Goal: Feedback & Contribution: Submit feedback/report problem

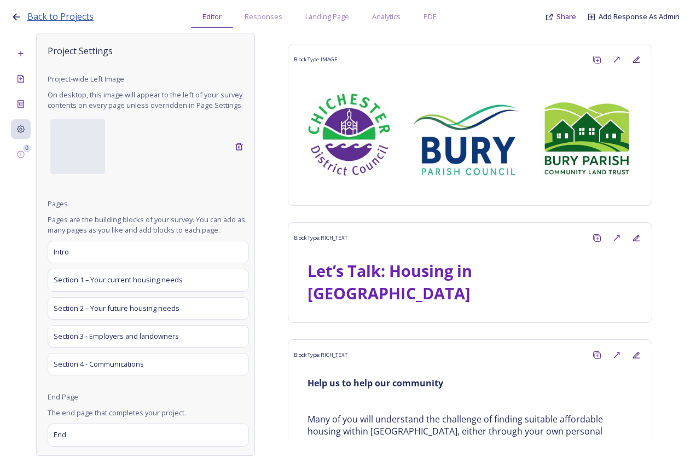
click at [79, 21] on span "Back to Projects" at bounding box center [60, 16] width 66 height 12
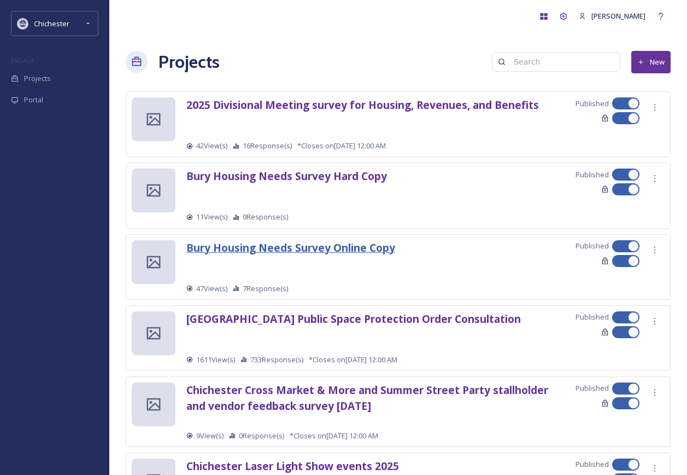
click at [337, 251] on strong "Bury Housing Needs Survey Online Copy" at bounding box center [291, 247] width 209 height 15
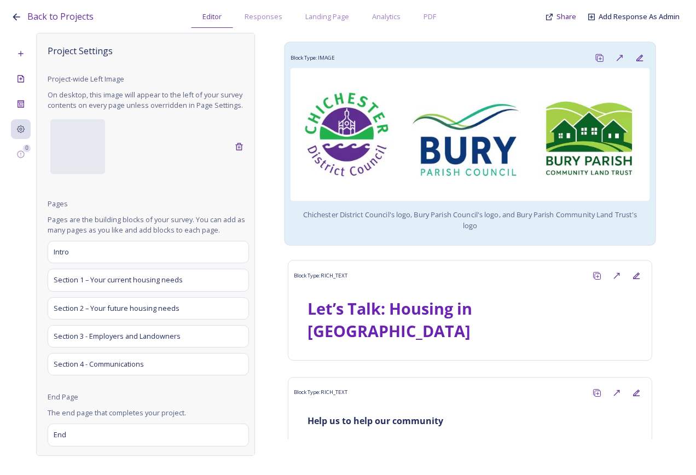
click at [590, 229] on div "Chichester District Council's logo, Bury Parish Council's logo, and Bury Parish…" at bounding box center [469, 153] width 359 height 171
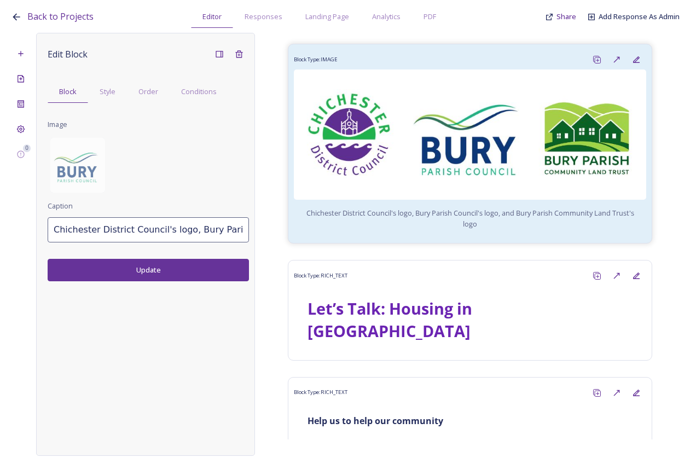
click at [65, 232] on input "Chichester District Council's logo, Bury Parish Council's logo, and Bury Parish…" at bounding box center [148, 229] width 201 height 25
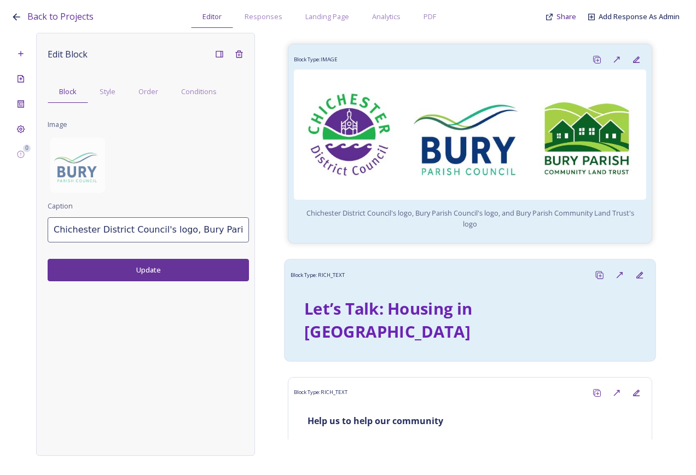
scroll to position [0, 220]
drag, startPoint x: 52, startPoint y: 231, endPoint x: 397, endPoint y: 261, distance: 345.9
click at [397, 261] on div "0 Edit Block Block Style Order Conditions Image Caption Chichester District Cou…" at bounding box center [348, 244] width 674 height 423
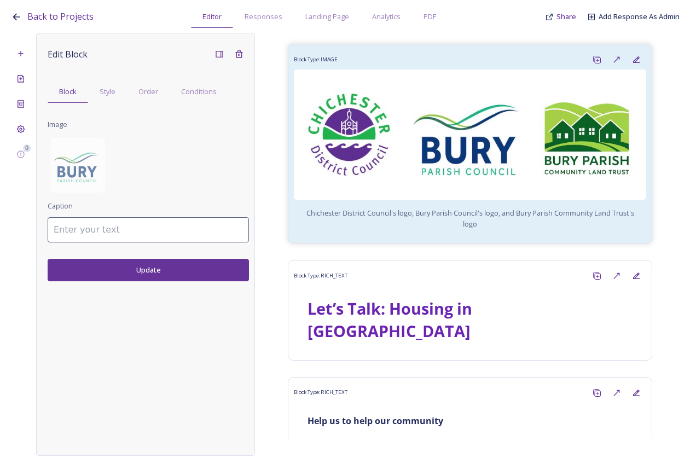
scroll to position [0, 0]
click at [206, 272] on button "Update" at bounding box center [148, 270] width 201 height 22
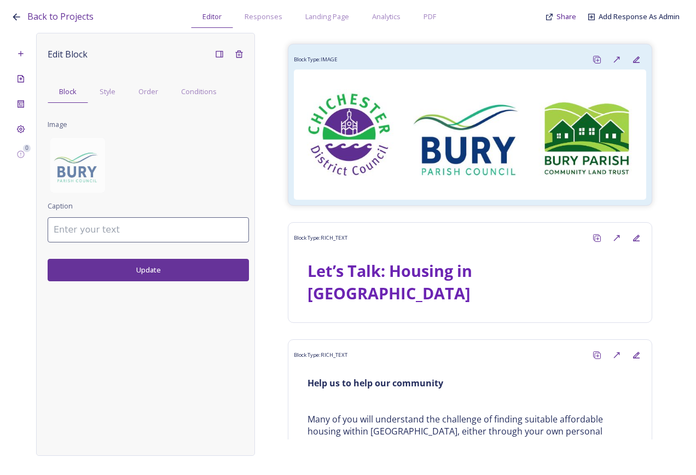
click at [208, 281] on div "Edit Block Block Style Order Conditions Image Caption Update" at bounding box center [145, 244] width 219 height 423
click at [198, 278] on button "Update" at bounding box center [148, 270] width 201 height 22
click at [75, 22] on span "Back to Projects" at bounding box center [60, 16] width 66 height 12
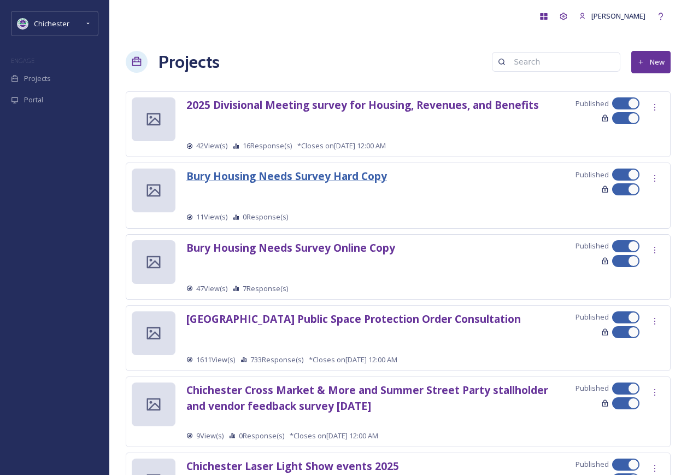
click at [345, 177] on strong "Bury Housing Needs Survey Hard Copy" at bounding box center [287, 175] width 201 height 15
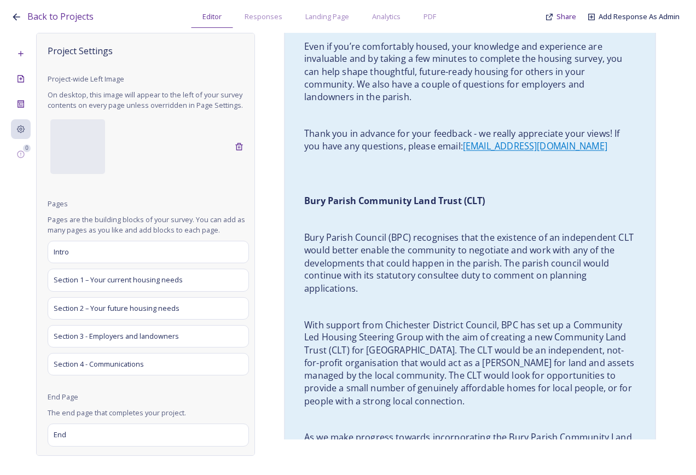
scroll to position [1094, 0]
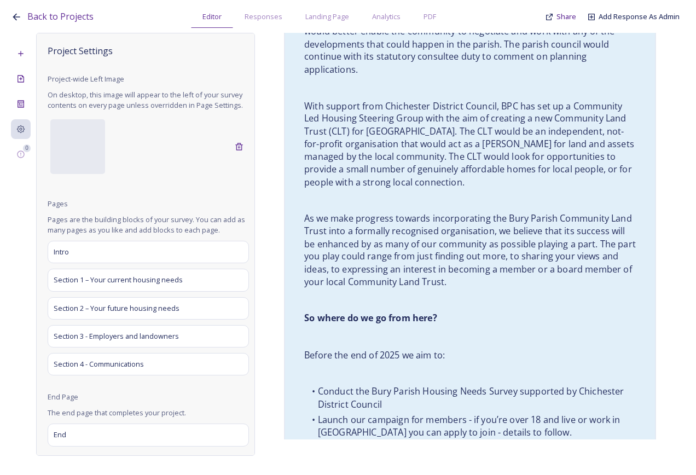
click at [532, 239] on p "As we make progress towards incorporating the Bury Parish Community Land Trust …" at bounding box center [469, 250] width 331 height 76
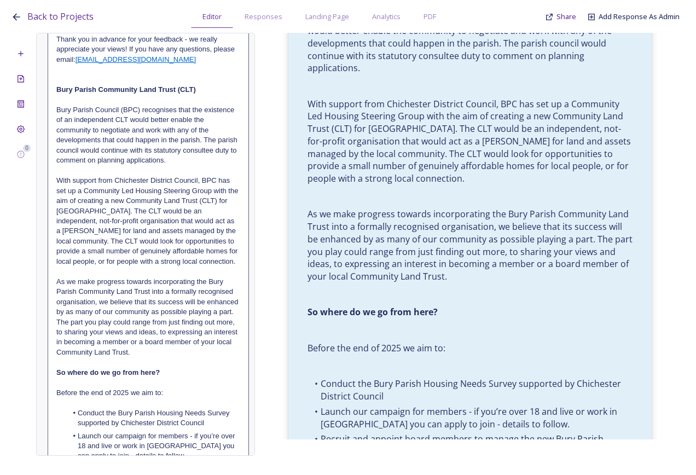
scroll to position [711, 0]
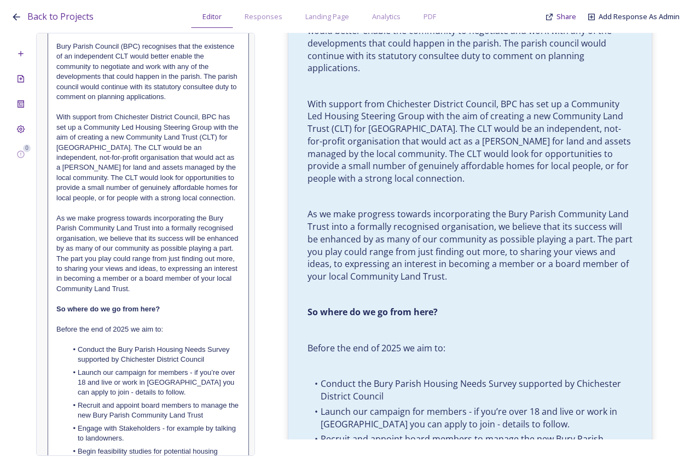
click at [105, 299] on p at bounding box center [148, 299] width 184 height 10
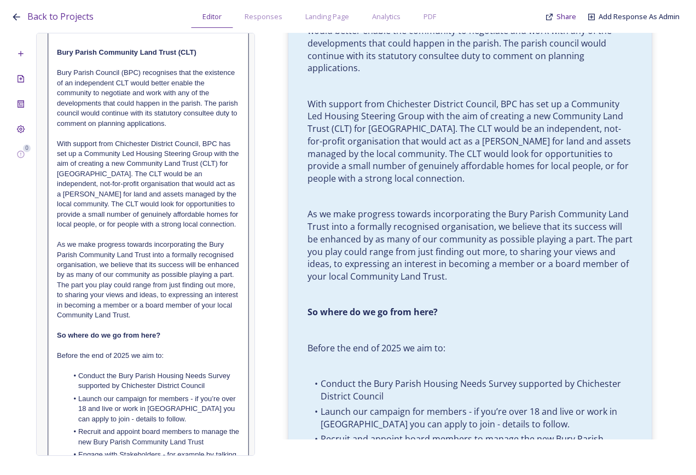
click at [277, 265] on div "Block Type: IMAGE Block Type: RICH_TEXT Let’s Talk: Housing in [GEOGRAPHIC_DATA…" at bounding box center [470, 236] width 430 height 406
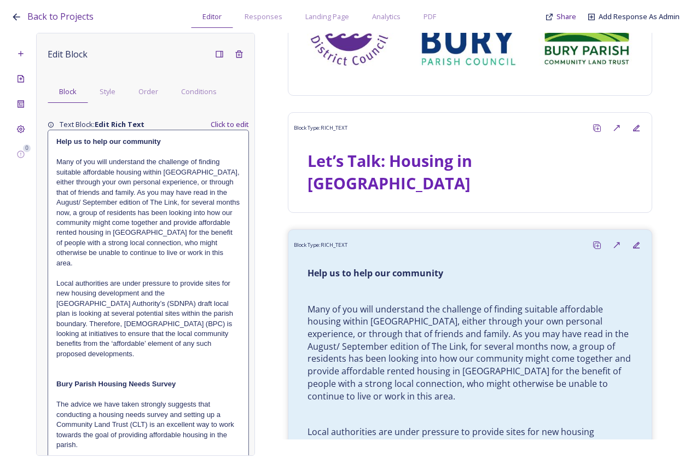
scroll to position [109, 0]
click at [60, 19] on span "Back to Projects" at bounding box center [60, 16] width 66 height 12
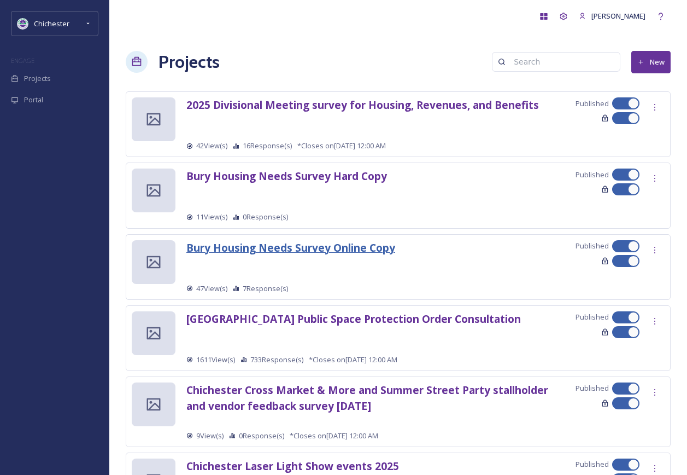
click at [370, 245] on strong "Bury Housing Needs Survey Online Copy" at bounding box center [291, 247] width 209 height 15
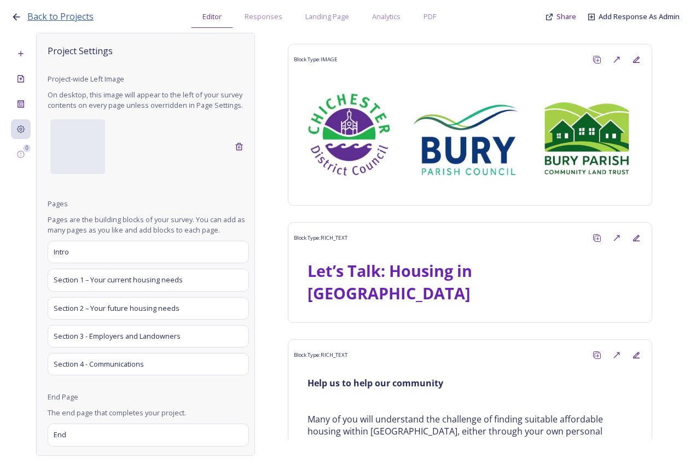
click at [74, 16] on span "Back to Projects" at bounding box center [60, 16] width 66 height 12
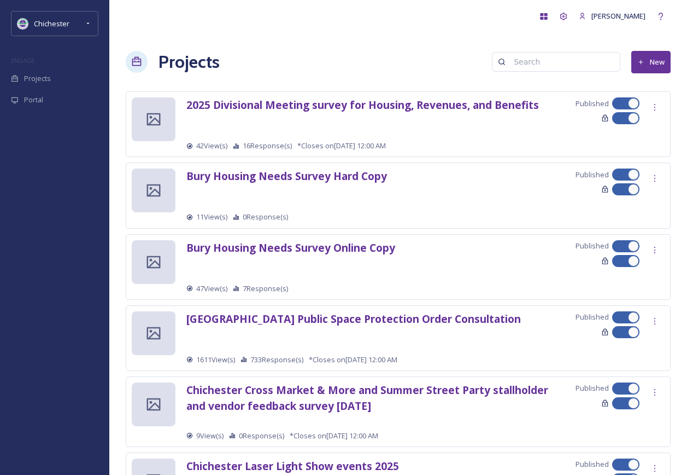
click at [339, 238] on div "Bury Housing Needs Survey Online Copy Published 47 View(s) 7 Response(s)" at bounding box center [398, 267] width 545 height 66
click at [336, 244] on strong "Bury Housing Needs Survey Online Copy" at bounding box center [291, 247] width 209 height 15
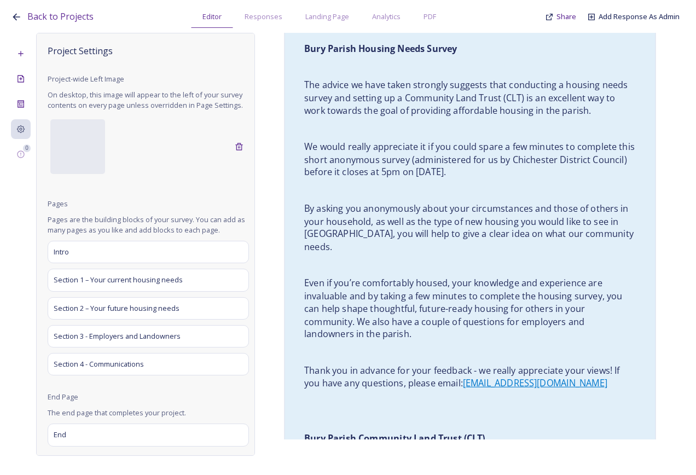
scroll to position [602, 0]
click at [440, 201] on p "By asking you anonymously about your circumstances and those of others in your …" at bounding box center [469, 226] width 331 height 51
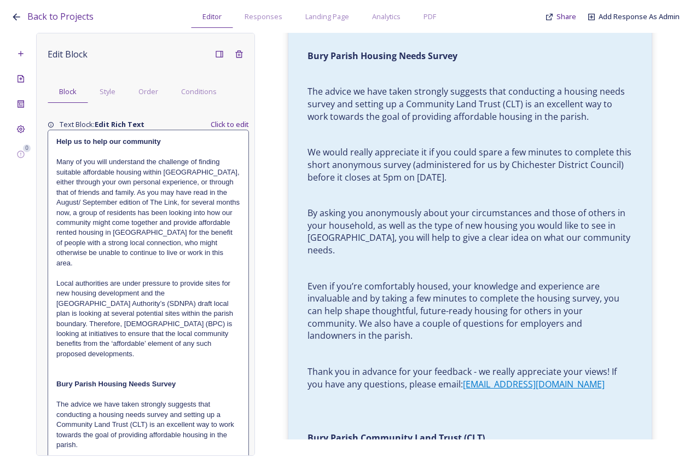
click at [137, 305] on p "Local authorities are under pressure to provide sites for new housing developme…" at bounding box center [148, 318] width 184 height 81
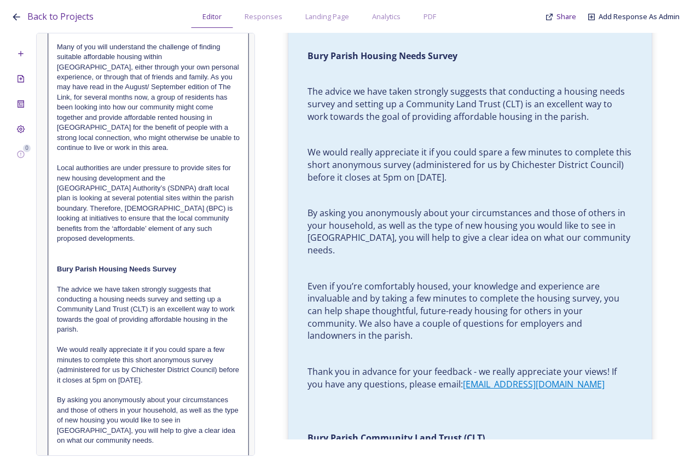
scroll to position [164, 0]
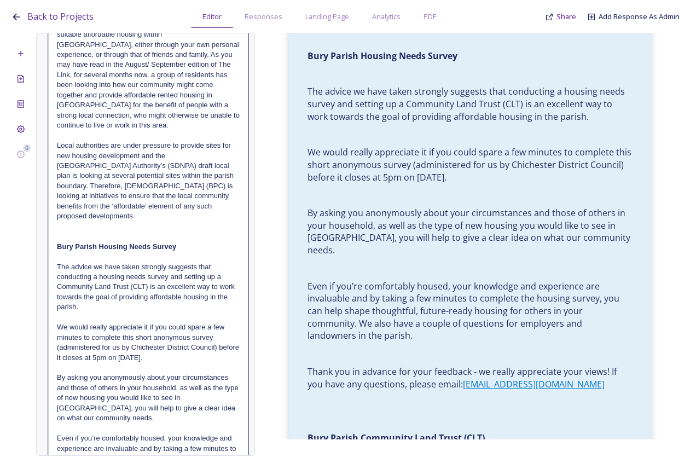
click at [155, 358] on p "We would really appreciate it if you could spare a few minutes to complete this…" at bounding box center [148, 342] width 183 height 40
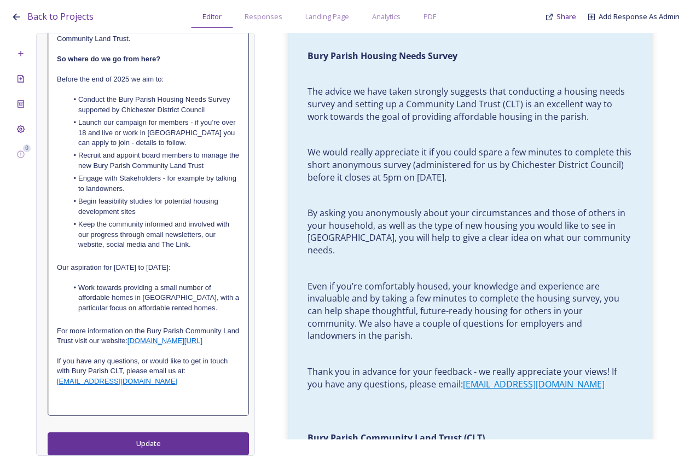
scroll to position [957, 0]
click at [154, 450] on button "Update" at bounding box center [148, 444] width 201 height 22
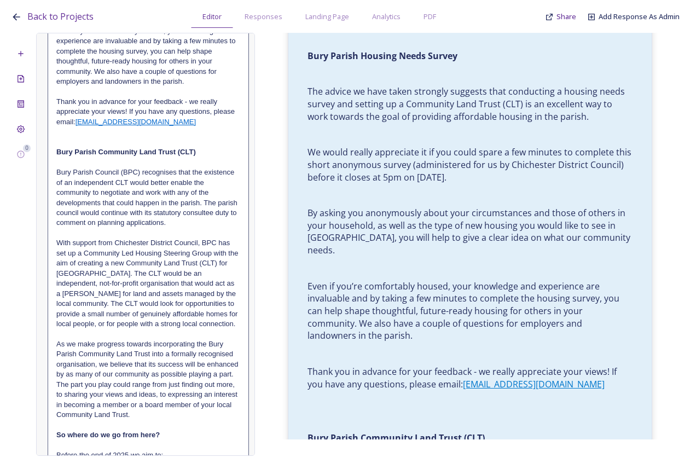
scroll to position [537, 0]
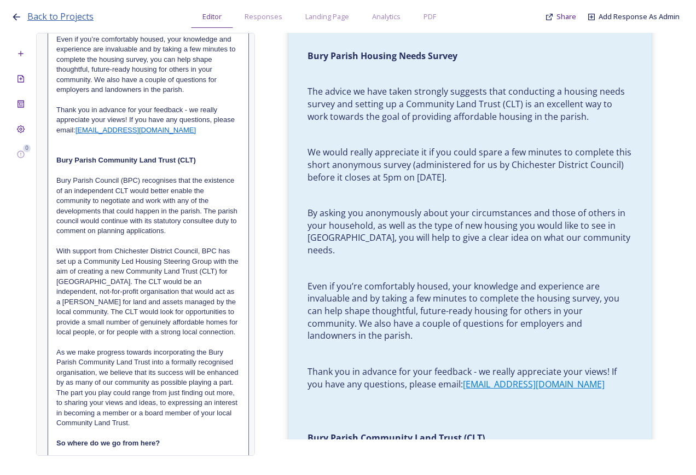
click at [46, 19] on span "Back to Projects" at bounding box center [60, 16] width 66 height 12
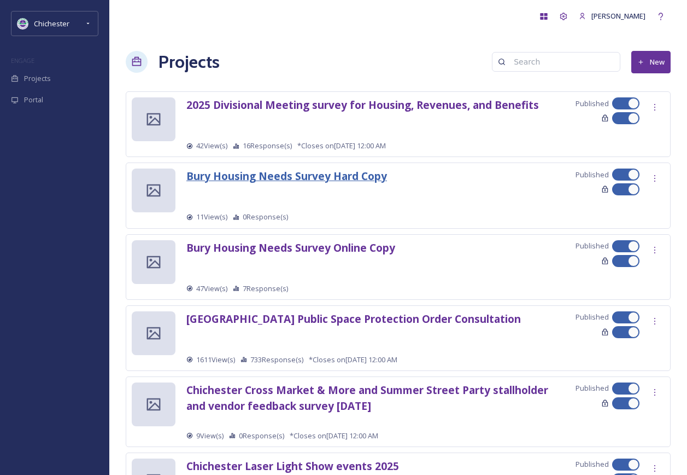
click at [310, 177] on strong "Bury Housing Needs Survey Hard Copy" at bounding box center [287, 175] width 201 height 15
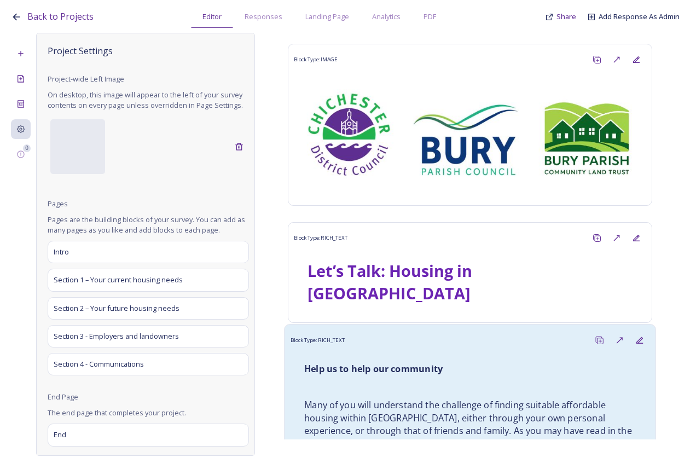
click at [400, 381] on p at bounding box center [469, 387] width 331 height 13
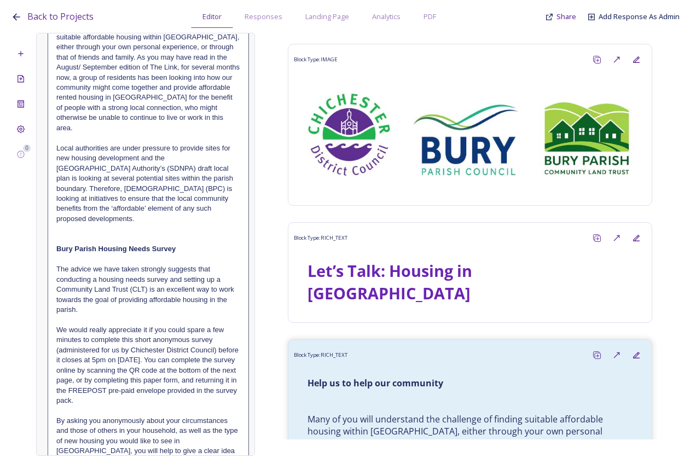
scroll to position [164, 0]
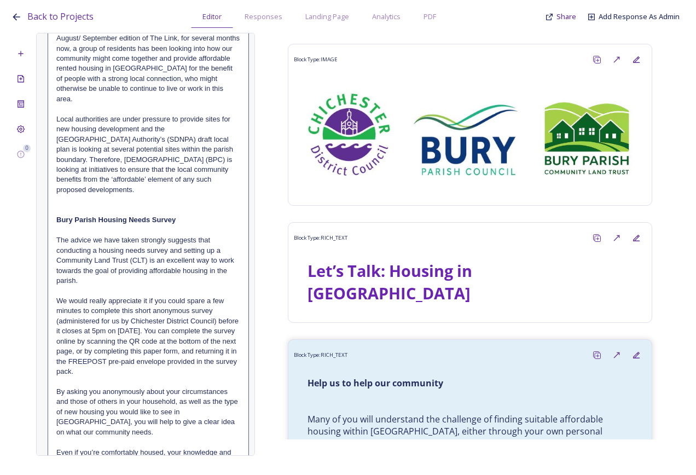
click at [179, 337] on p "We would really appreciate it if you could spare a few minutes to complete this…" at bounding box center [148, 336] width 184 height 81
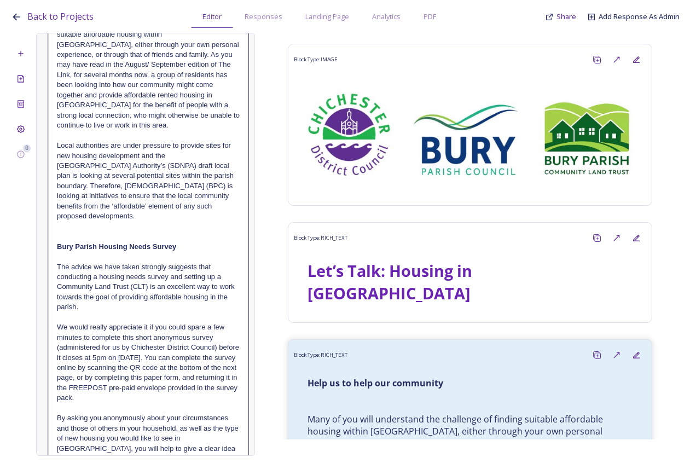
click at [158, 358] on p "We would really appreciate it if you could spare a few minutes to complete this…" at bounding box center [148, 362] width 183 height 81
click at [154, 358] on p "We would really appreciate it if you could spare a few minutes to complete this…" at bounding box center [148, 362] width 183 height 81
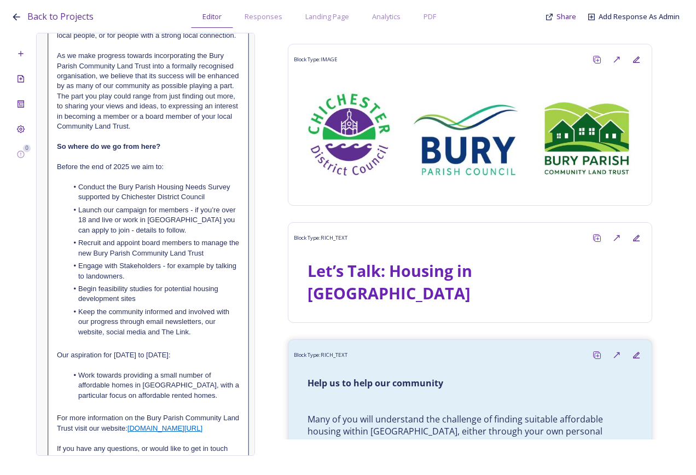
scroll to position [995, 0]
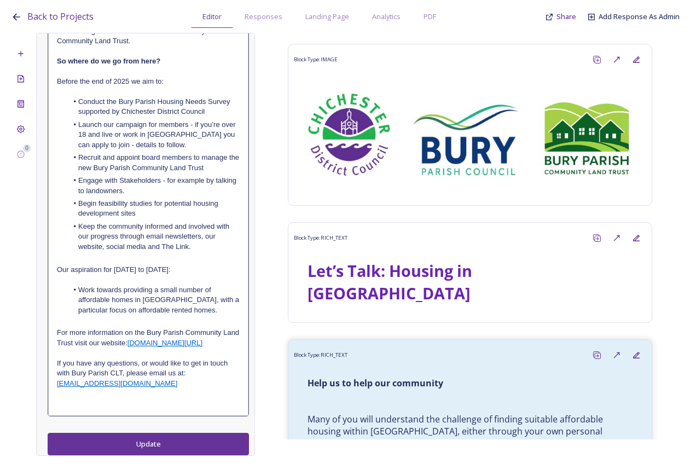
click at [148, 442] on button "Update" at bounding box center [148, 444] width 201 height 22
click at [68, 19] on span "Back to Projects" at bounding box center [60, 16] width 66 height 12
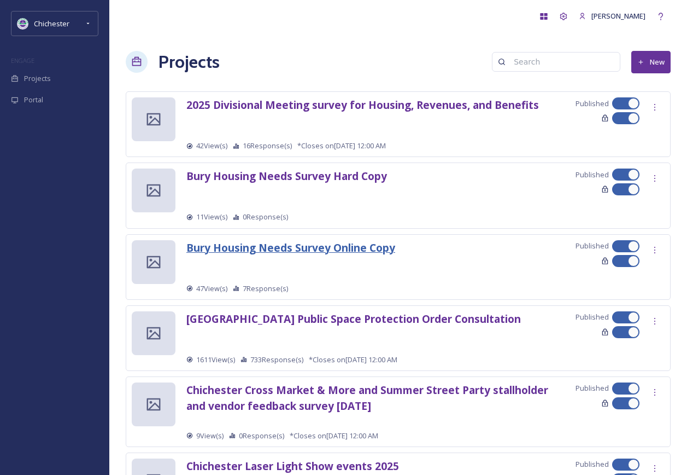
click at [331, 249] on strong "Bury Housing Needs Survey Online Copy" at bounding box center [291, 247] width 209 height 15
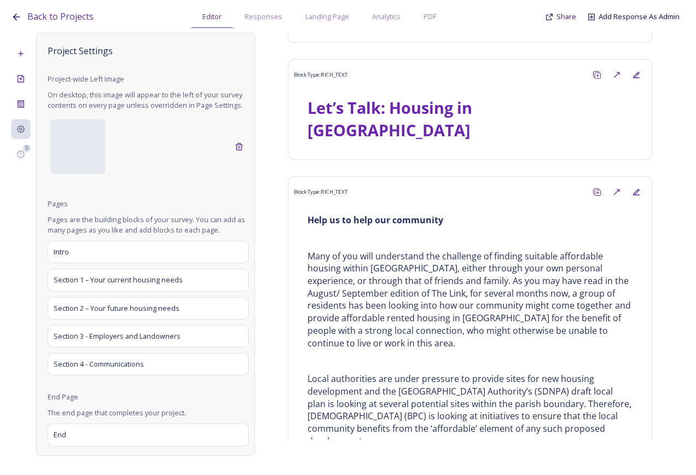
scroll to position [131, 0]
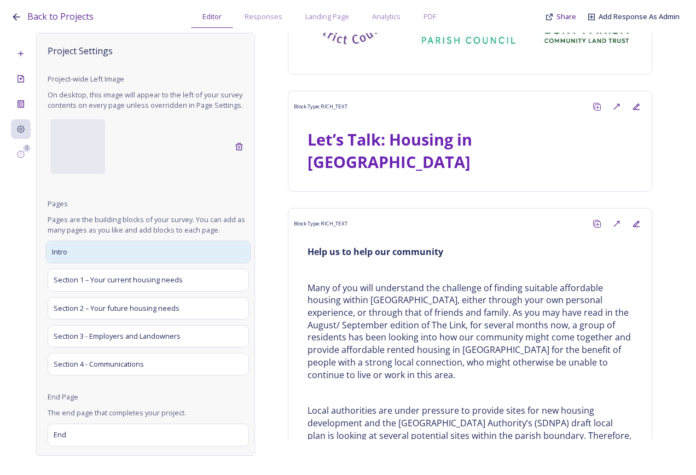
click at [100, 264] on div "Intro" at bounding box center [147, 252] width 205 height 23
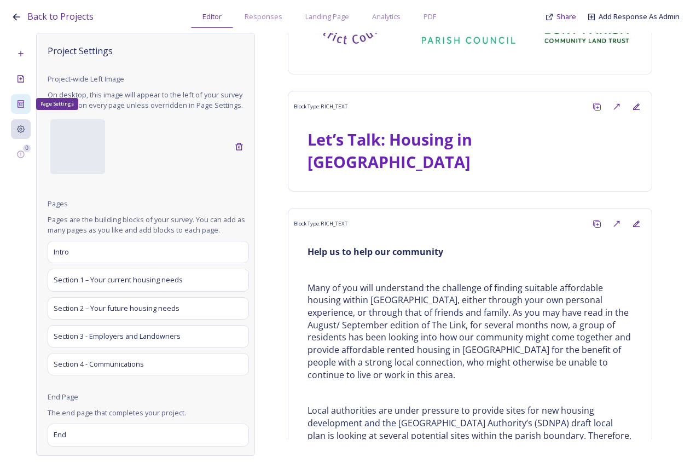
click at [27, 101] on div "Page Settings" at bounding box center [21, 104] width 20 height 20
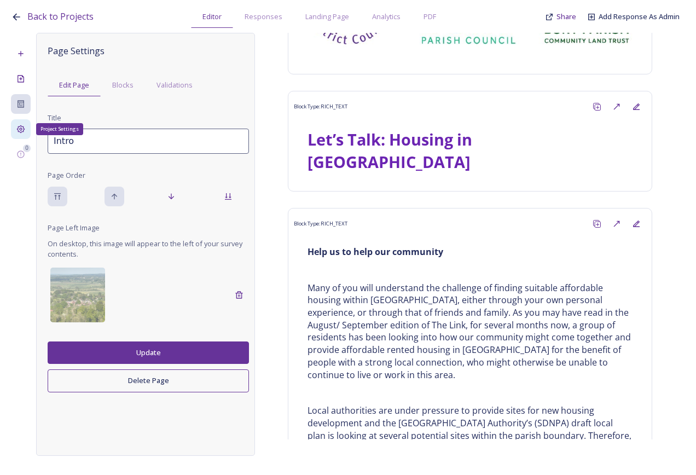
click at [21, 131] on icon at bounding box center [20, 129] width 9 height 9
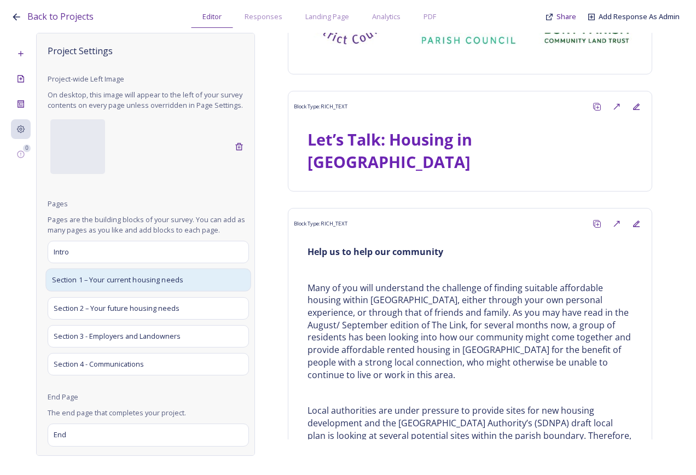
click at [116, 292] on div "Section 1 – Your current housing needs" at bounding box center [147, 280] width 205 height 23
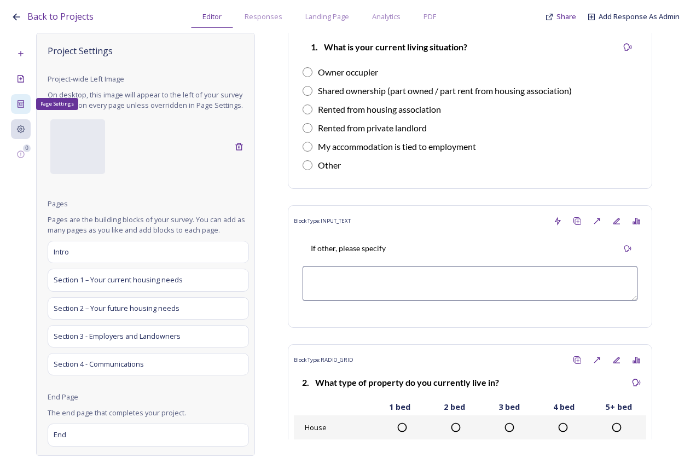
click at [27, 104] on div "Page Settings" at bounding box center [21, 104] width 20 height 20
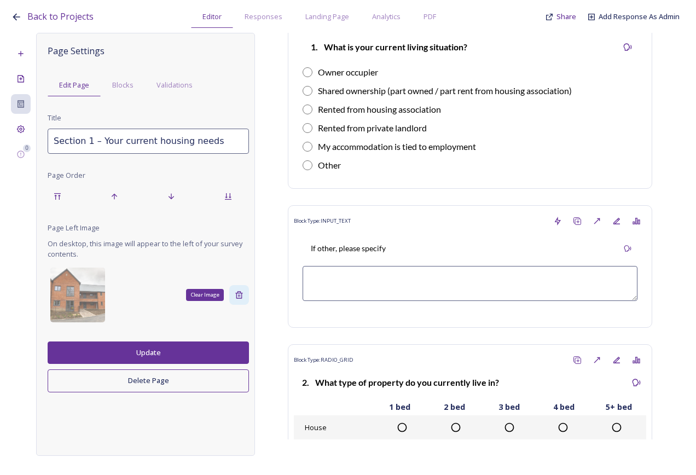
click at [236, 294] on icon at bounding box center [239, 294] width 9 height 9
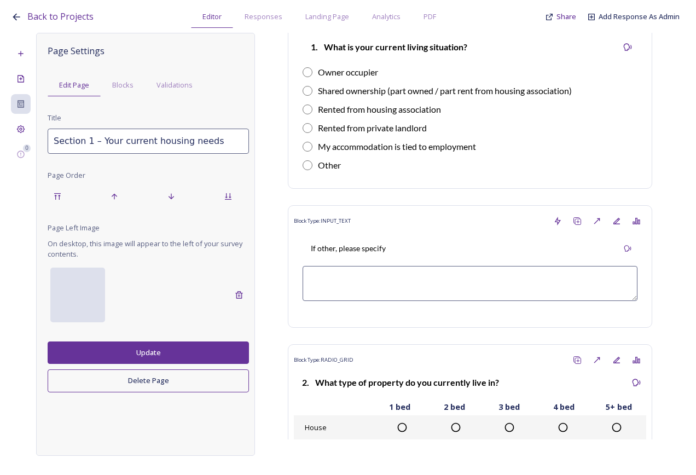
click at [86, 301] on div at bounding box center [77, 294] width 55 height 55
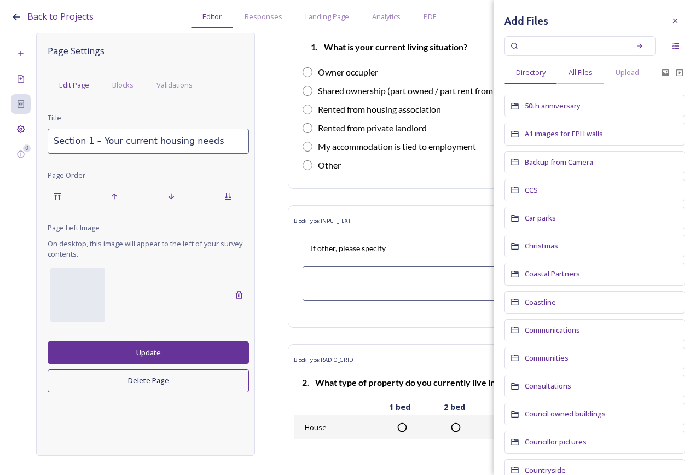
click at [580, 72] on span "All Files" at bounding box center [580, 72] width 24 height 10
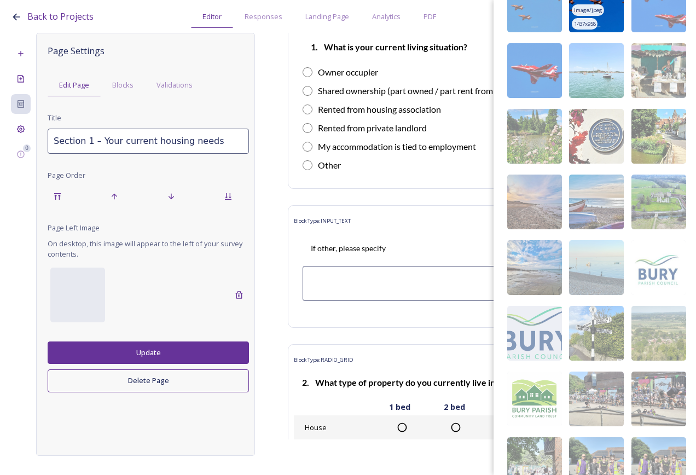
scroll to position [386, 0]
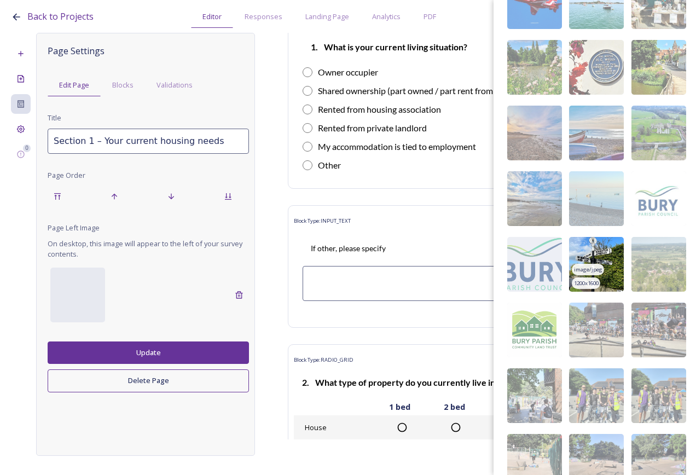
click at [607, 275] on img at bounding box center [596, 264] width 55 height 55
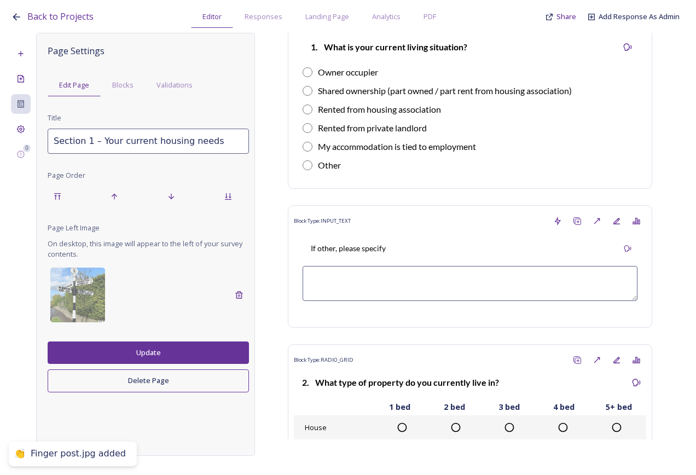
click at [195, 354] on button "Update" at bounding box center [148, 352] width 201 height 22
click at [16, 135] on div "Project Settings" at bounding box center [21, 129] width 20 height 20
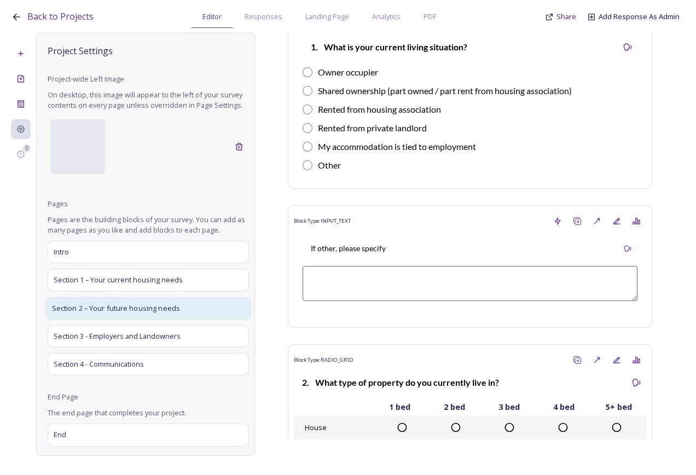
click at [113, 313] on span "Section 2 – Your future housing needs" at bounding box center [116, 307] width 129 height 11
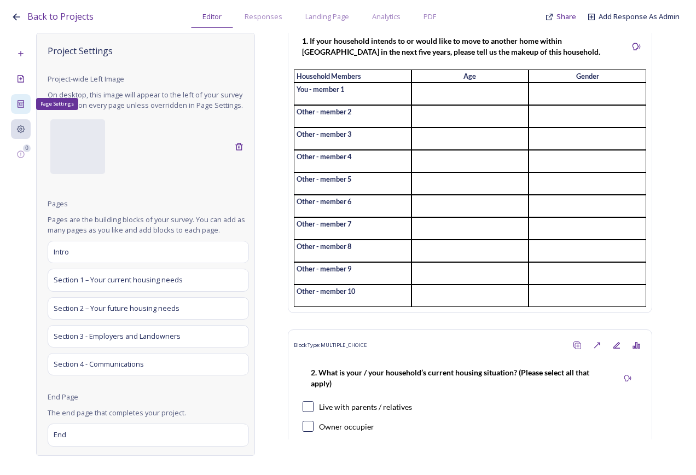
click at [19, 108] on div "Page Settings" at bounding box center [21, 104] width 20 height 20
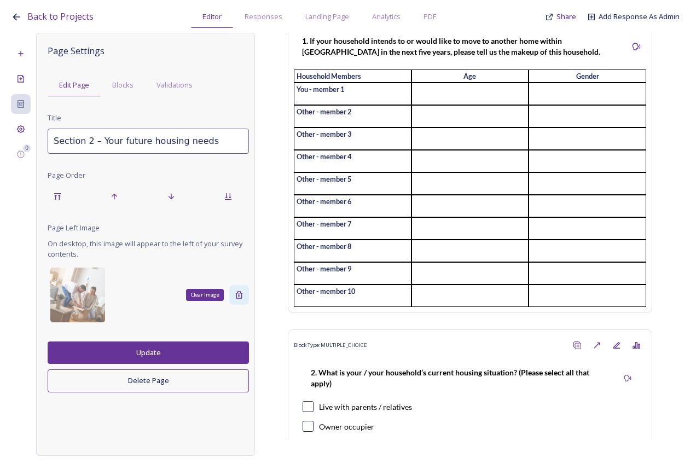
click at [240, 297] on icon at bounding box center [239, 294] width 9 height 9
click at [162, 349] on button "Update" at bounding box center [148, 352] width 201 height 22
click at [82, 298] on div at bounding box center [77, 294] width 55 height 55
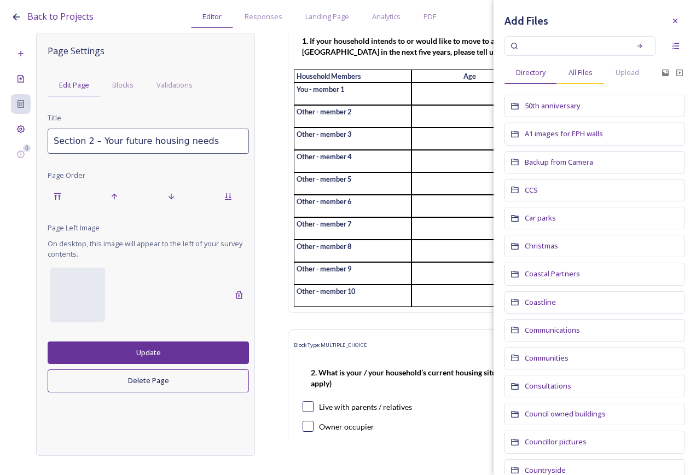
click at [593, 79] on div "All Files" at bounding box center [580, 72] width 47 height 22
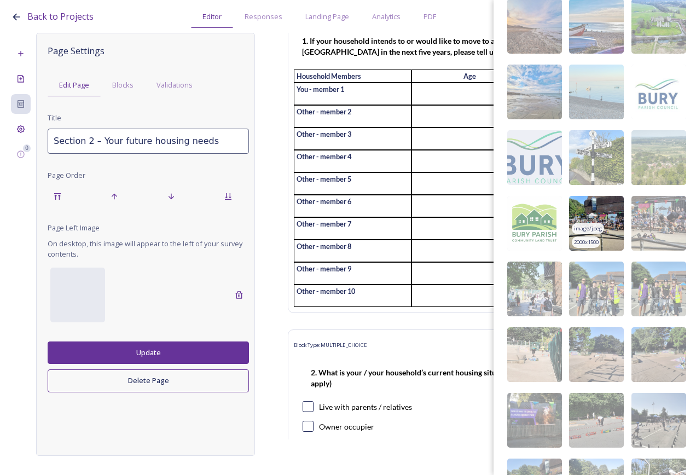
scroll to position [495, 0]
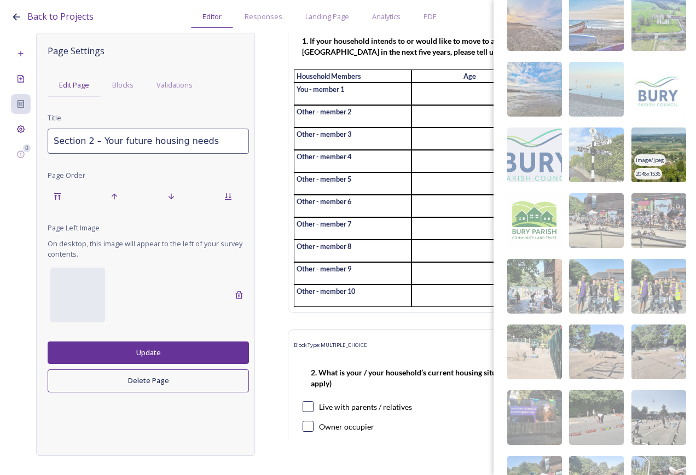
click at [673, 174] on img at bounding box center [658, 154] width 55 height 55
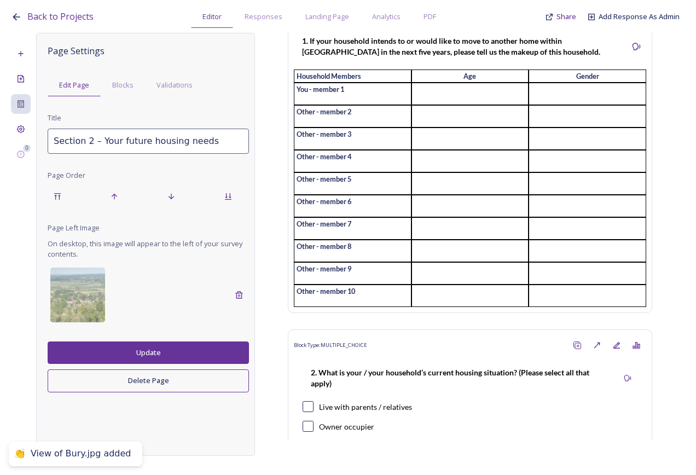
click at [202, 349] on button "Update" at bounding box center [148, 352] width 201 height 22
click at [24, 120] on div "Project Settings" at bounding box center [21, 129] width 20 height 20
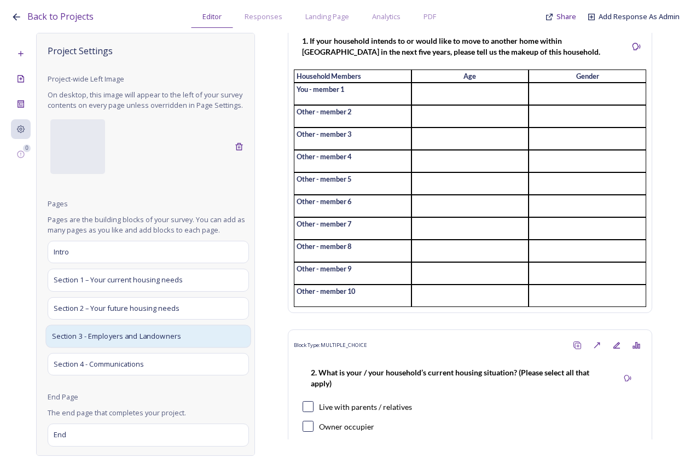
click at [74, 341] on span "Section 3 - Employers and Landowners" at bounding box center [117, 335] width 130 height 11
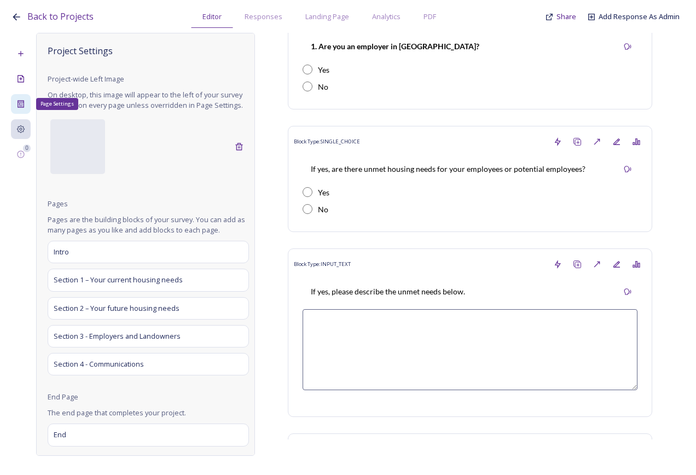
click at [27, 103] on div "Page Settings" at bounding box center [21, 104] width 20 height 20
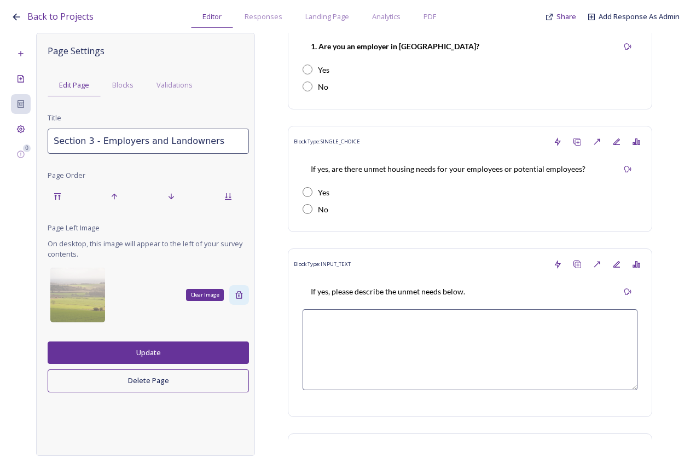
click at [240, 292] on icon at bounding box center [238, 294] width 7 height 7
click at [158, 357] on button "Update" at bounding box center [148, 352] width 201 height 22
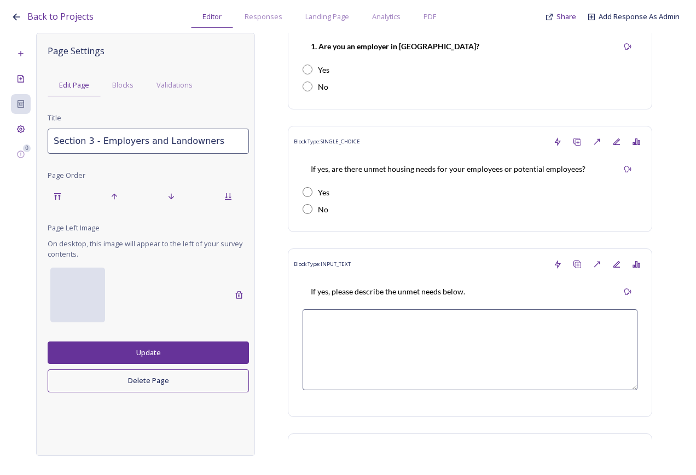
click at [94, 301] on div at bounding box center [77, 294] width 55 height 55
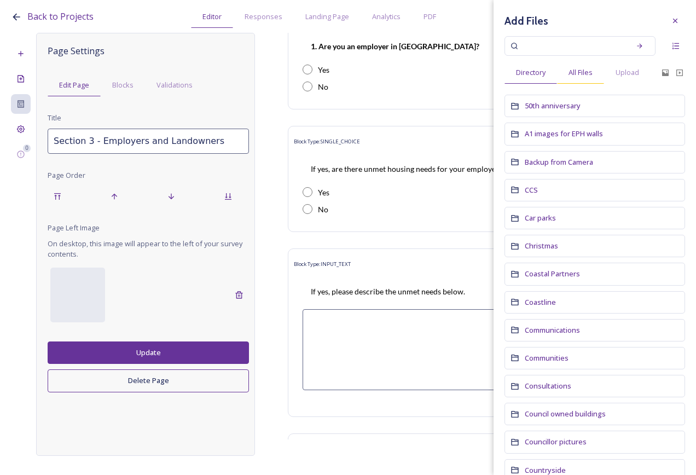
click at [590, 79] on div "All Files" at bounding box center [580, 72] width 47 height 22
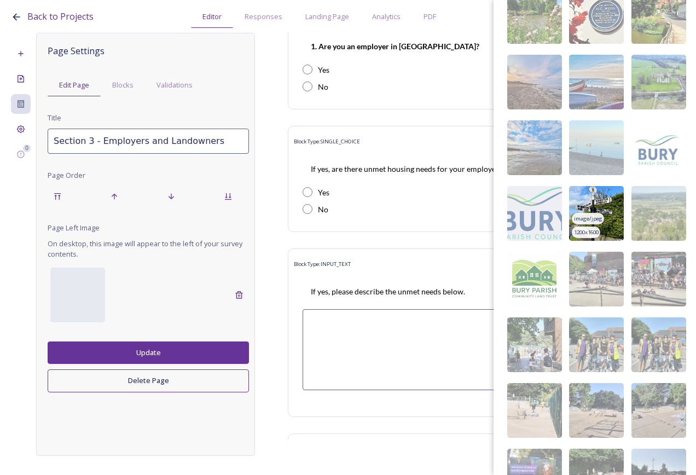
scroll to position [440, 0]
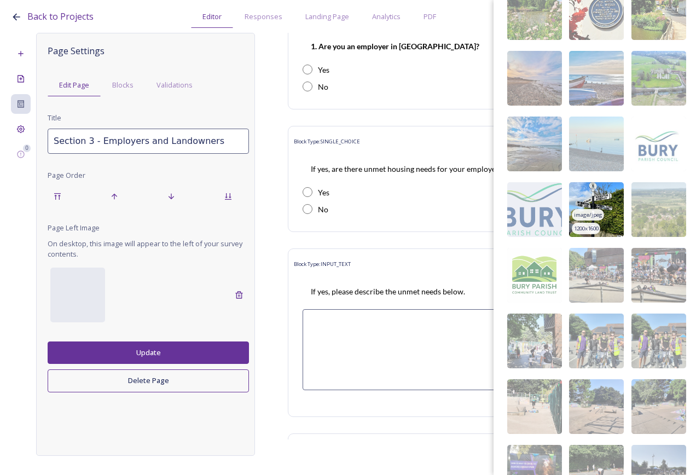
click at [610, 220] on img at bounding box center [596, 209] width 55 height 55
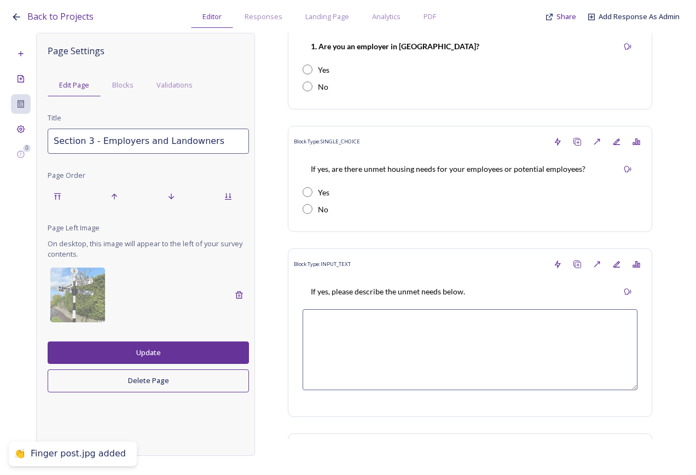
click at [215, 353] on button "Update" at bounding box center [148, 352] width 201 height 22
click at [24, 119] on div "Project Settings" at bounding box center [21, 129] width 20 height 20
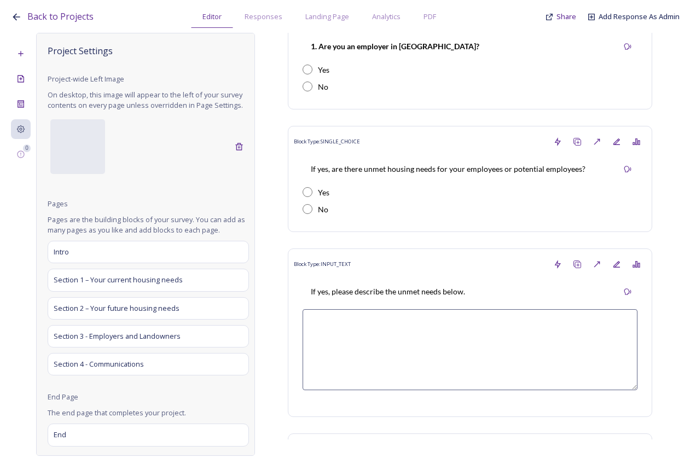
click at [91, 387] on div "Project Settings Project-wide Left Image On desktop, this image will appear to …" at bounding box center [148, 285] width 201 height 482
click at [96, 370] on span "Section 4 - Communications" at bounding box center [98, 364] width 92 height 11
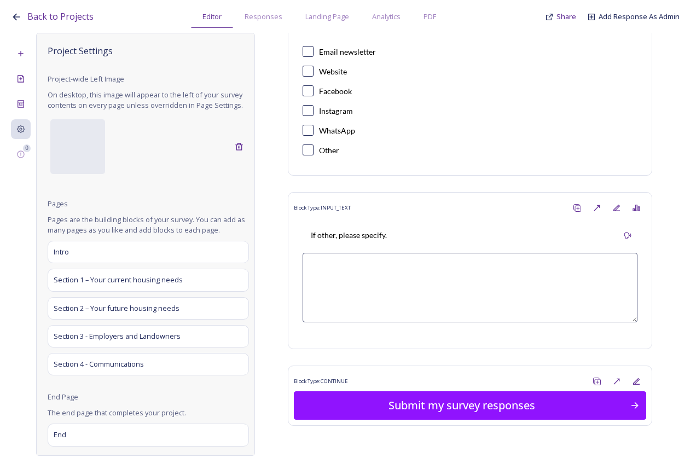
scroll to position [174, 0]
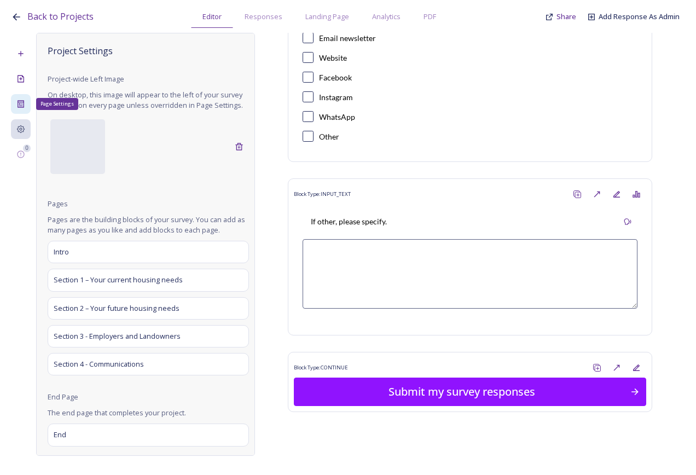
click at [22, 102] on icon at bounding box center [21, 103] width 7 height 7
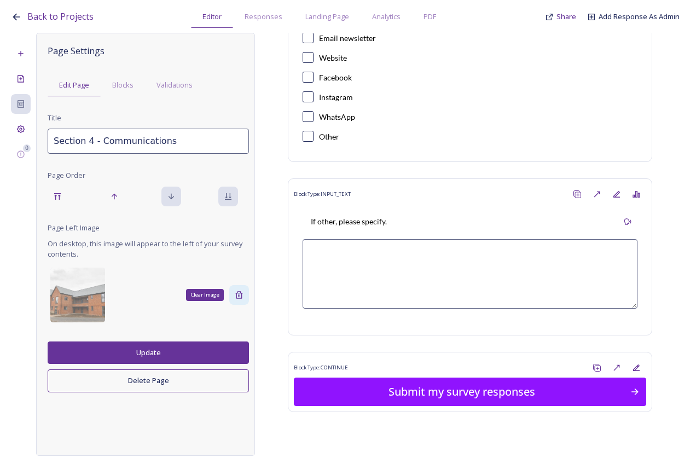
click at [234, 296] on div "Clear Image" at bounding box center [239, 295] width 20 height 20
click at [162, 350] on button "Update" at bounding box center [148, 352] width 201 height 22
click at [85, 295] on div at bounding box center [77, 294] width 55 height 55
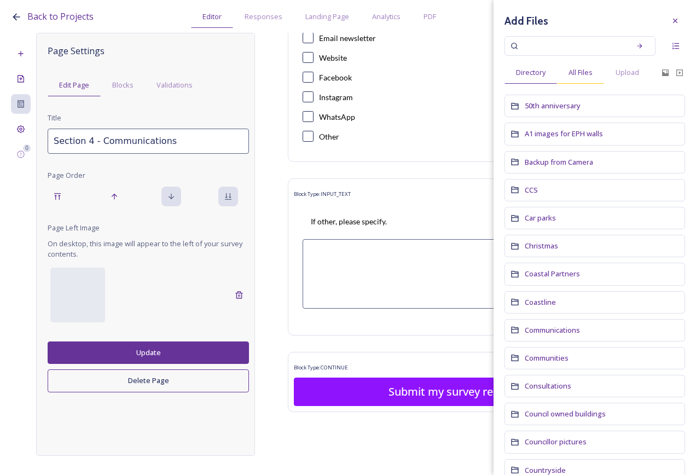
click at [581, 81] on div "All Files" at bounding box center [580, 72] width 47 height 22
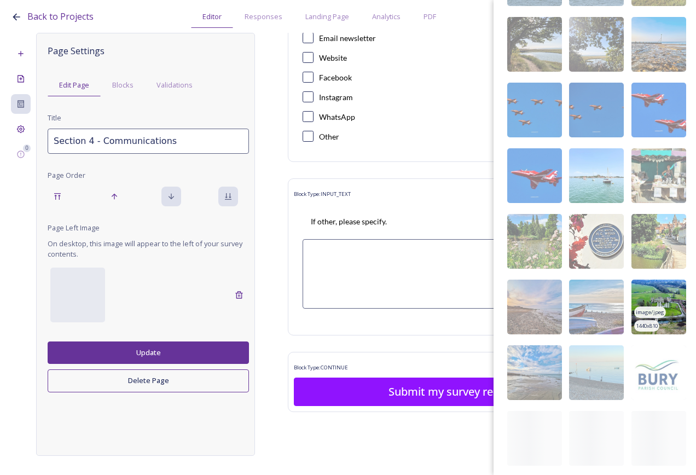
scroll to position [440, 0]
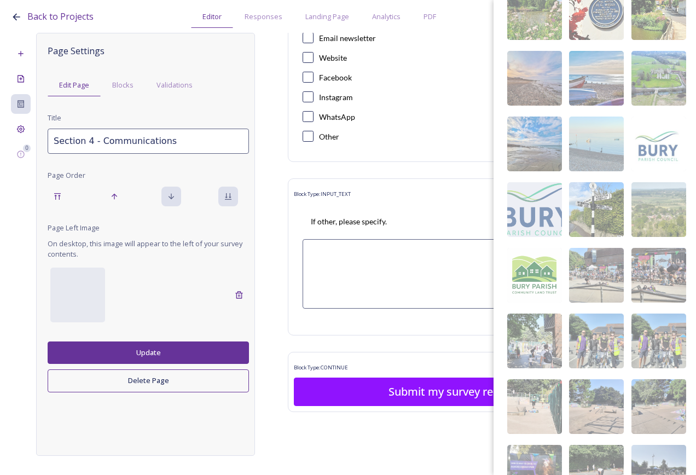
click at [673, 224] on img at bounding box center [658, 209] width 55 height 55
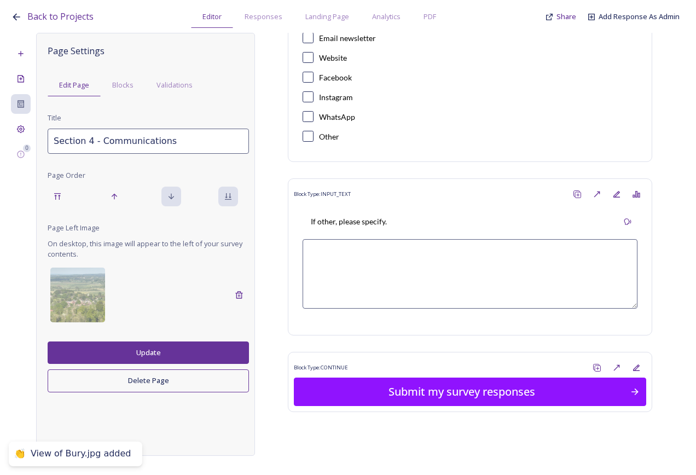
click at [169, 352] on button "Update" at bounding box center [148, 352] width 201 height 22
click at [24, 130] on icon at bounding box center [21, 129] width 8 height 8
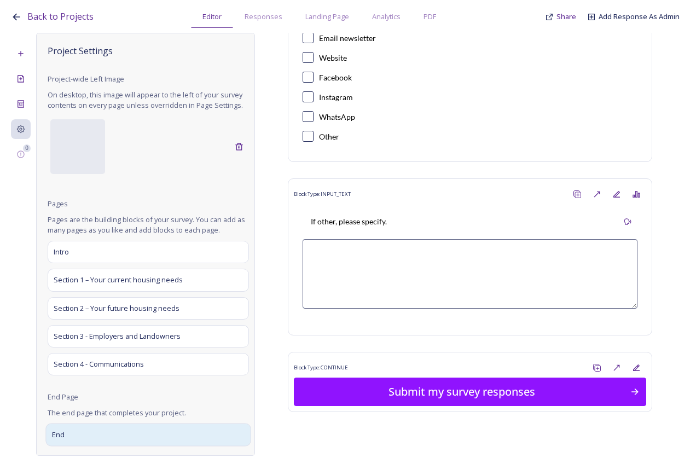
click at [83, 444] on div "End" at bounding box center [147, 434] width 205 height 23
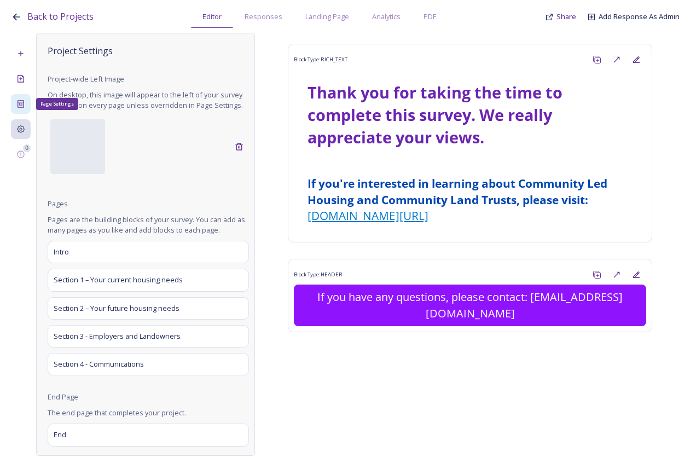
click at [23, 101] on icon at bounding box center [20, 104] width 9 height 9
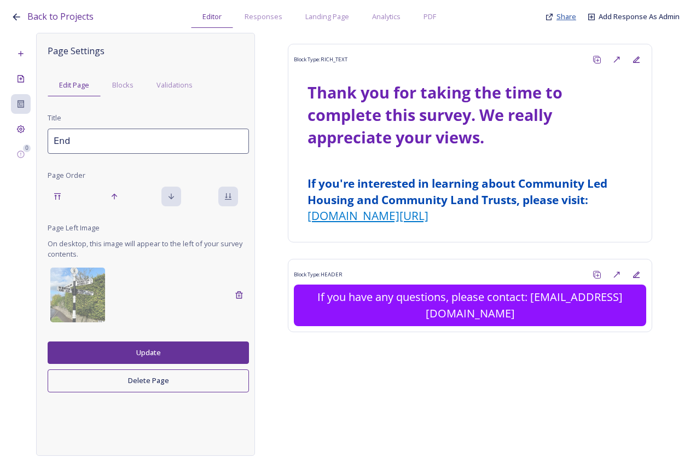
click at [571, 17] on span "Share" at bounding box center [566, 16] width 20 height 10
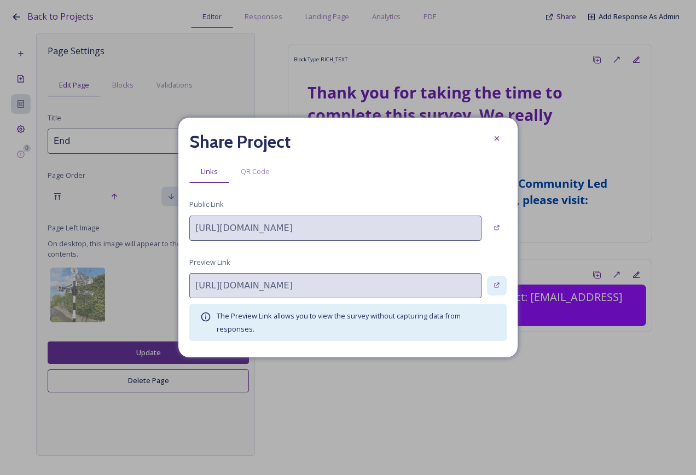
click at [503, 281] on div at bounding box center [497, 286] width 20 height 20
click at [498, 142] on icon at bounding box center [496, 138] width 9 height 9
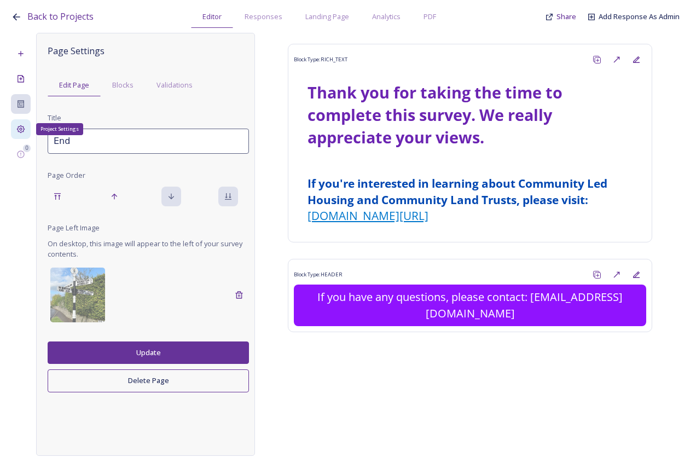
click at [29, 125] on div "Project Settings" at bounding box center [21, 129] width 20 height 20
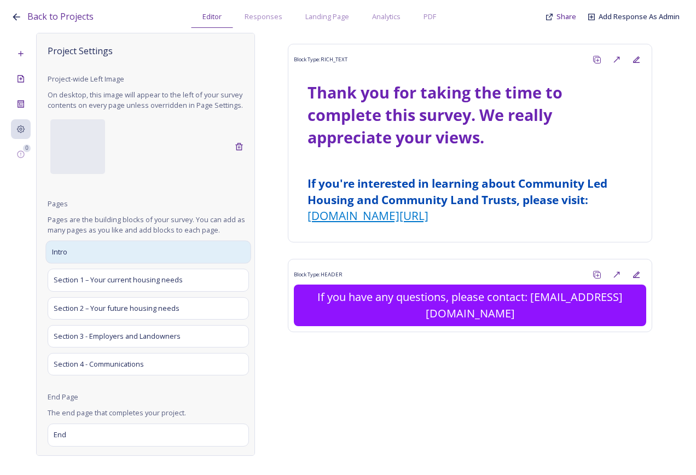
click at [97, 261] on div "Intro" at bounding box center [147, 252] width 205 height 23
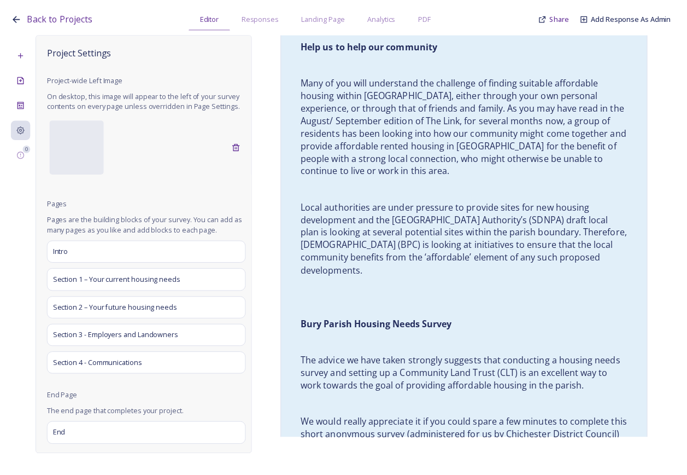
scroll to position [328, 0]
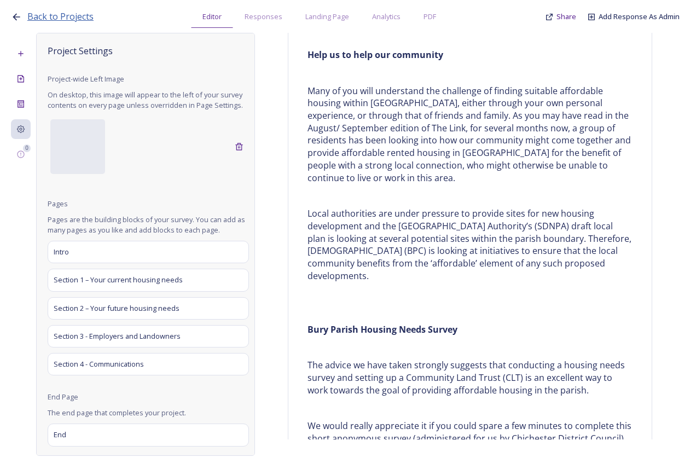
click at [53, 21] on span "Back to Projects" at bounding box center [60, 16] width 66 height 12
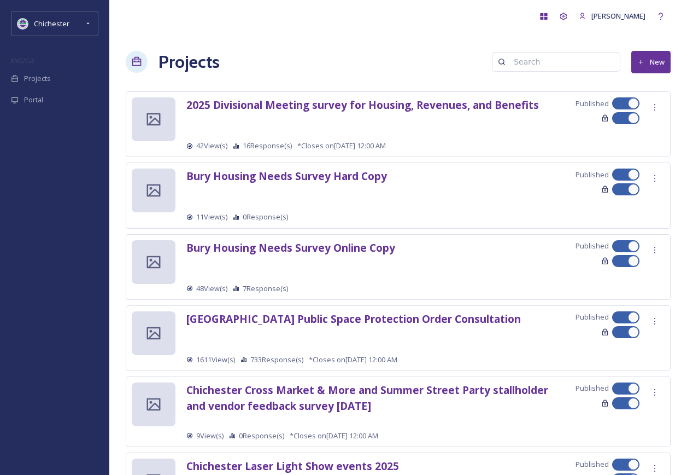
click at [666, 246] on div "Bury Housing Needs Survey Online Copy Published 48 View(s) 7 Response(s)" at bounding box center [398, 267] width 545 height 66
click at [662, 249] on div at bounding box center [655, 250] width 20 height 20
click at [655, 298] on span "Edit Settings" at bounding box center [639, 295] width 40 height 10
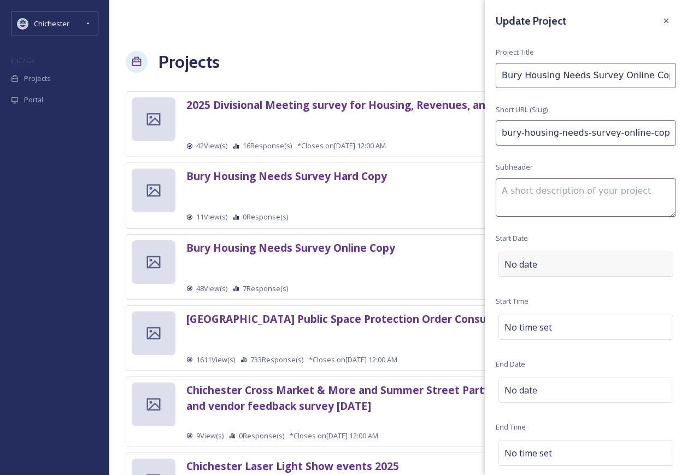
click at [552, 259] on div "No date" at bounding box center [586, 264] width 175 height 25
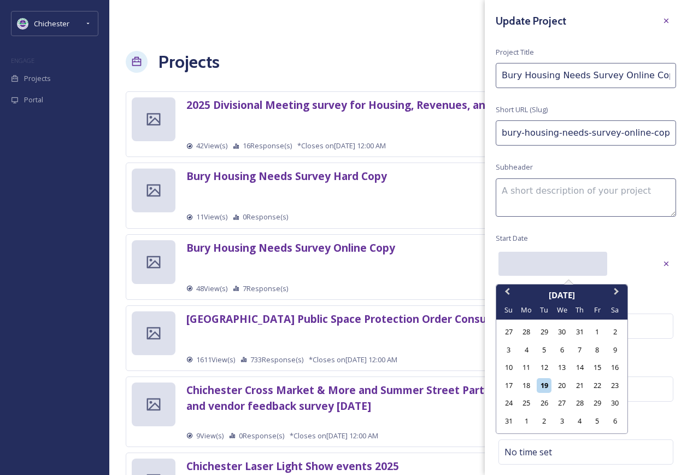
click at [555, 270] on input "text" at bounding box center [553, 264] width 109 height 24
click at [617, 290] on span "Next Month" at bounding box center [617, 293] width 0 height 16
click at [564, 368] on div "17" at bounding box center [562, 367] width 15 height 15
type input "[DATE]"
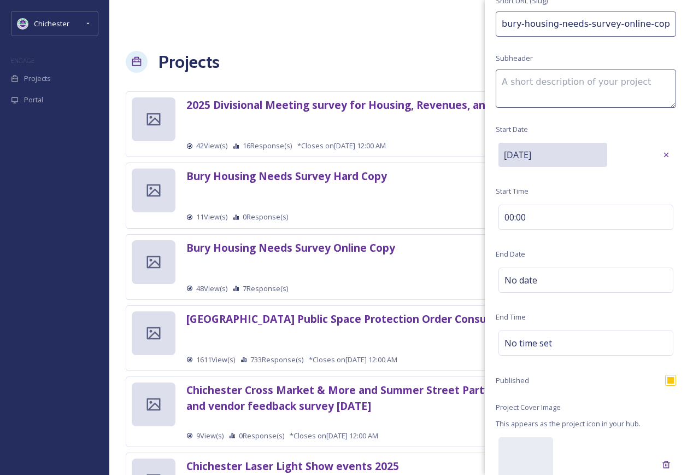
scroll to position [109, 0]
click at [563, 281] on div "No date" at bounding box center [586, 279] width 175 height 25
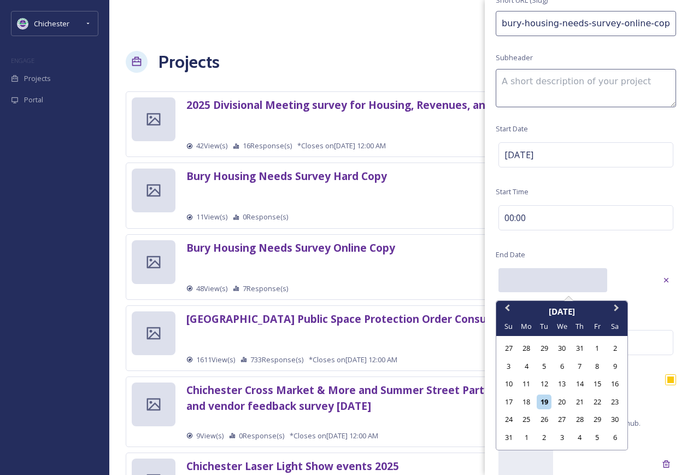
click at [563, 280] on input "text" at bounding box center [553, 280] width 109 height 24
click at [614, 310] on button "Next Month" at bounding box center [618, 311] width 18 height 18
click at [530, 398] on div "20" at bounding box center [527, 401] width 15 height 15
type input "[DATE]"
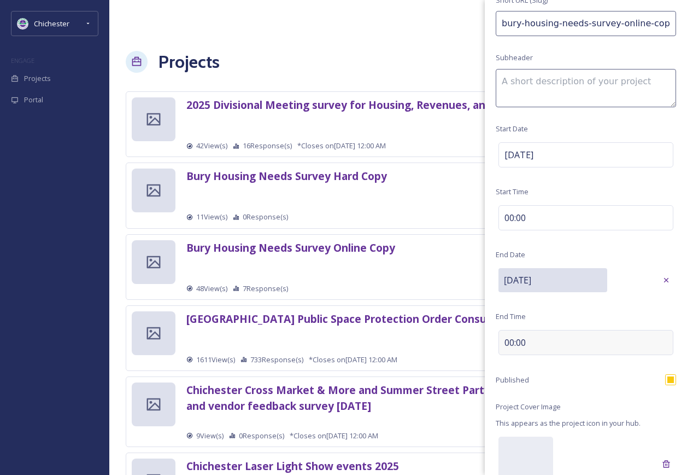
click at [546, 331] on div "00:00" at bounding box center [586, 342] width 175 height 25
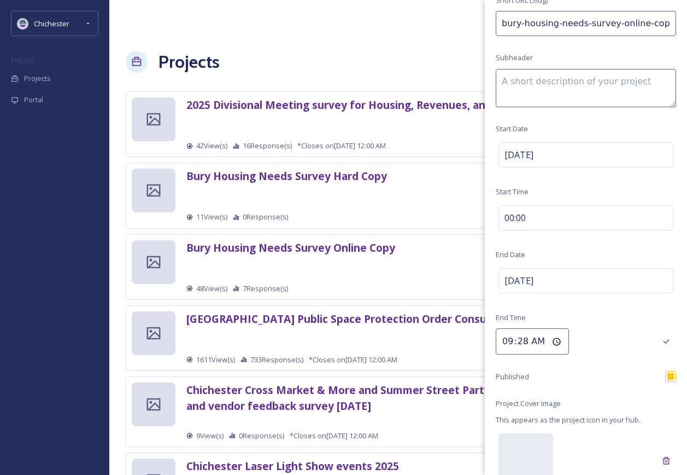
click at [529, 340] on input "09:28" at bounding box center [532, 341] width 73 height 26
type input "17:00"
click at [596, 319] on div "Update Project Project Title Bury Housing Needs Survey Online Copy Short URL (S…" at bounding box center [586, 230] width 202 height 678
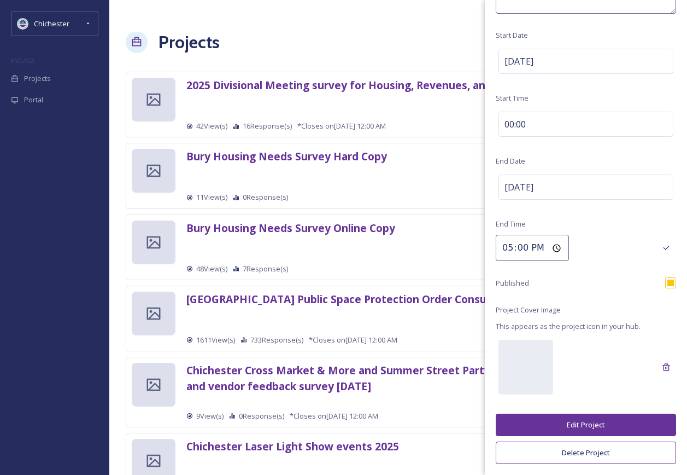
scroll to position [55, 0]
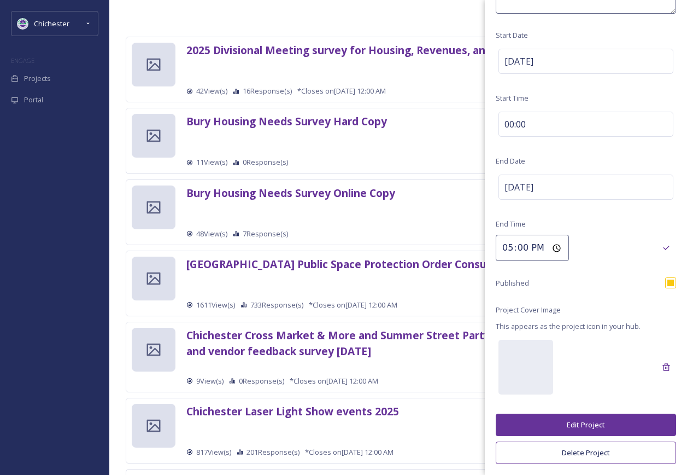
click at [582, 425] on button "Edit Project" at bounding box center [586, 424] width 180 height 22
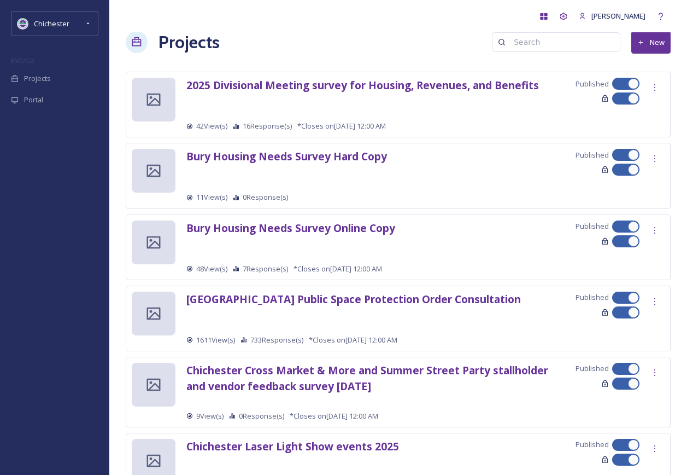
scroll to position [0, 0]
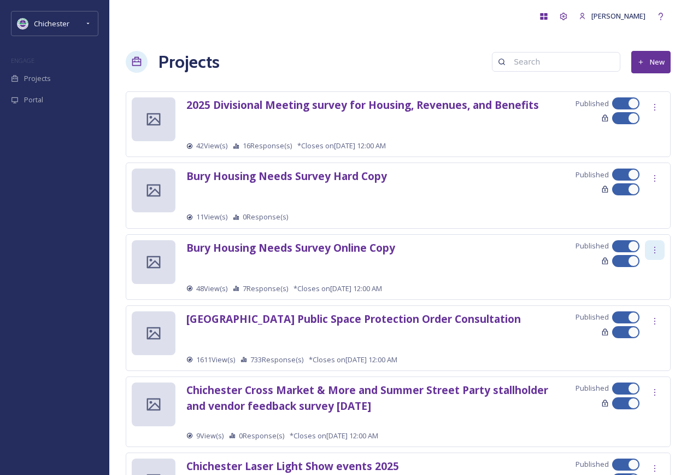
click at [657, 243] on div at bounding box center [655, 250] width 20 height 20
click at [642, 294] on span "Edit Settings" at bounding box center [639, 295] width 40 height 10
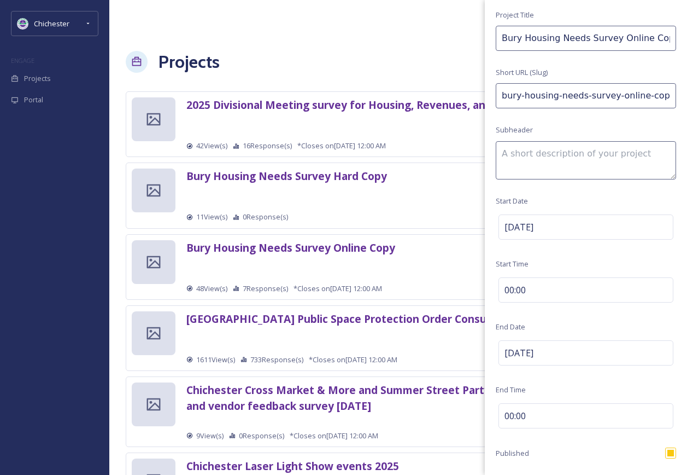
scroll to position [109, 0]
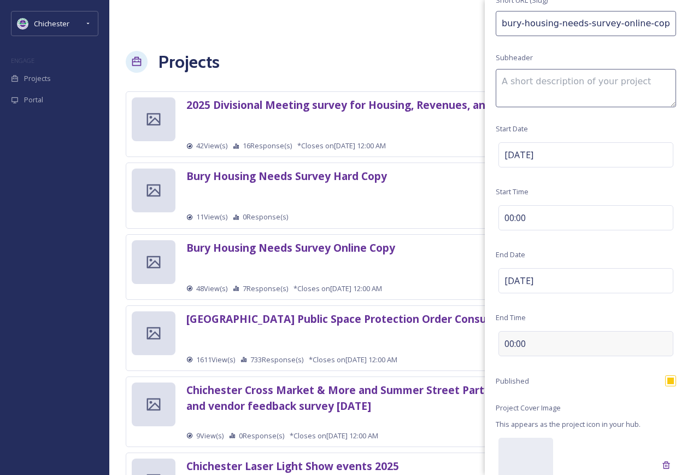
click at [552, 348] on div "00:00" at bounding box center [586, 343] width 175 height 25
click at [511, 341] on input "00:00" at bounding box center [532, 341] width 73 height 26
click at [520, 341] on input "00:00" at bounding box center [532, 341] width 73 height 26
click at [537, 342] on input "00:00" at bounding box center [532, 341] width 73 height 26
type input "17:00"
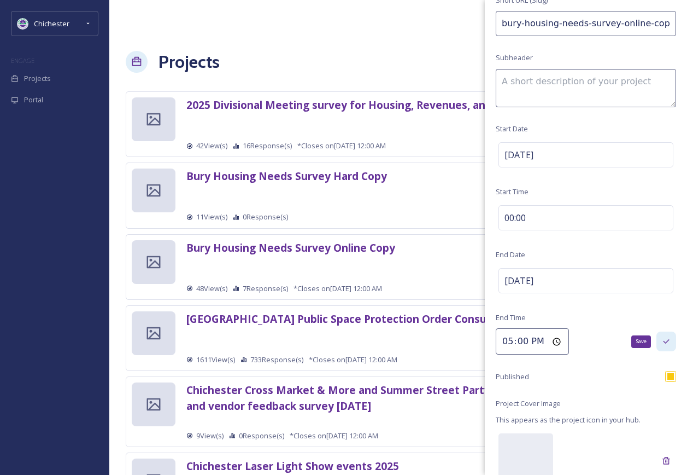
click at [663, 338] on div "Save" at bounding box center [667, 341] width 20 height 20
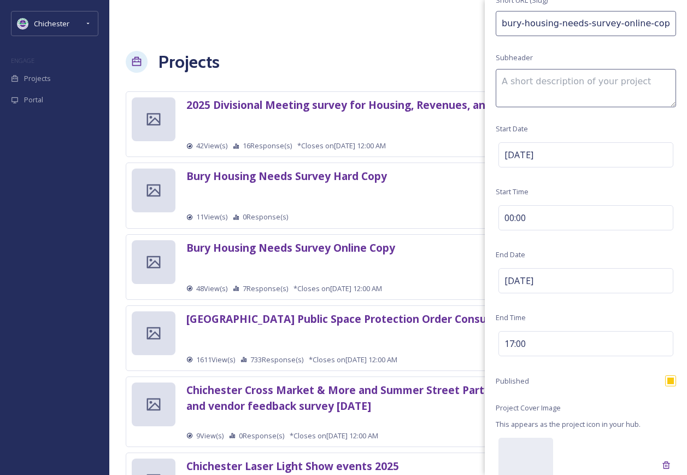
scroll to position [207, 0]
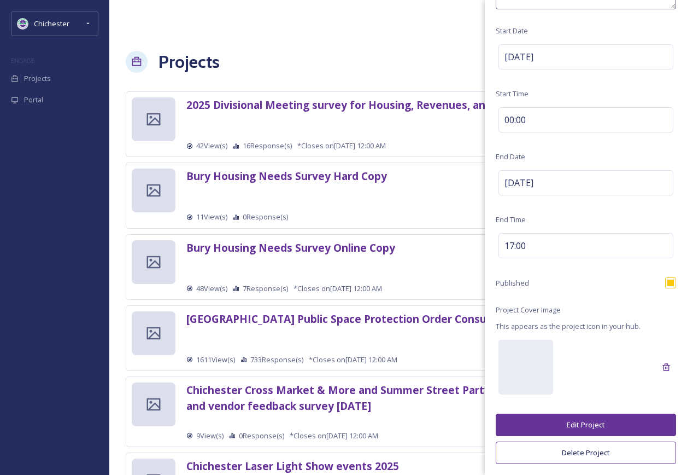
click at [576, 426] on button "Edit Project" at bounding box center [586, 424] width 180 height 22
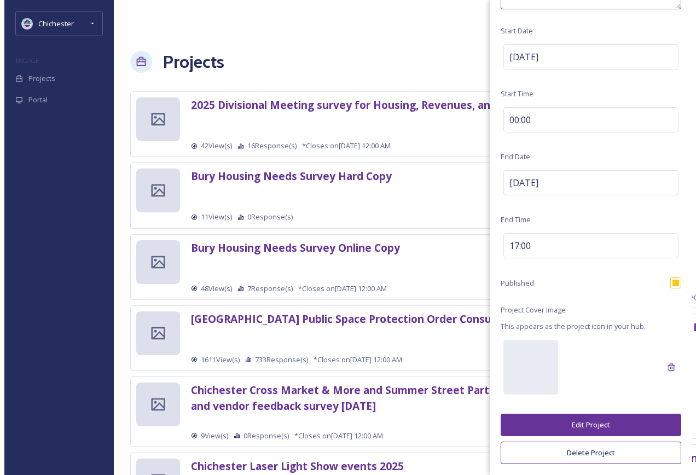
scroll to position [0, 0]
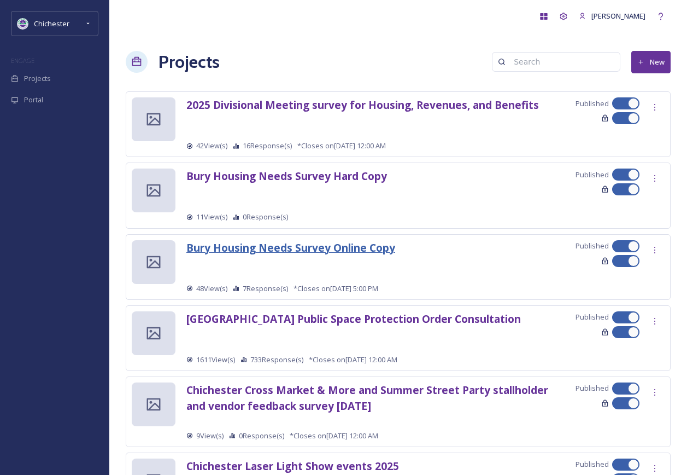
click at [333, 244] on strong "Bury Housing Needs Survey Online Copy" at bounding box center [291, 247] width 209 height 15
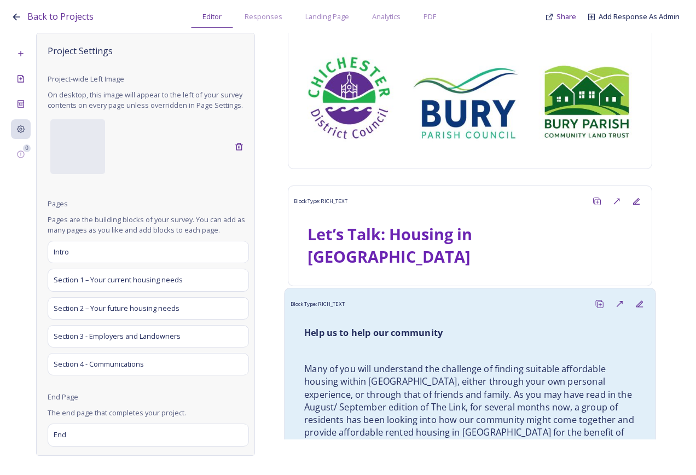
scroll to position [55, 0]
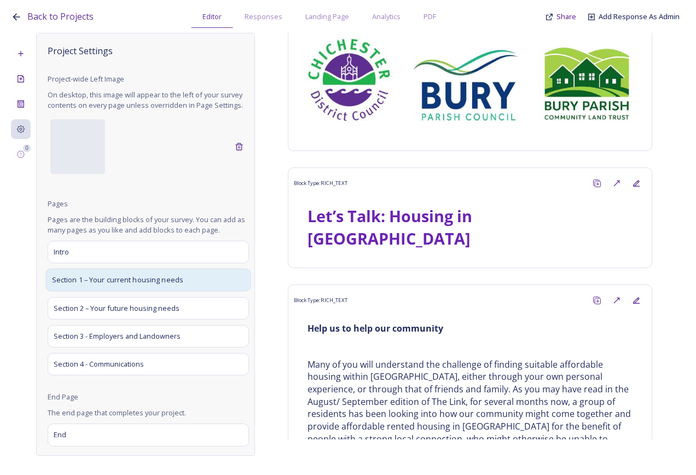
click at [181, 285] on span "Section 1 – Your current housing needs" at bounding box center [118, 280] width 132 height 11
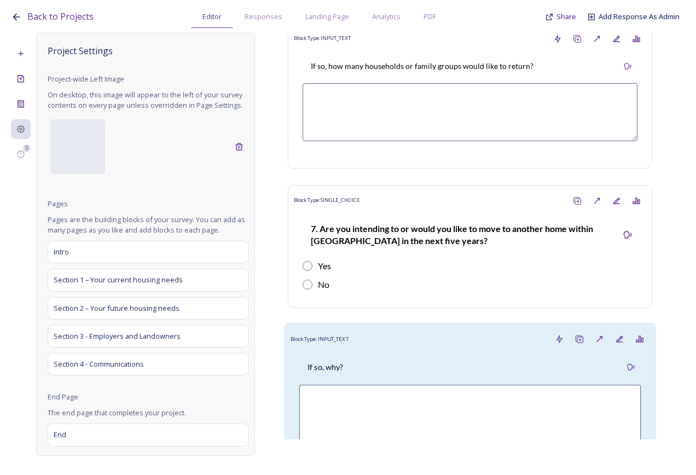
scroll to position [2078, 0]
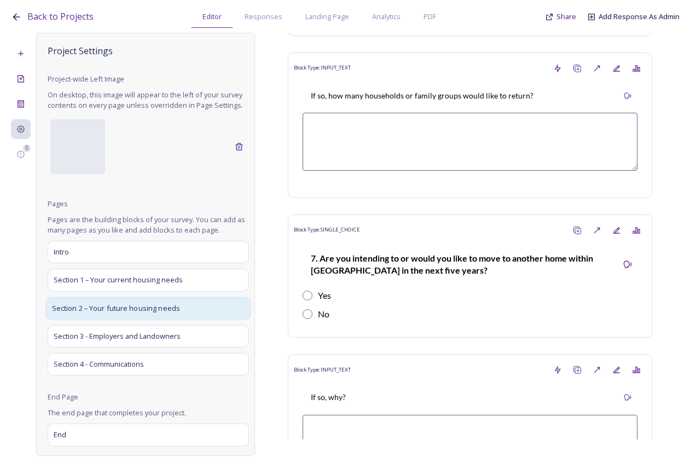
click at [187, 314] on div "Section 2 – Your future housing needs" at bounding box center [147, 307] width 205 height 23
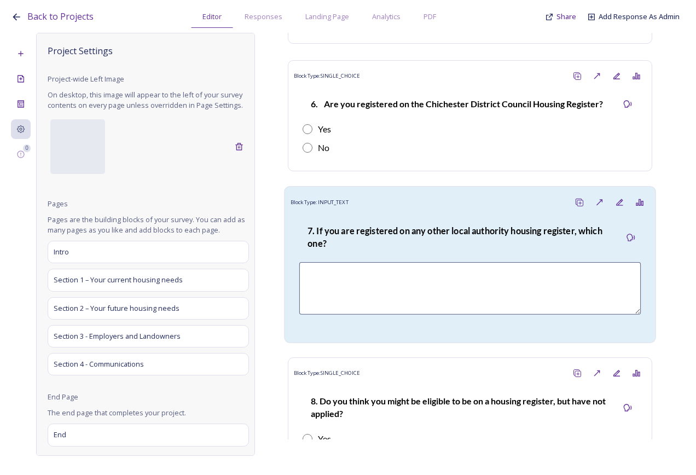
scroll to position [2188, 0]
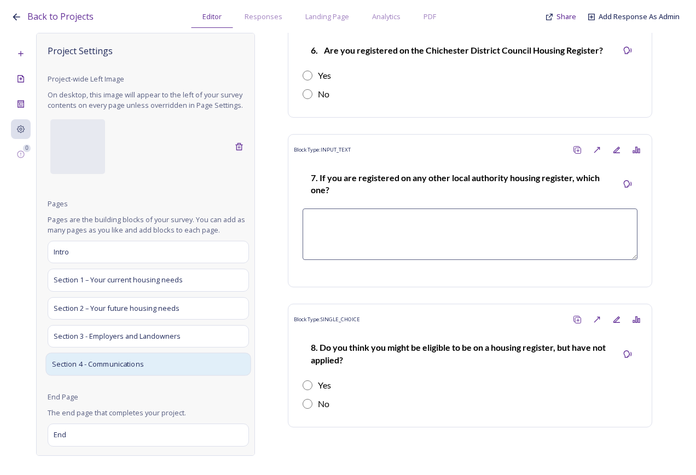
click at [175, 375] on div "Section 4 - Communications" at bounding box center [147, 363] width 205 height 23
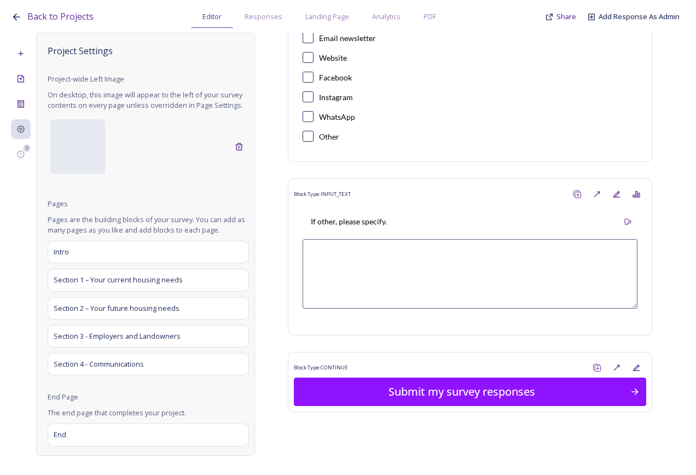
scroll to position [0, 0]
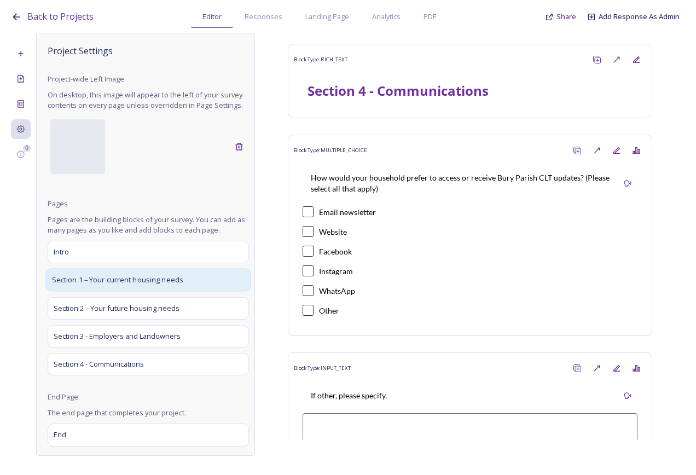
click at [160, 285] on span "Section 1 – Your current housing needs" at bounding box center [118, 280] width 132 height 11
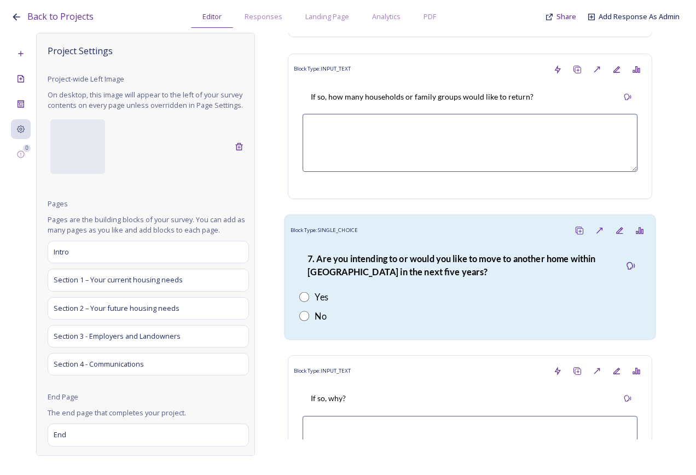
scroll to position [2242, 0]
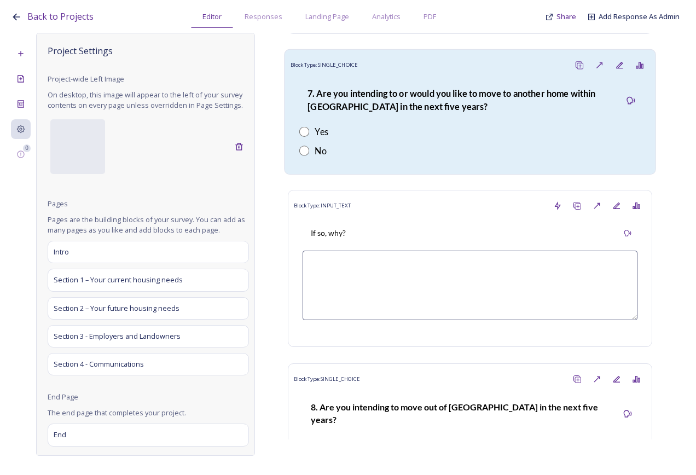
click at [386, 141] on div "7. Are you intending to or would you like to move to another home within [GEOGR…" at bounding box center [469, 122] width 359 height 94
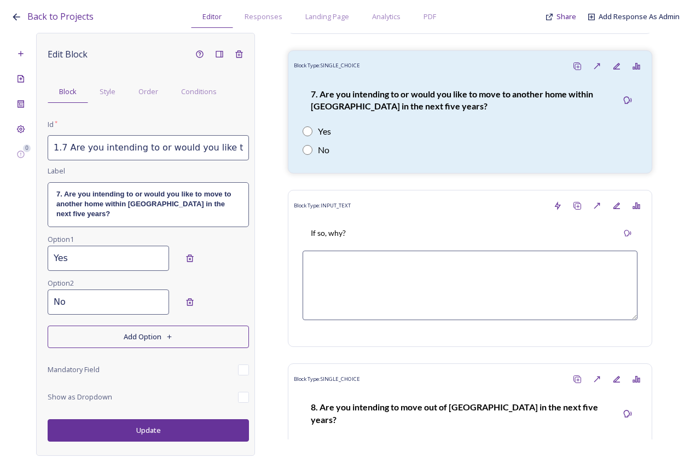
click at [132, 340] on button "Add Option" at bounding box center [148, 336] width 201 height 22
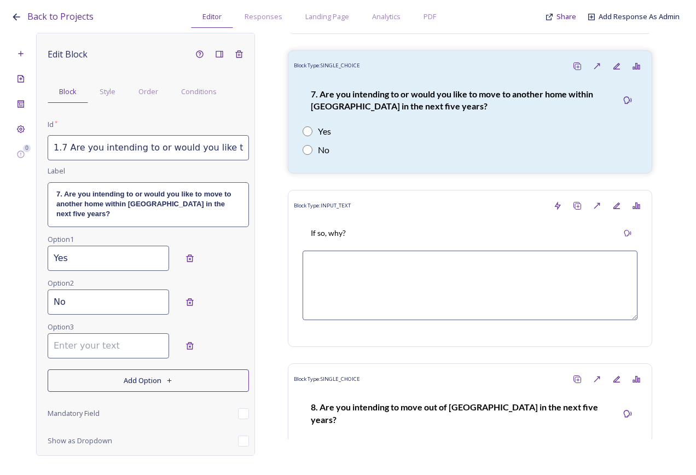
click at [112, 354] on input at bounding box center [108, 345] width 121 height 25
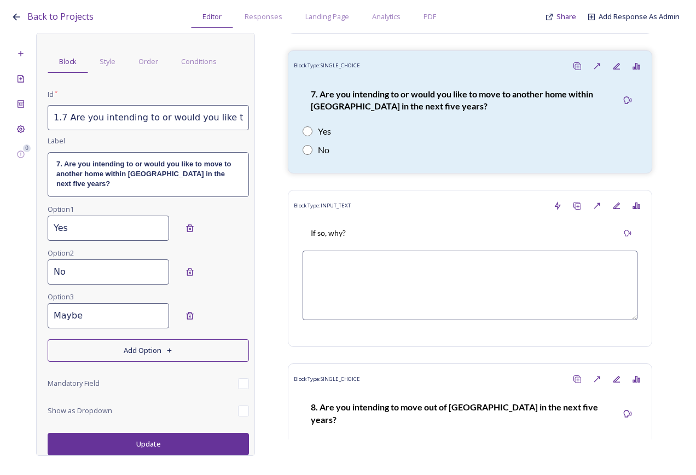
type input "Maybe"
click at [115, 439] on button "Update" at bounding box center [148, 444] width 201 height 22
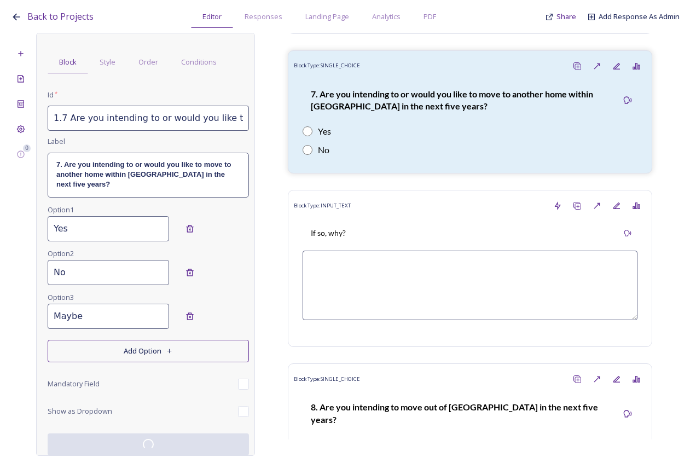
scroll to position [30, 0]
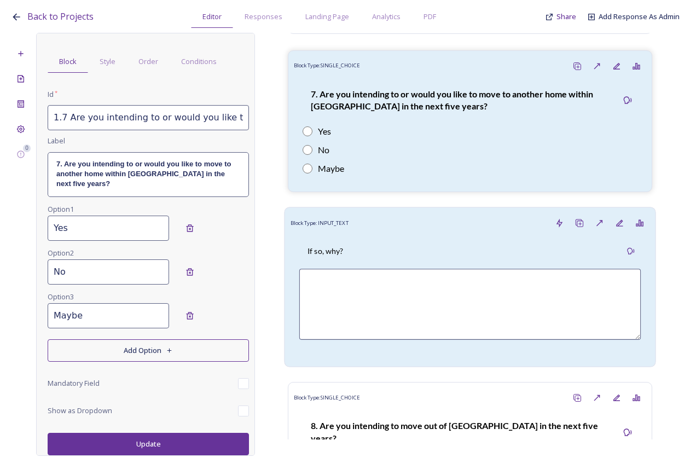
click at [365, 246] on div "If so, why?" at bounding box center [469, 250] width 341 height 25
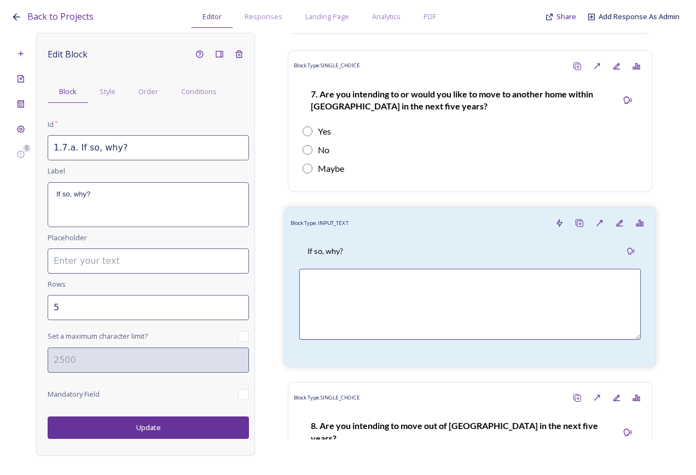
scroll to position [0, 0]
click at [196, 93] on span "Conditions" at bounding box center [199, 91] width 36 height 10
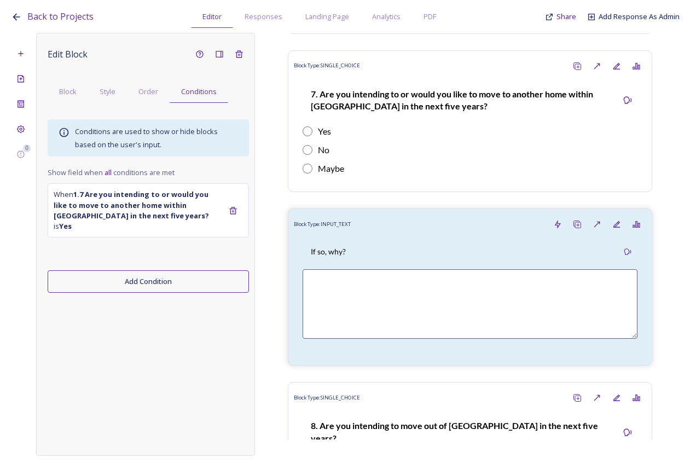
click at [163, 270] on button "Add Condition" at bounding box center [148, 281] width 201 height 22
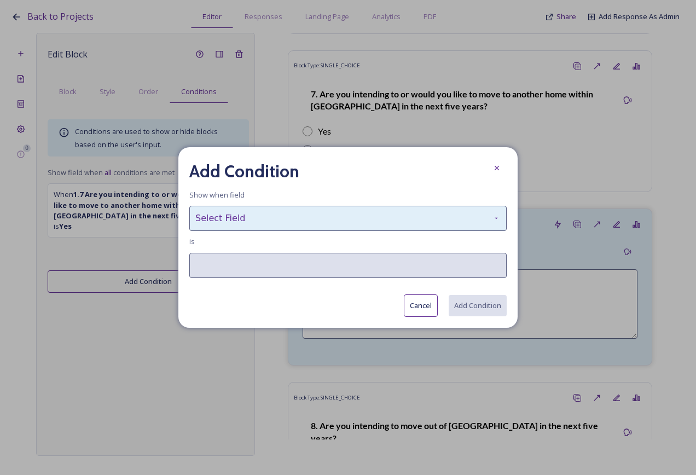
click at [288, 217] on div "Select Field" at bounding box center [347, 218] width 317 height 25
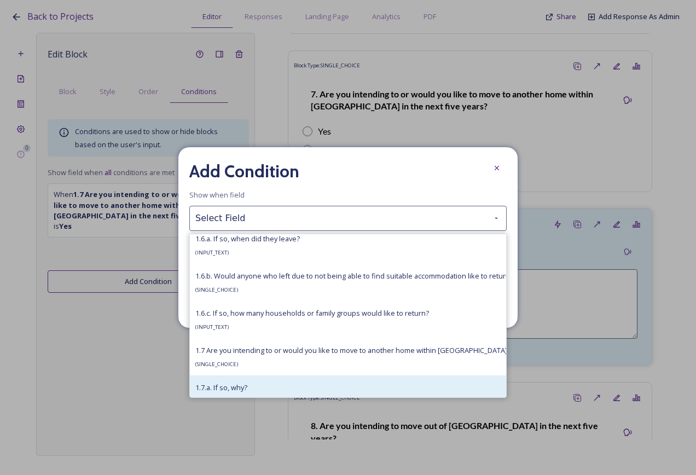
scroll to position [547, 0]
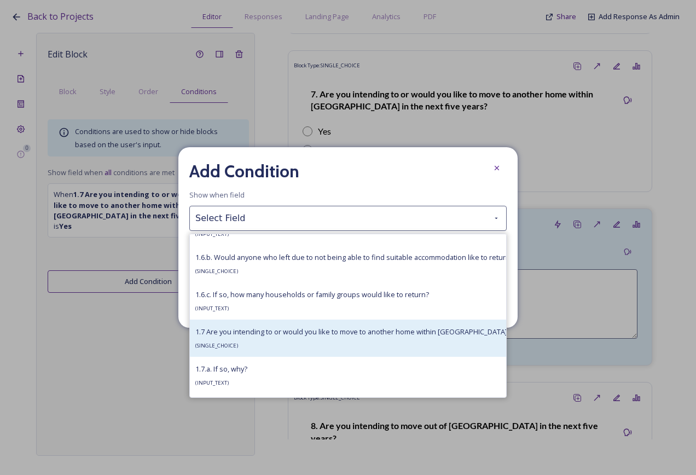
click at [241, 337] on div "1.7 Are you intending to or would you like to move to another home within [GEOG…" at bounding box center [387, 338] width 385 height 26
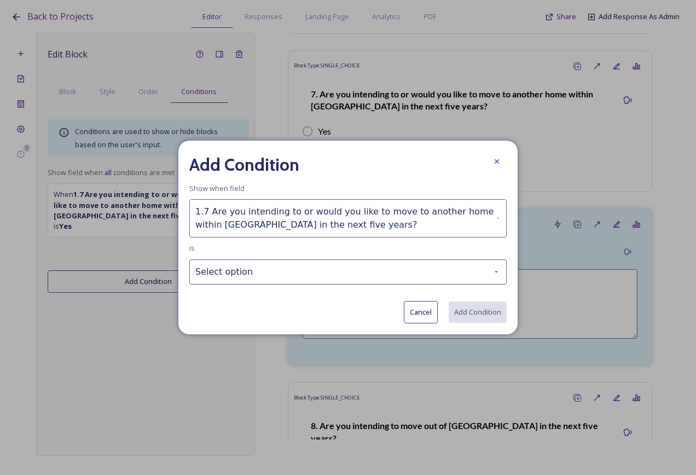
click at [261, 287] on div "Add Condition Show when field 1.7 Are you intending to or would you like to mov…" at bounding box center [347, 238] width 339 height 194
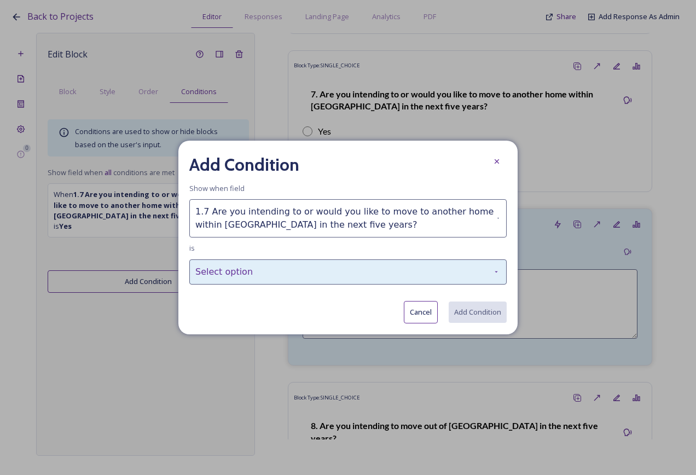
click at [265, 279] on div "Select option" at bounding box center [347, 271] width 317 height 25
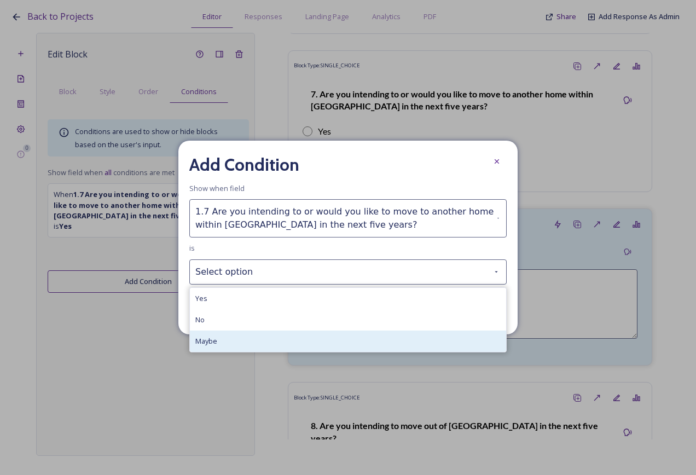
click at [260, 339] on div "Maybe" at bounding box center [348, 340] width 316 height 21
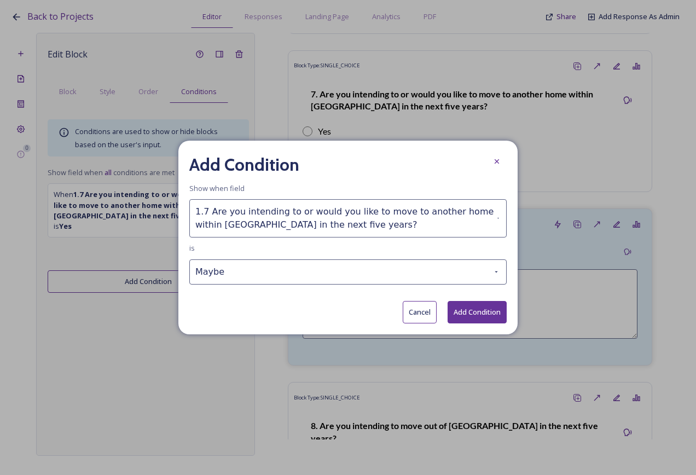
click at [476, 312] on button "Add Condition" at bounding box center [476, 312] width 59 height 22
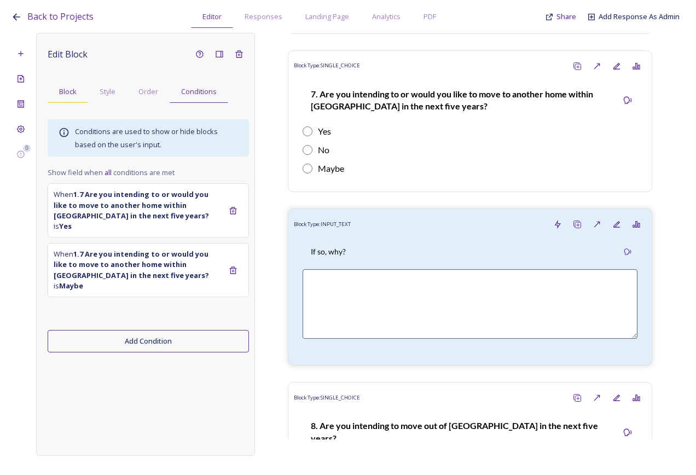
click at [59, 92] on span "Block" at bounding box center [68, 91] width 18 height 10
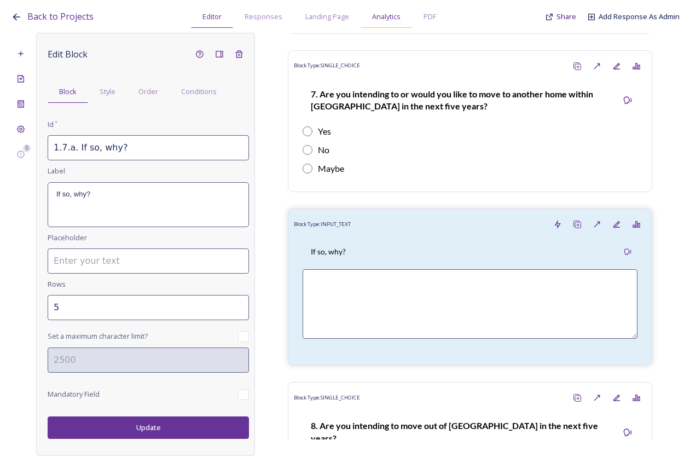
click at [376, 16] on span "Analytics" at bounding box center [386, 16] width 28 height 10
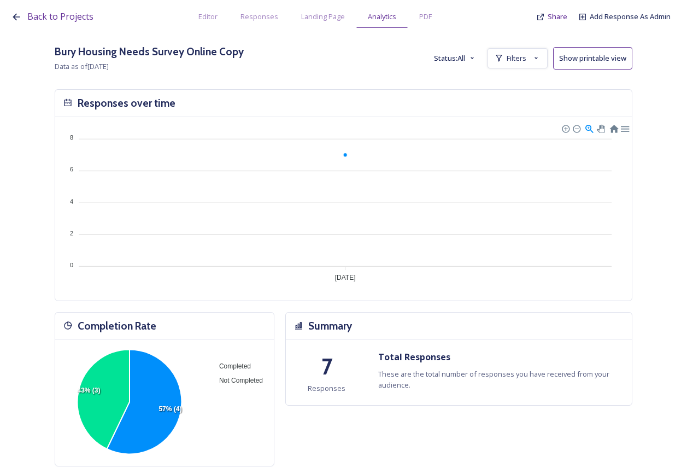
click at [69, 25] on div "Back to Projects Editor Responses Landing Page Analytics PDF Share Add Response…" at bounding box center [346, 14] width 671 height 28
click at [68, 13] on span "Back to Projects" at bounding box center [60, 16] width 66 height 12
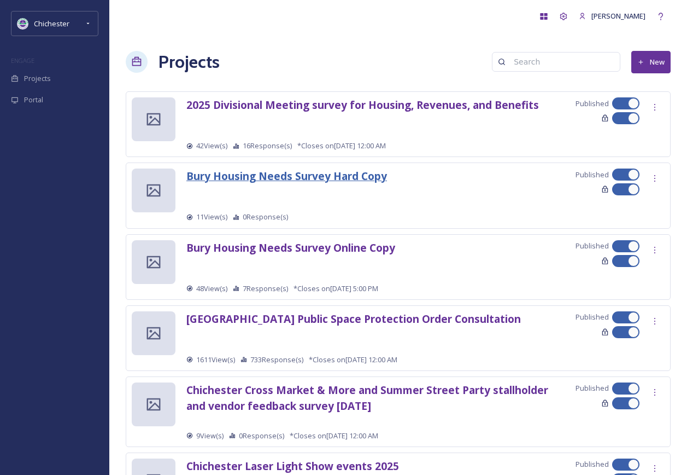
click at [353, 176] on strong "Bury Housing Needs Survey Hard Copy" at bounding box center [287, 175] width 201 height 15
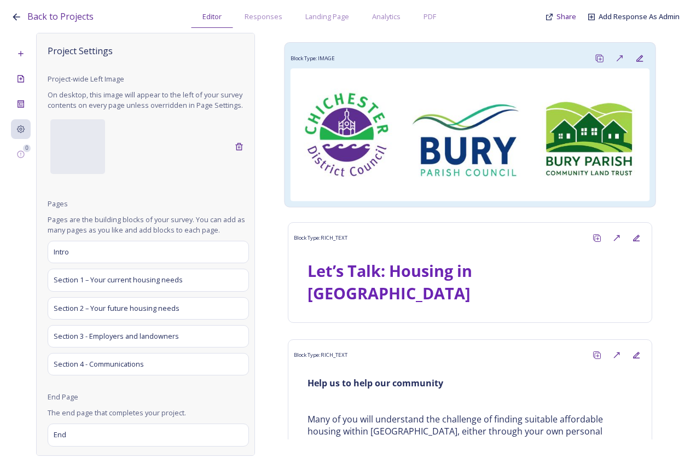
click at [435, 120] on img at bounding box center [469, 134] width 359 height 133
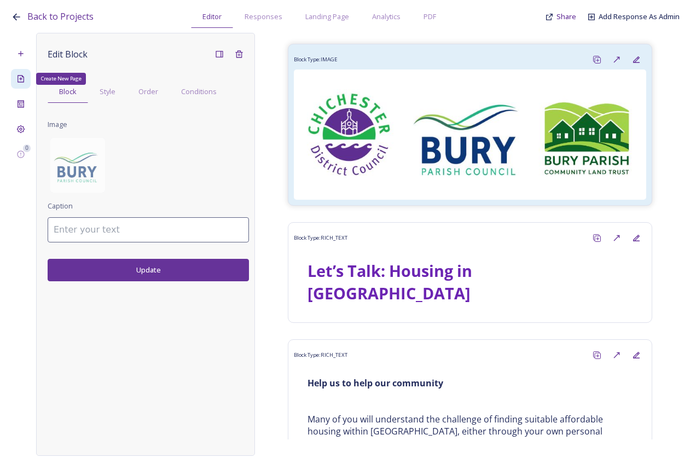
click at [25, 77] on icon at bounding box center [20, 78] width 9 height 9
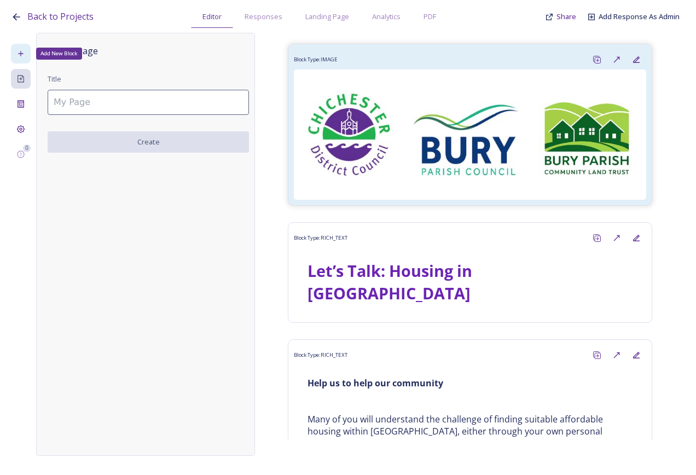
click at [20, 59] on div "Add New Block" at bounding box center [21, 54] width 20 height 20
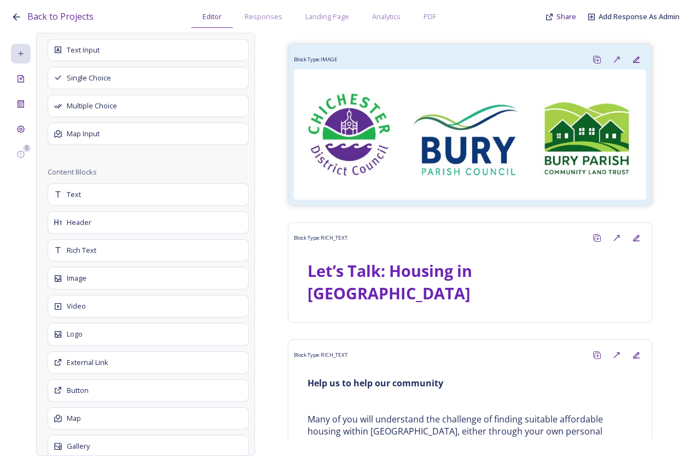
scroll to position [328, 0]
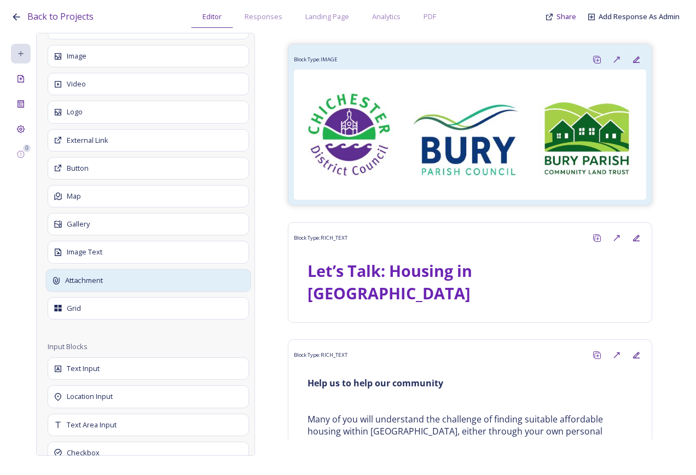
click at [145, 287] on div "Attachment" at bounding box center [147, 280] width 205 height 23
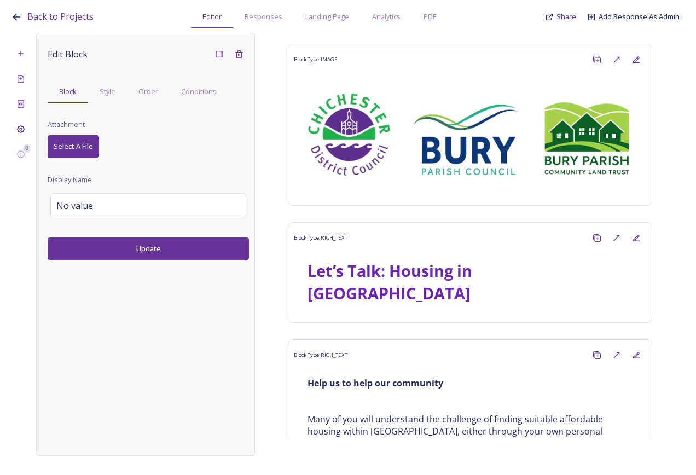
scroll to position [0, 0]
click at [72, 151] on span "Select A File" at bounding box center [73, 146] width 39 height 10
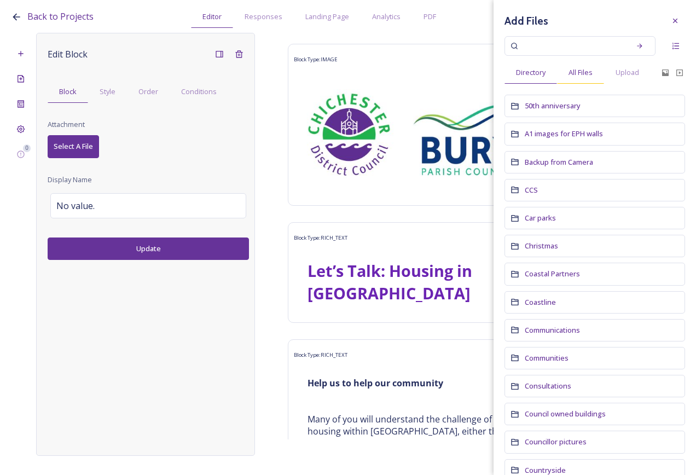
click at [586, 74] on span "All Files" at bounding box center [580, 72] width 24 height 10
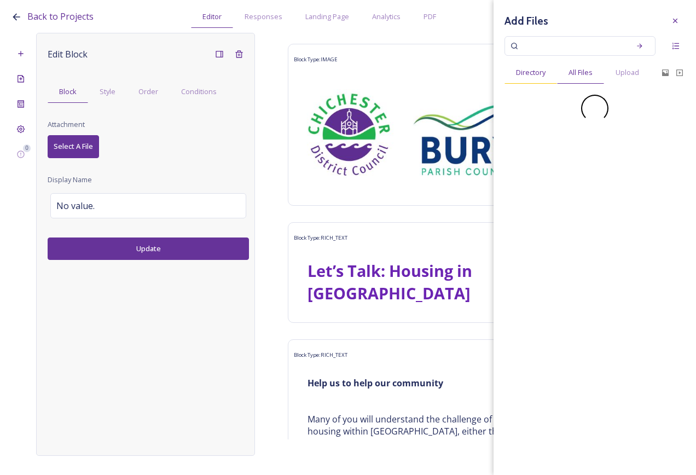
click at [545, 72] on span "Directory" at bounding box center [531, 72] width 30 height 10
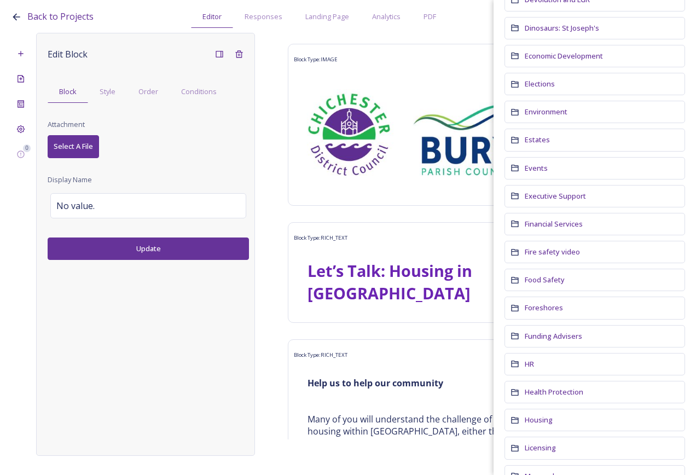
scroll to position [602, 0]
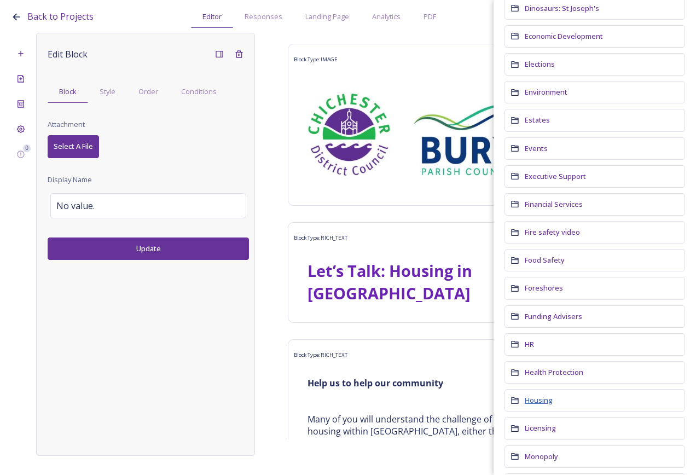
click at [540, 404] on span "Housing" at bounding box center [538, 400] width 28 height 10
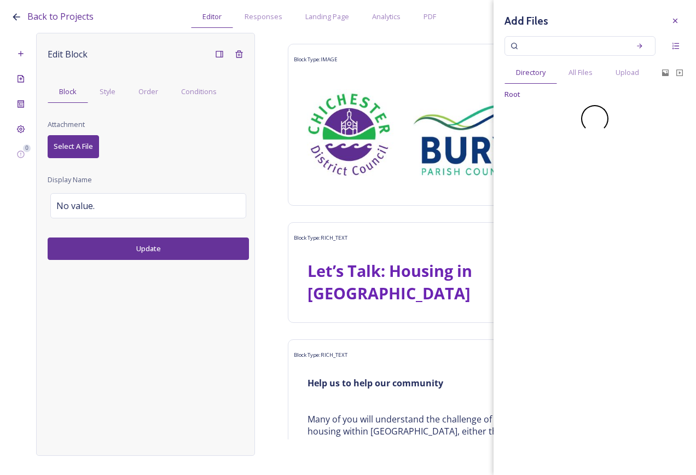
scroll to position [0, 0]
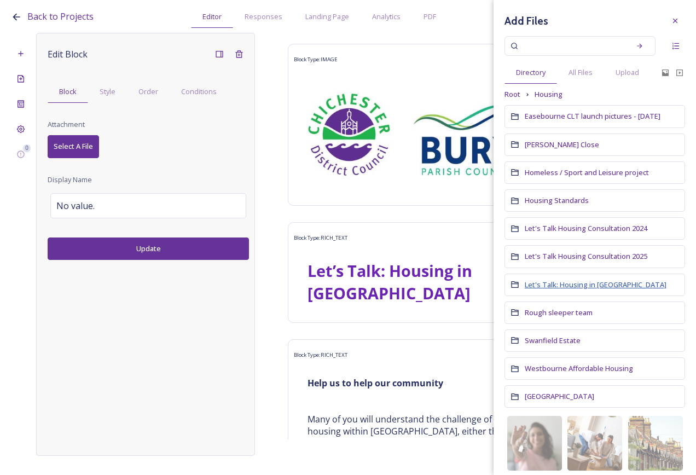
click at [601, 280] on span "Let's Talk: Housing in [GEOGRAPHIC_DATA]" at bounding box center [595, 284] width 142 height 10
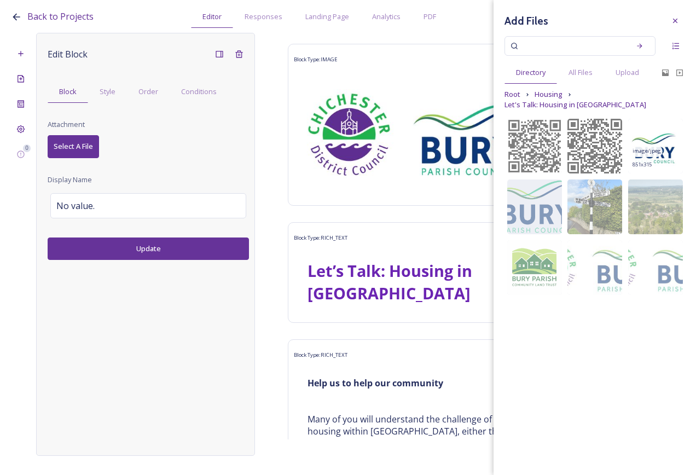
click at [668, 147] on img at bounding box center [655, 146] width 55 height 55
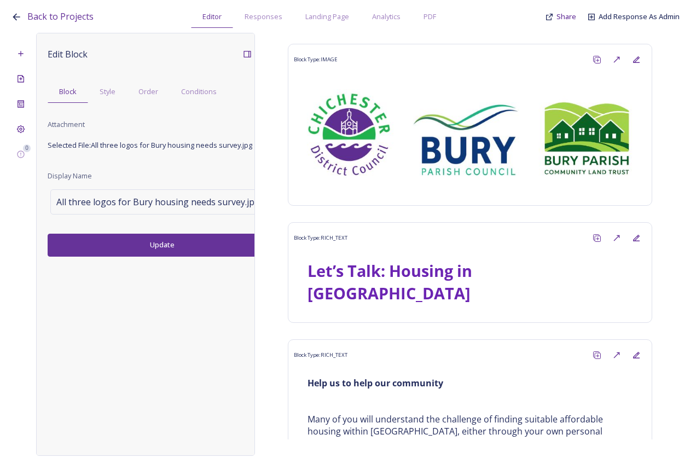
click at [55, 199] on div "All three logos for Bury housing needs survey.jpg" at bounding box center [162, 201] width 224 height 25
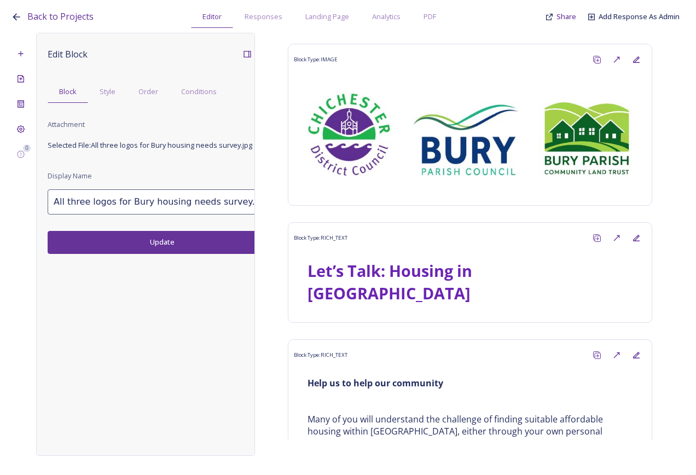
drag, startPoint x: 213, startPoint y: 209, endPoint x: 1, endPoint y: 211, distance: 212.2
click at [1, 211] on div "Back to Projects Editor Responses Landing Page Analytics PDF Share Add Response…" at bounding box center [348, 237] width 696 height 475
click at [176, 238] on button "Update" at bounding box center [162, 242] width 229 height 22
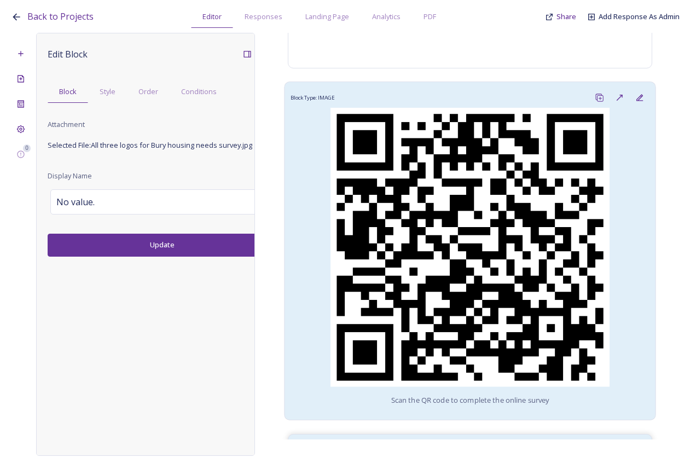
scroll to position [1798, 0]
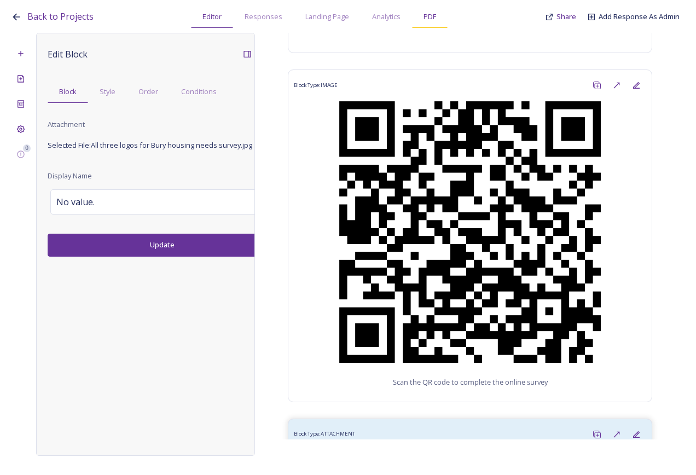
click at [436, 15] on div "PDF" at bounding box center [430, 16] width 36 height 22
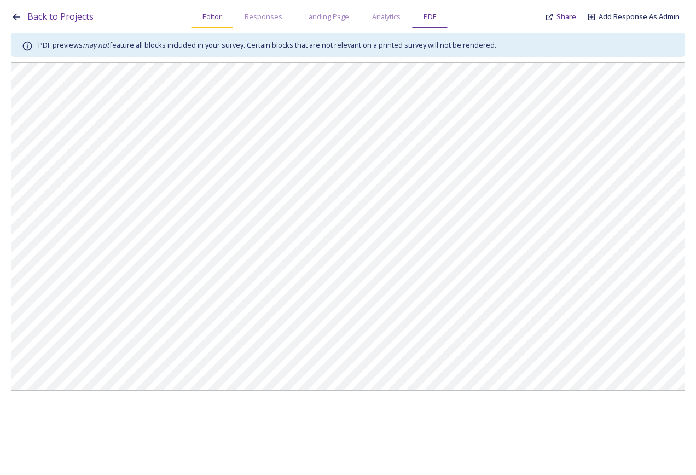
click at [215, 14] on span "Editor" at bounding box center [211, 16] width 19 height 10
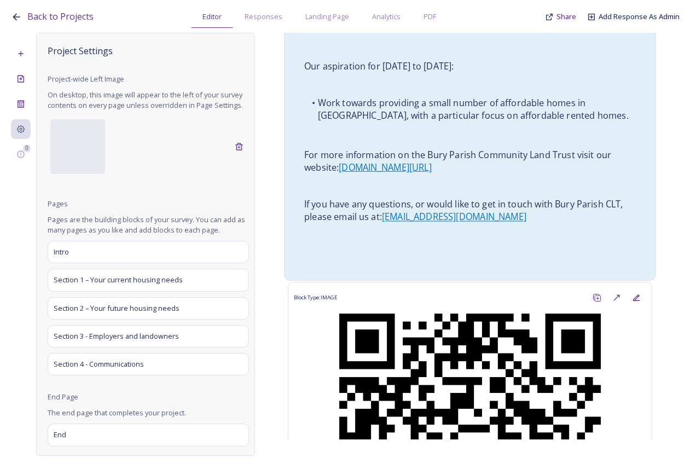
scroll to position [1798, 0]
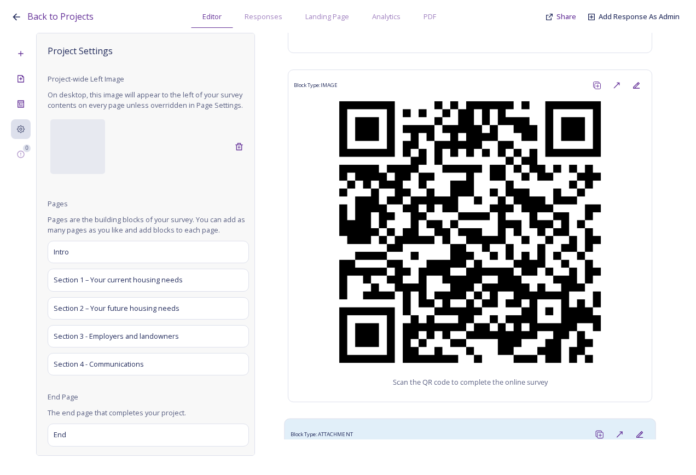
click at [336, 424] on div "Block Type: ATTACHMENT" at bounding box center [469, 434] width 359 height 20
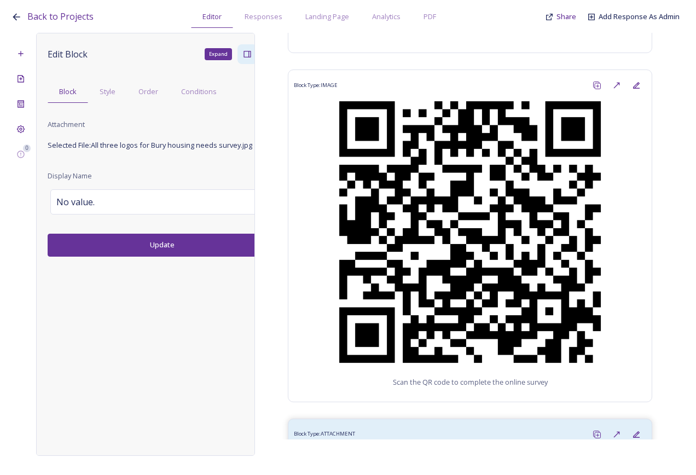
click at [247, 51] on icon at bounding box center [246, 54] width 7 height 7
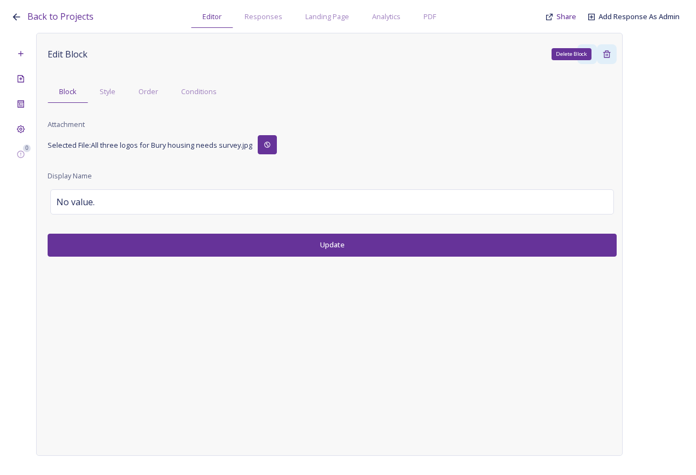
click at [610, 54] on icon at bounding box center [606, 54] width 9 height 9
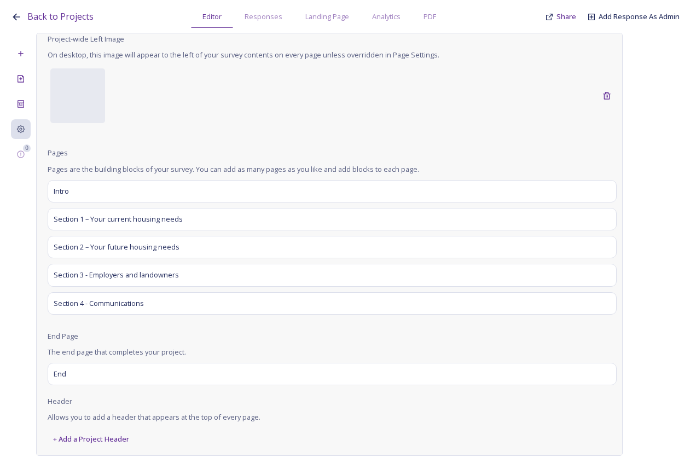
scroll to position [0, 0]
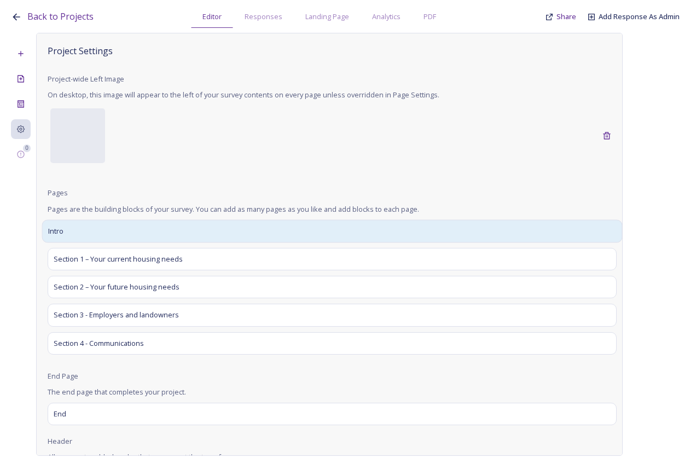
click at [74, 236] on div "Intro" at bounding box center [332, 230] width 580 height 23
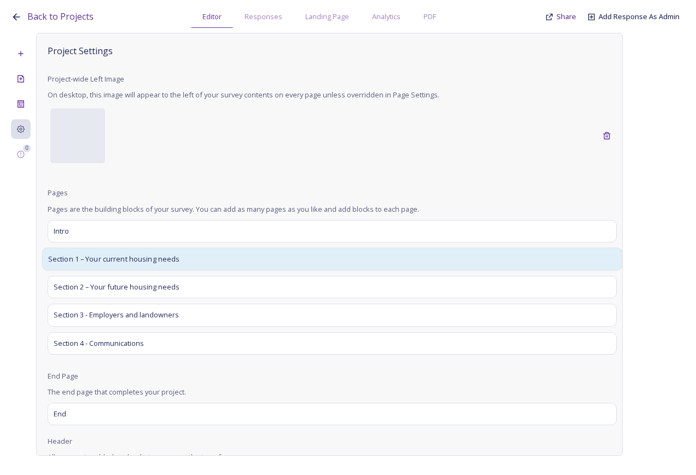
click at [105, 260] on span "Section 1 – Your current housing needs" at bounding box center [114, 259] width 132 height 11
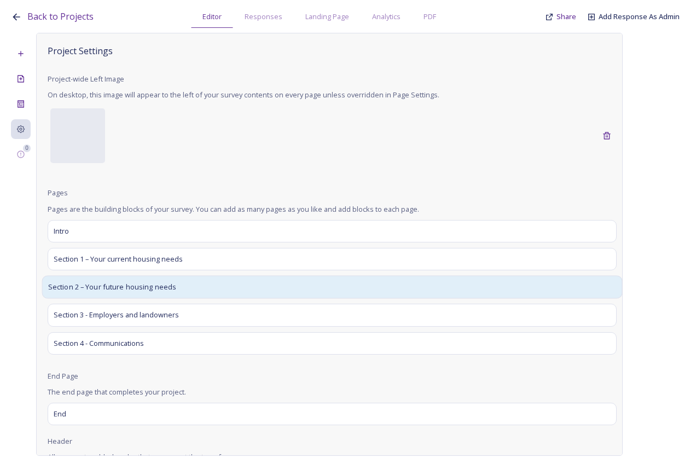
click at [128, 296] on div "Section 2 – Your future housing needs" at bounding box center [332, 287] width 580 height 23
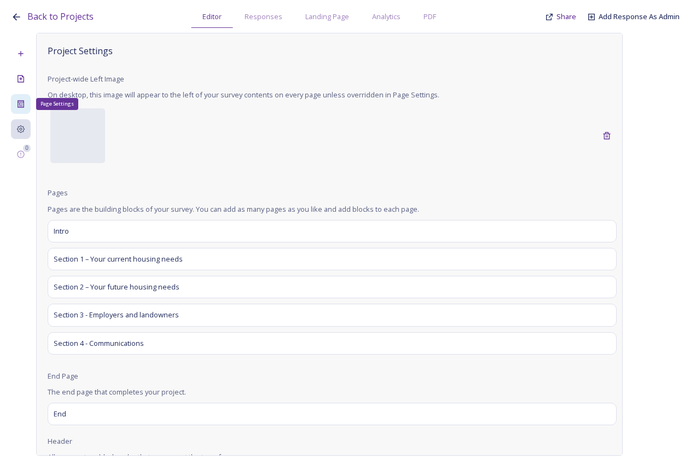
click at [23, 106] on icon at bounding box center [20, 104] width 9 height 9
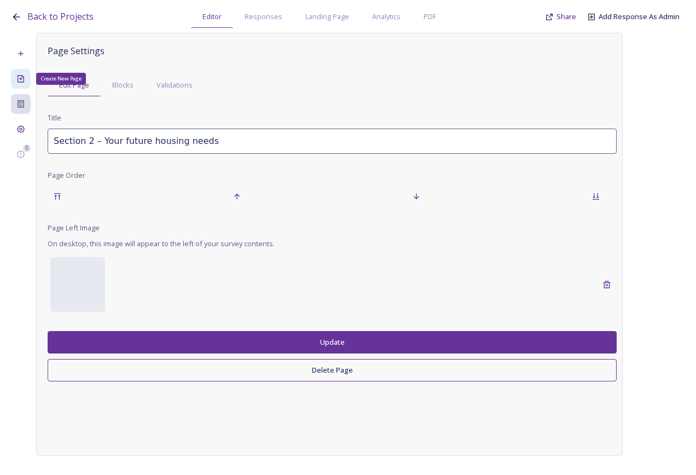
click at [15, 81] on div "Create New Page" at bounding box center [21, 79] width 20 height 20
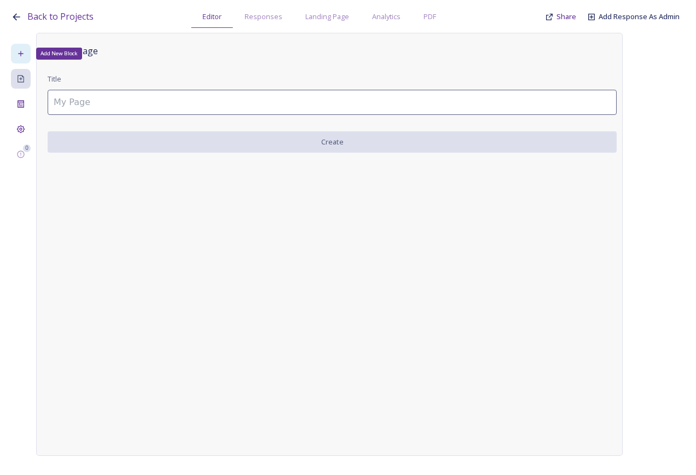
click at [18, 58] on div "Add New Block" at bounding box center [21, 54] width 20 height 20
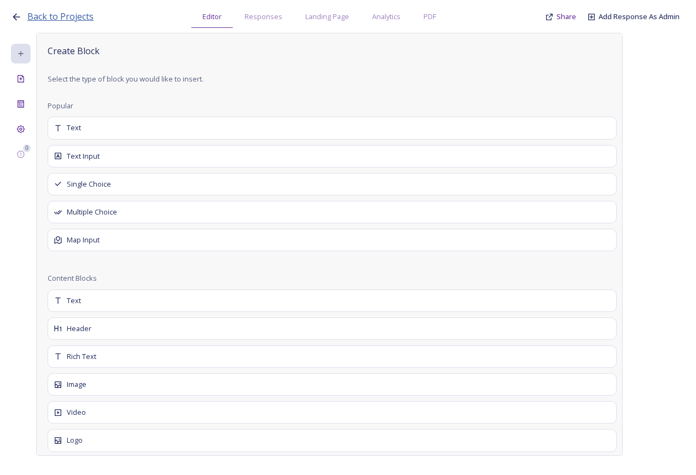
click at [31, 15] on span "Back to Projects" at bounding box center [60, 16] width 66 height 12
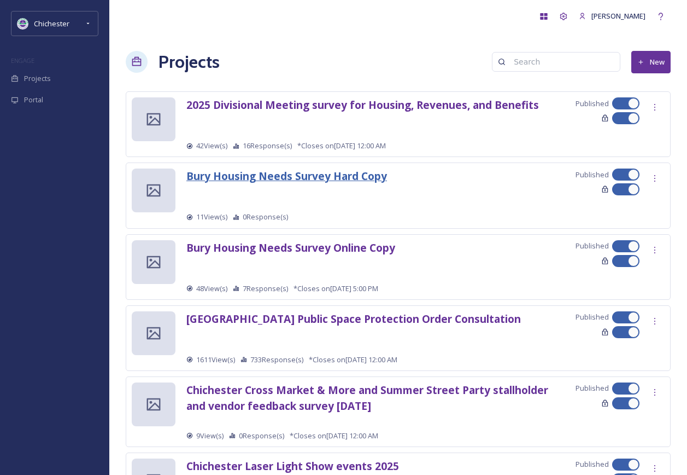
click at [337, 177] on strong "Bury Housing Needs Survey Hard Copy" at bounding box center [287, 175] width 201 height 15
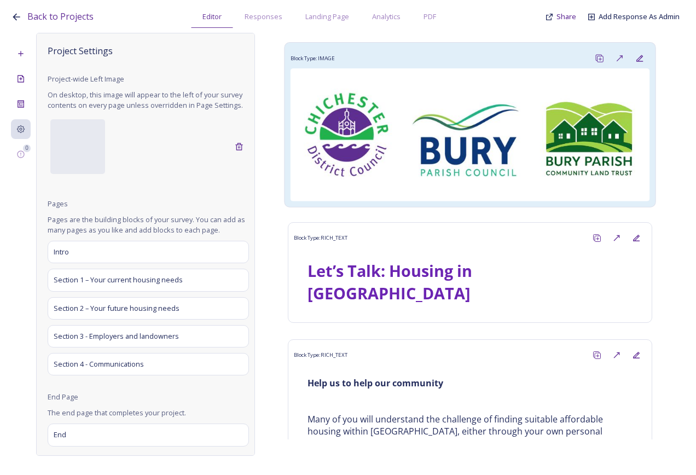
click at [373, 116] on img at bounding box center [469, 134] width 359 height 133
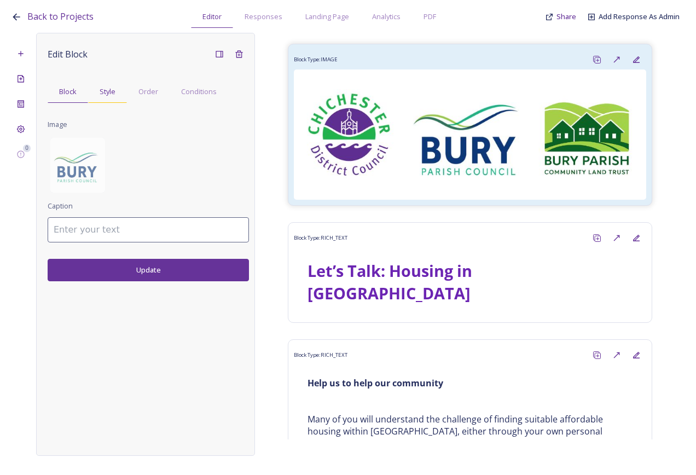
click at [110, 96] on span "Style" at bounding box center [108, 91] width 16 height 10
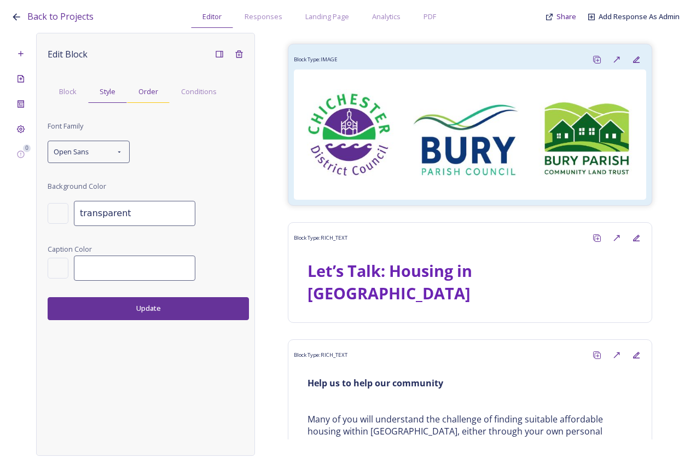
click at [157, 91] on span "Order" at bounding box center [148, 91] width 20 height 10
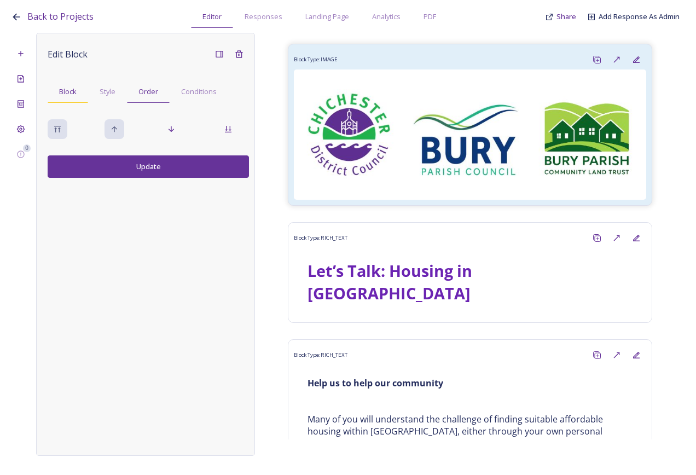
click at [70, 98] on div "Block" at bounding box center [68, 91] width 40 height 22
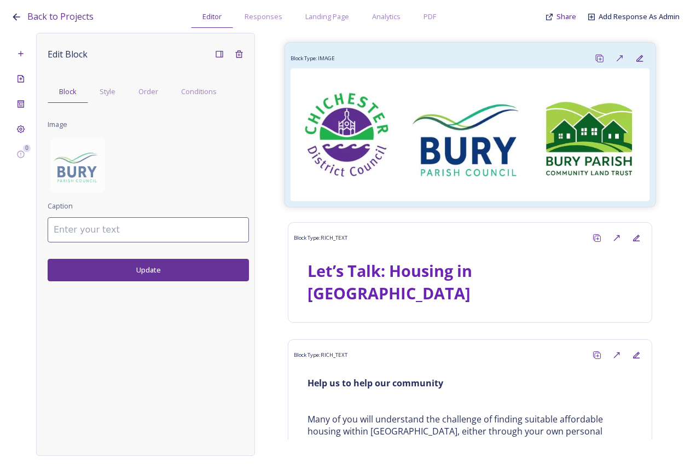
click at [390, 65] on div "Block Type: IMAGE" at bounding box center [469, 58] width 359 height 20
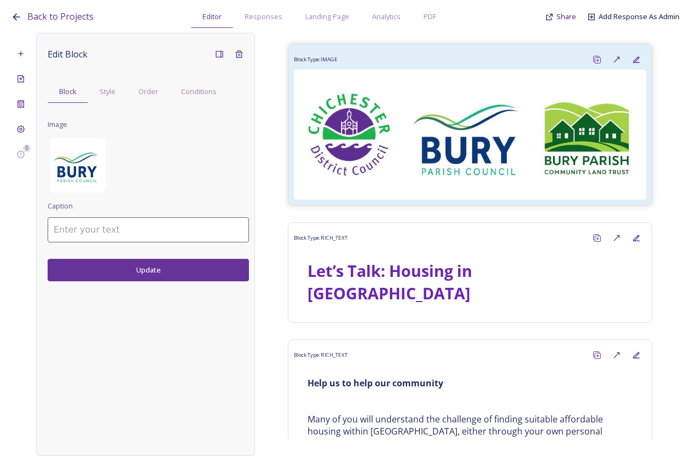
click at [81, 191] on img at bounding box center [77, 165] width 55 height 55
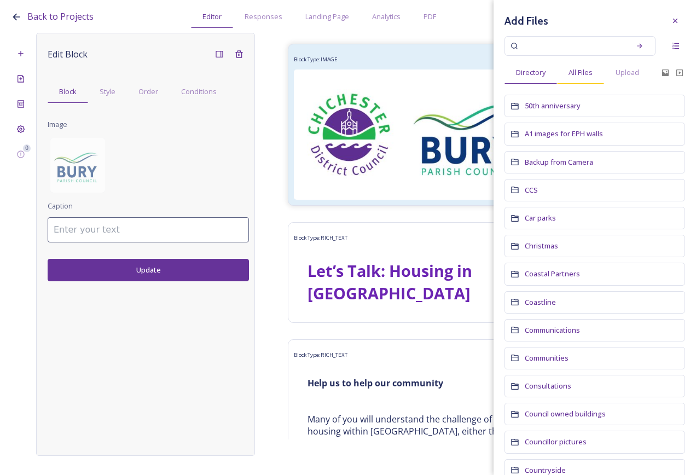
click at [588, 73] on span "All Files" at bounding box center [580, 72] width 24 height 10
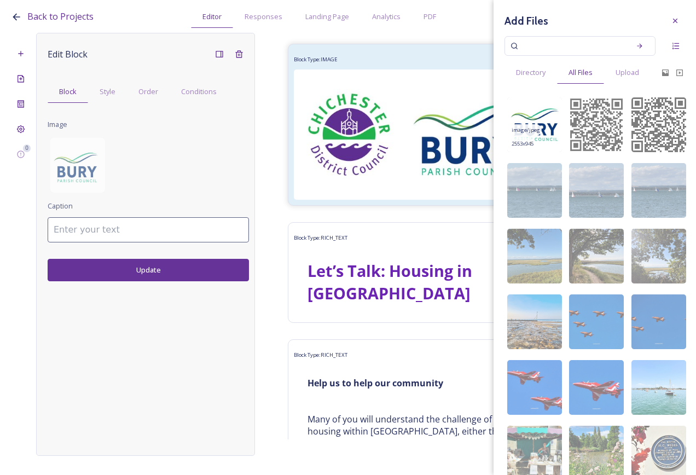
click at [533, 140] on span "2553 x 945" at bounding box center [522, 144] width 22 height 8
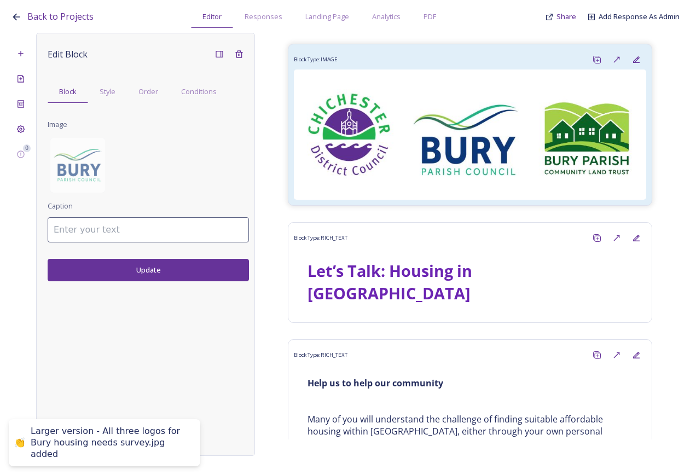
click at [171, 270] on button "Update" at bounding box center [148, 270] width 201 height 22
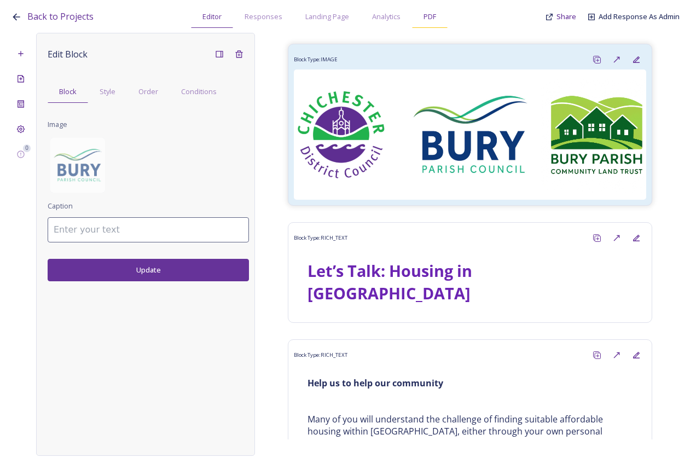
click at [432, 24] on div "PDF" at bounding box center [430, 16] width 36 height 22
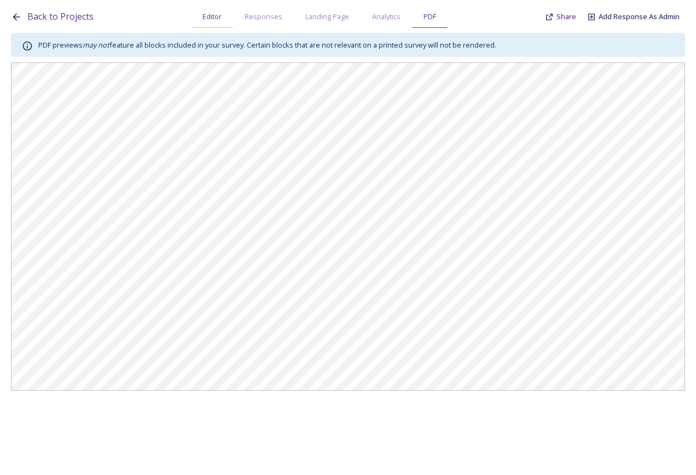
click at [225, 19] on div "Editor" at bounding box center [212, 16] width 42 height 22
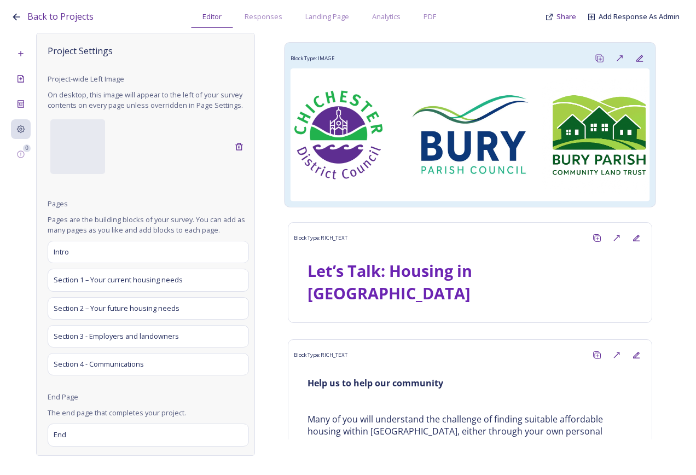
click at [388, 62] on div "Block Type: IMAGE" at bounding box center [469, 58] width 359 height 20
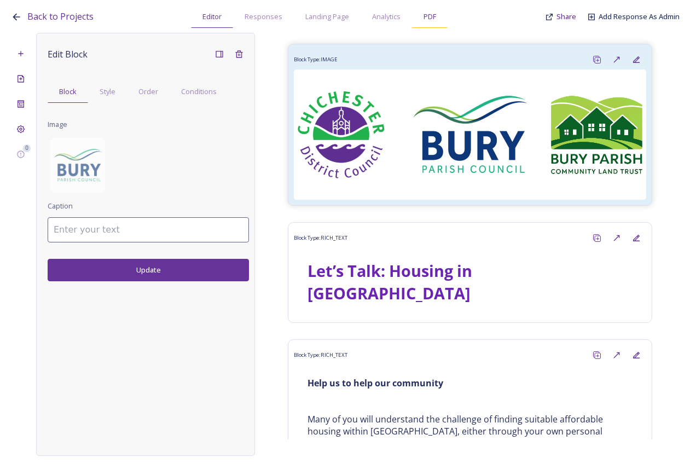
click at [433, 16] on span "PDF" at bounding box center [429, 16] width 13 height 10
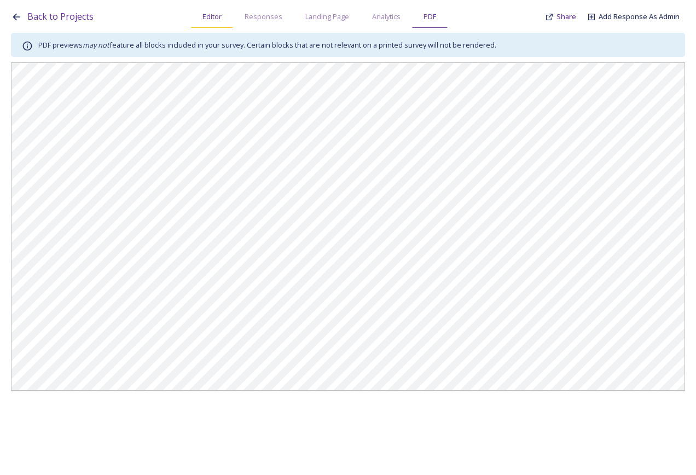
click at [225, 14] on div "Editor" at bounding box center [212, 16] width 42 height 22
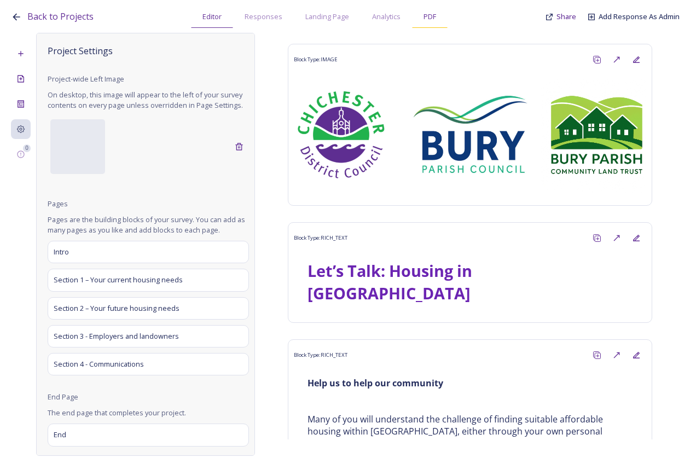
click at [433, 26] on div "PDF" at bounding box center [430, 16] width 36 height 22
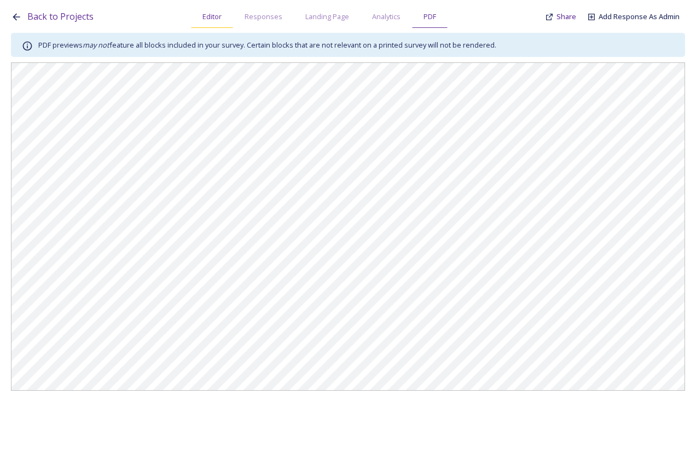
click at [212, 21] on span "Editor" at bounding box center [211, 16] width 19 height 10
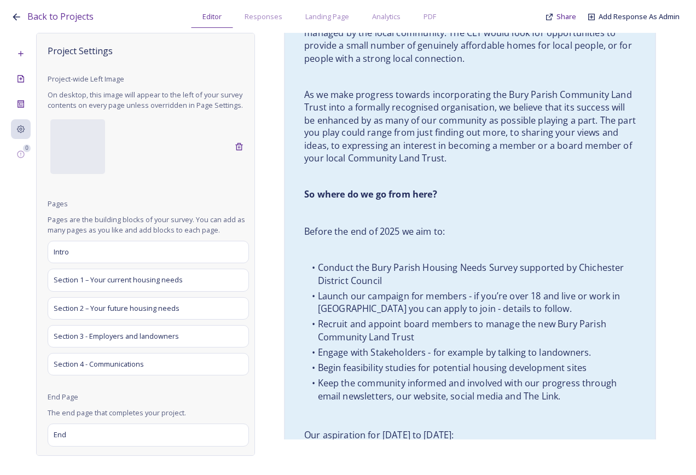
scroll to position [1149, 0]
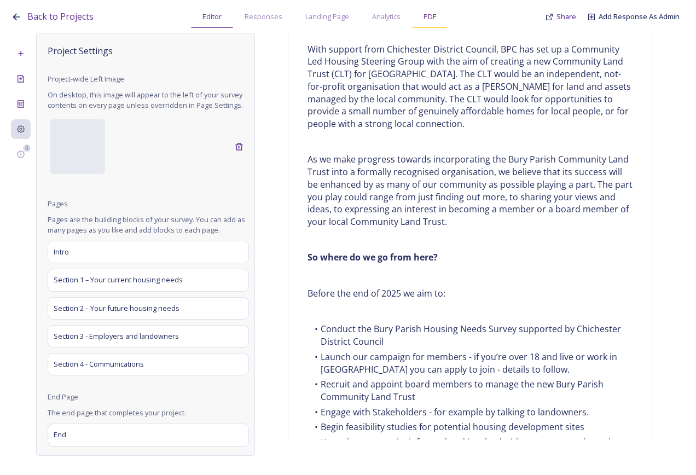
click at [420, 21] on div "PDF" at bounding box center [430, 16] width 36 height 22
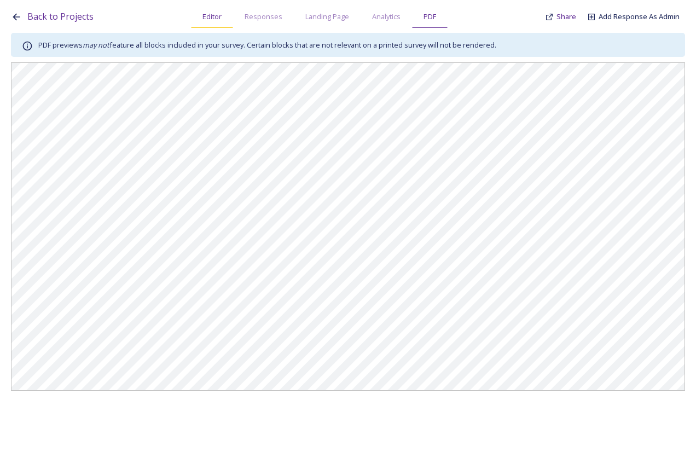
click at [223, 22] on div "Editor" at bounding box center [212, 16] width 42 height 22
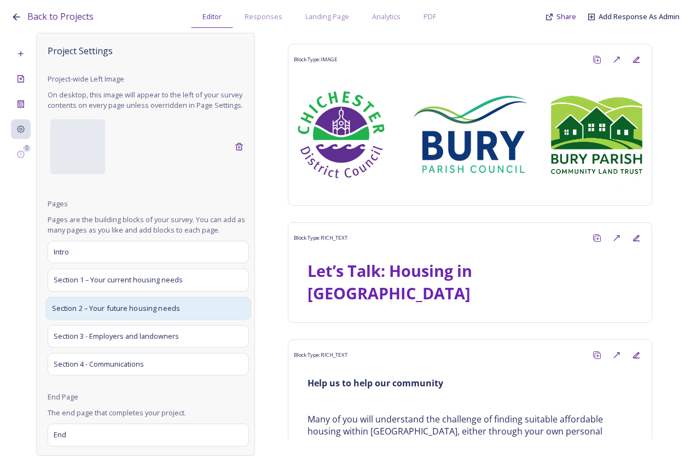
click at [131, 313] on span "Section 2 – Your future housing needs" at bounding box center [116, 307] width 129 height 11
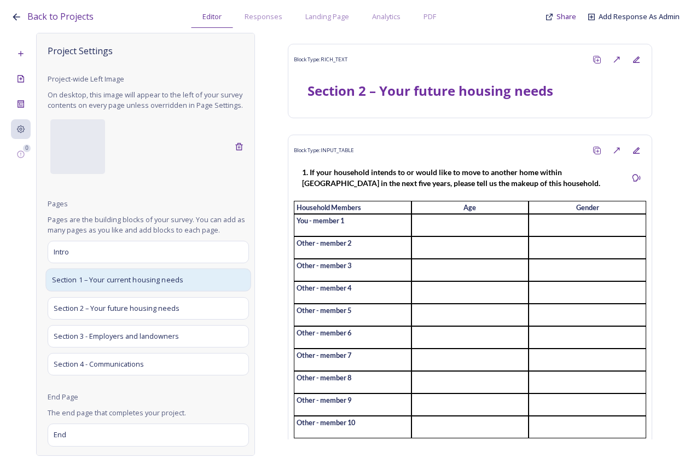
click at [159, 285] on span "Section 1 – Your current housing needs" at bounding box center [118, 280] width 132 height 11
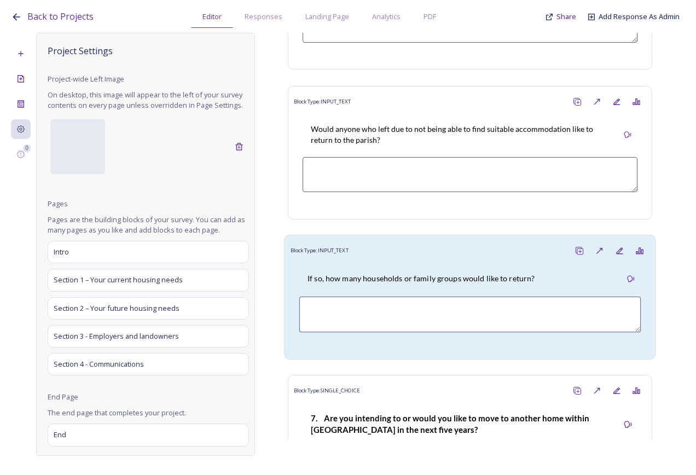
scroll to position [2133, 0]
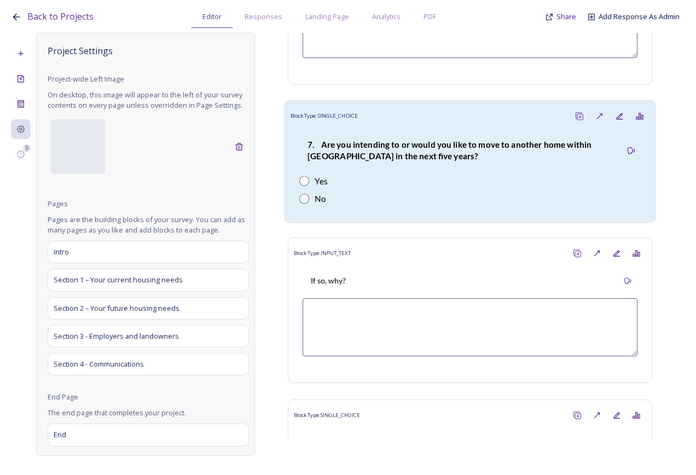
click at [384, 176] on div "7. Are you intending to or would you like to move to another home within [GEOGR…" at bounding box center [469, 171] width 359 height 90
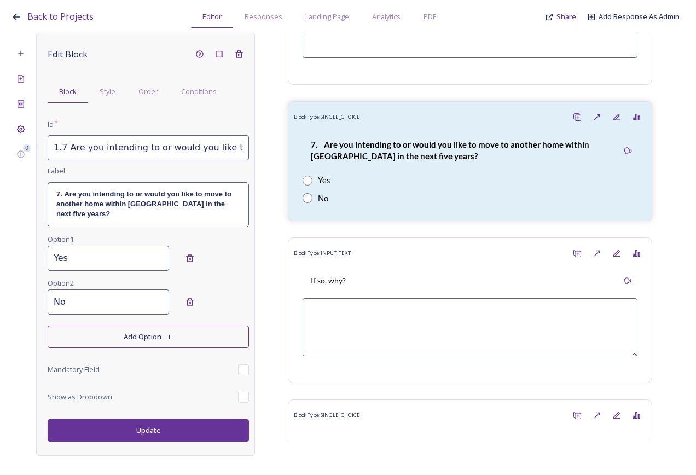
click at [127, 335] on button "Add Option" at bounding box center [148, 336] width 201 height 22
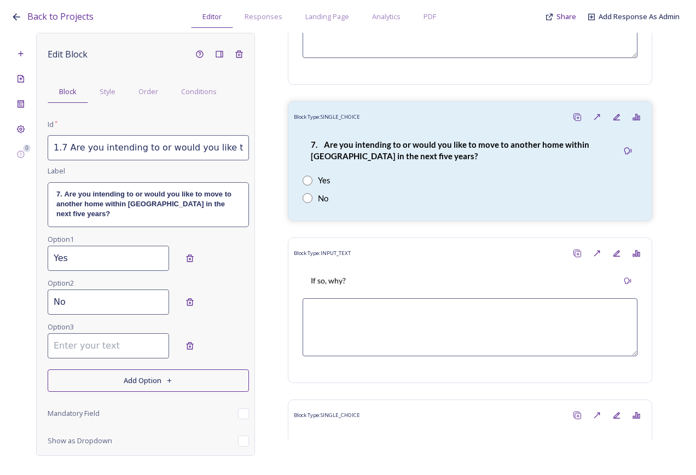
click at [60, 345] on input at bounding box center [108, 345] width 121 height 25
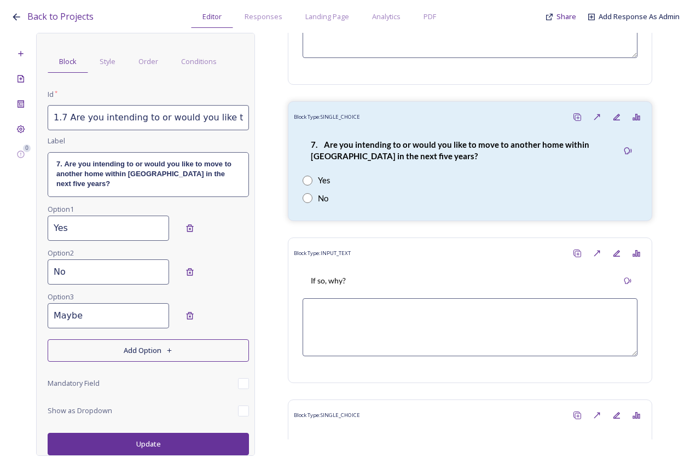
type input "Maybe"
click at [158, 442] on button "Update" at bounding box center [148, 444] width 201 height 22
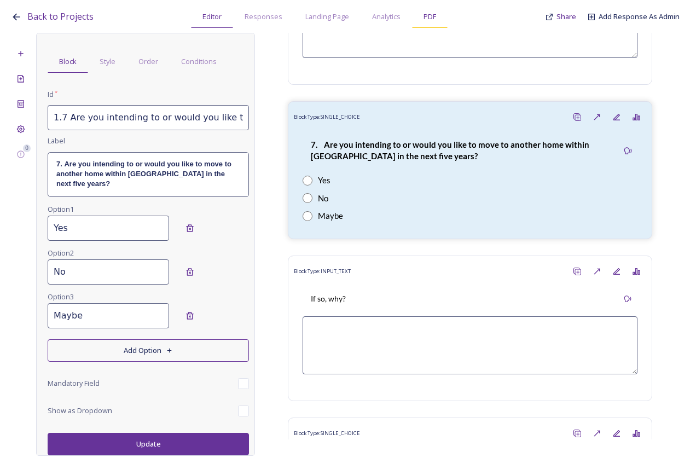
click at [423, 14] on span "PDF" at bounding box center [429, 16] width 13 height 10
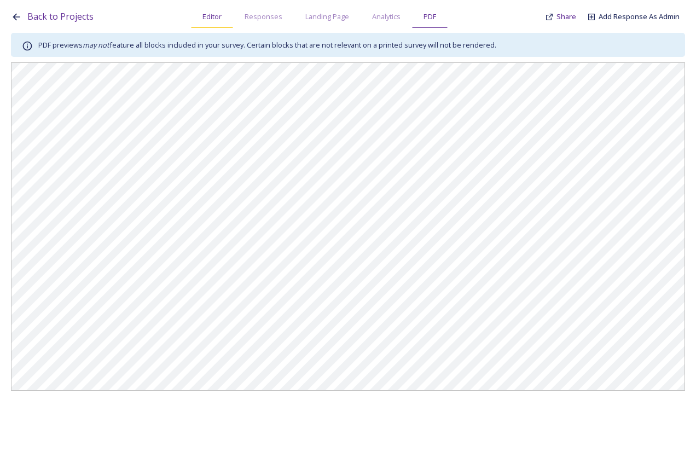
click at [217, 20] on span "Editor" at bounding box center [211, 16] width 19 height 10
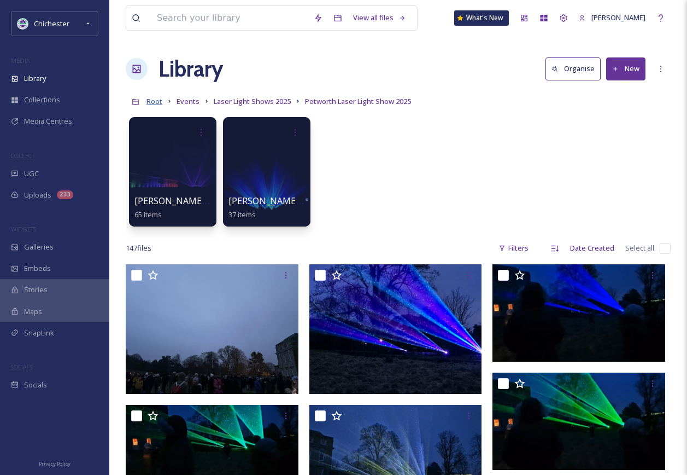
click at [154, 101] on span "Root" at bounding box center [155, 101] width 16 height 10
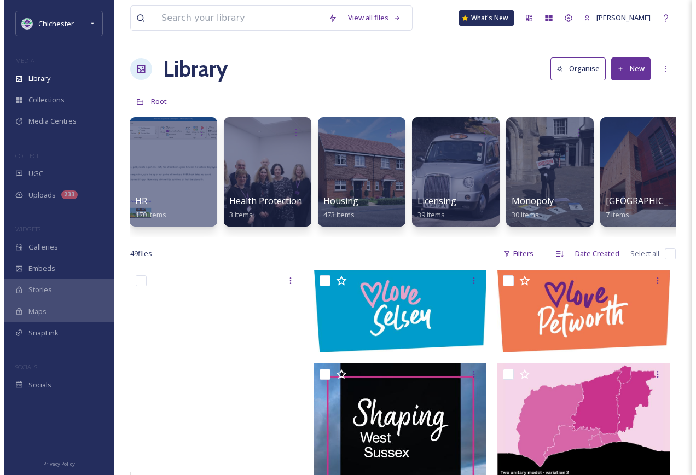
scroll to position [0, 2888]
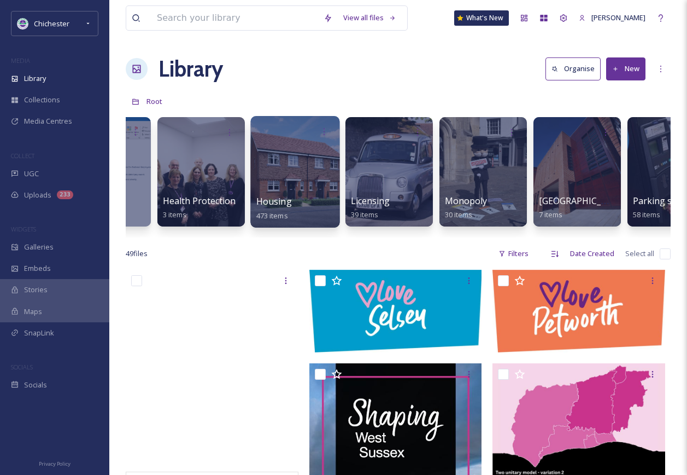
click at [311, 166] on div at bounding box center [294, 172] width 89 height 112
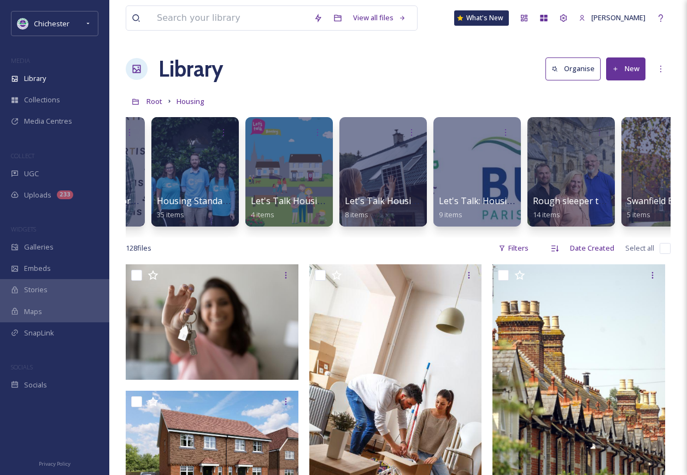
scroll to position [0, 262]
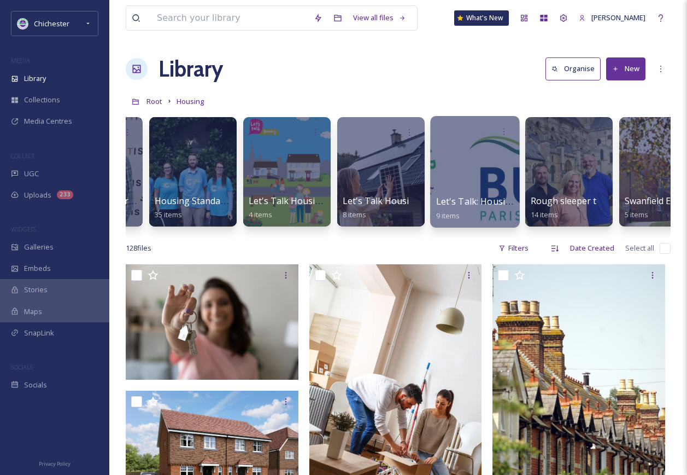
click at [481, 177] on div at bounding box center [474, 172] width 89 height 112
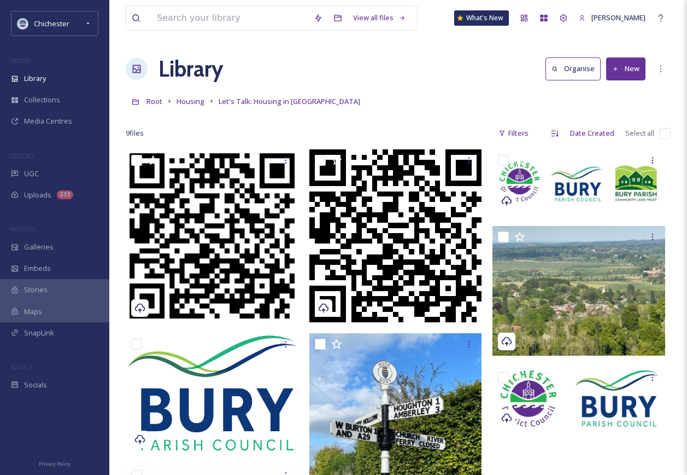
click at [637, 69] on button "New" at bounding box center [626, 68] width 39 height 22
click at [613, 89] on span "File Upload" at bounding box center [621, 94] width 36 height 10
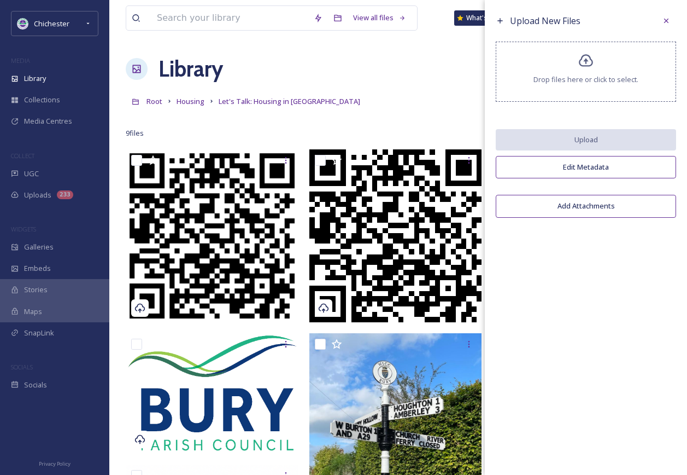
click at [593, 69] on div "Drop files here or click to select." at bounding box center [586, 72] width 180 height 60
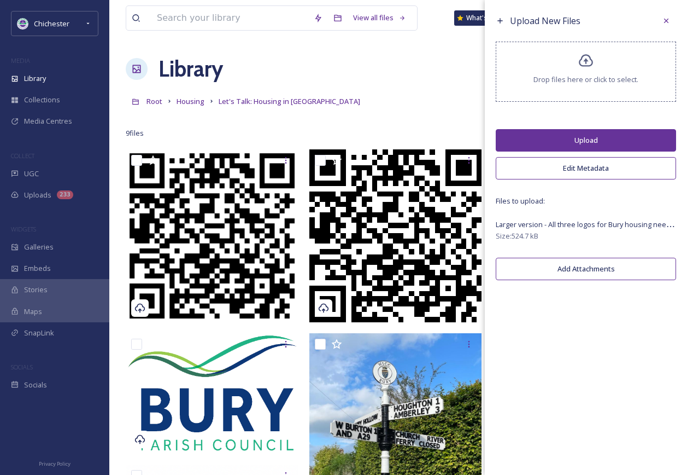
click at [562, 138] on button "Upload" at bounding box center [586, 140] width 180 height 22
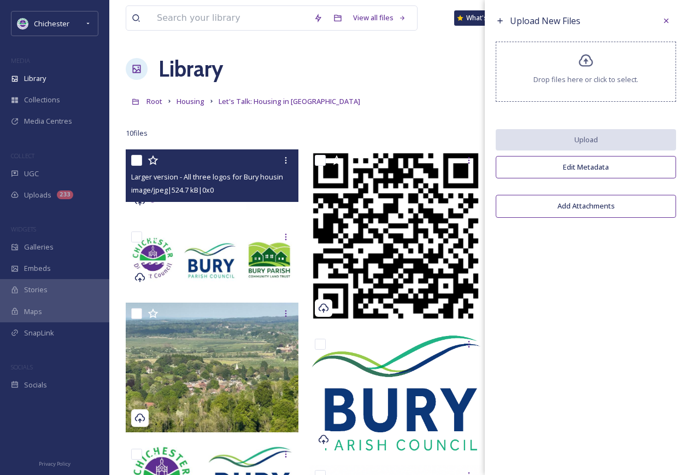
click at [212, 169] on div at bounding box center [213, 160] width 165 height 20
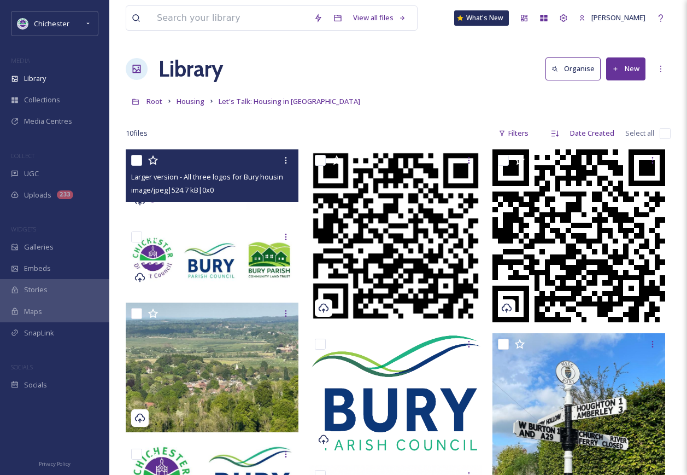
click at [219, 161] on div at bounding box center [213, 160] width 165 height 20
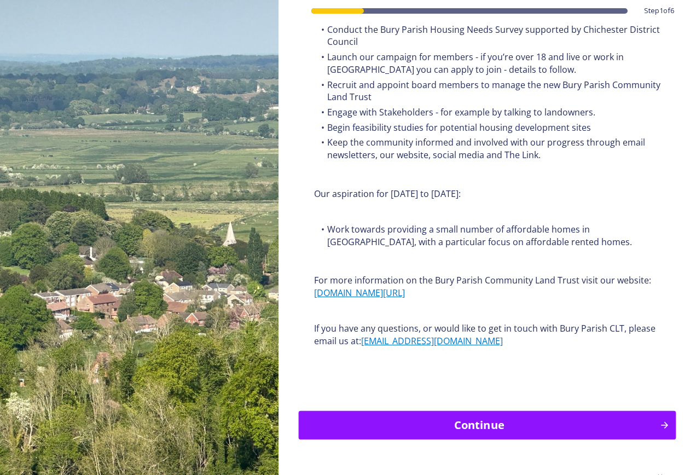
click at [464, 417] on div "Continue" at bounding box center [478, 425] width 349 height 16
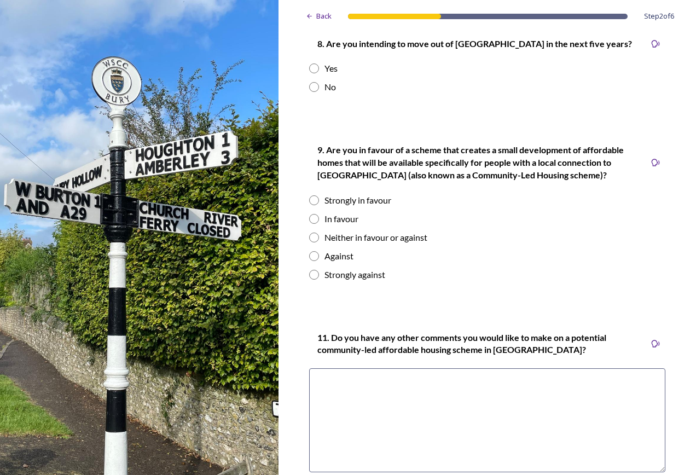
scroll to position [1533, 0]
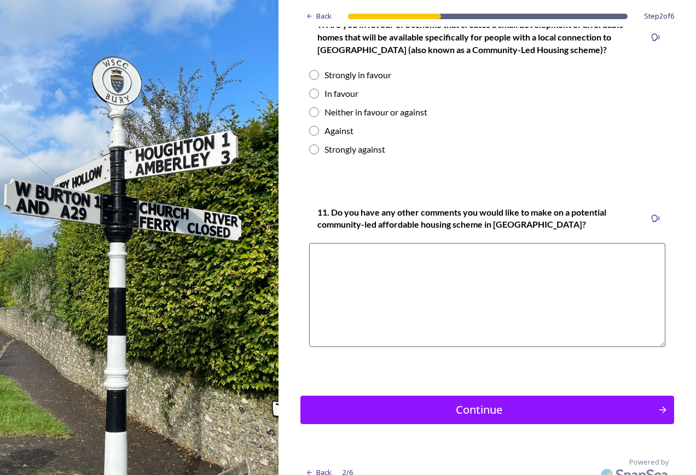
click at [436, 401] on div "Continue" at bounding box center [478, 409] width 349 height 16
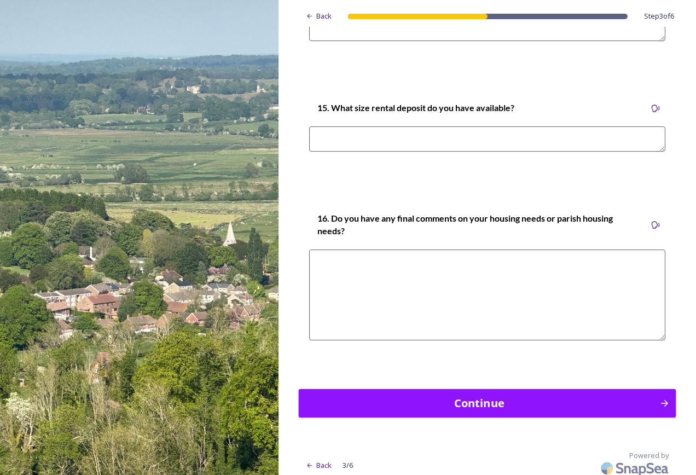
scroll to position [3251, 0]
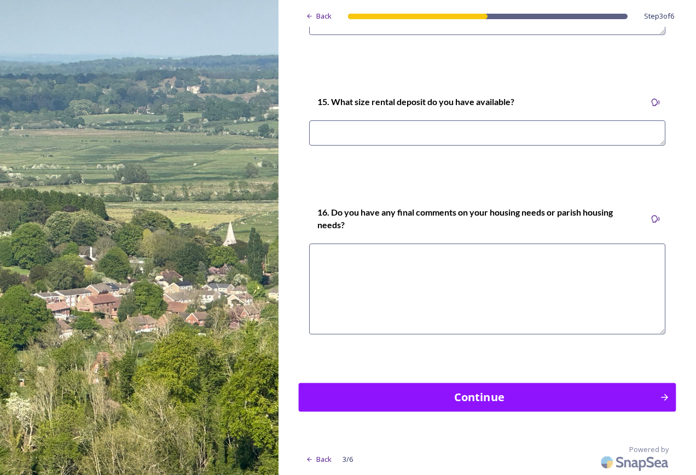
click at [446, 402] on div "Continue" at bounding box center [478, 397] width 349 height 16
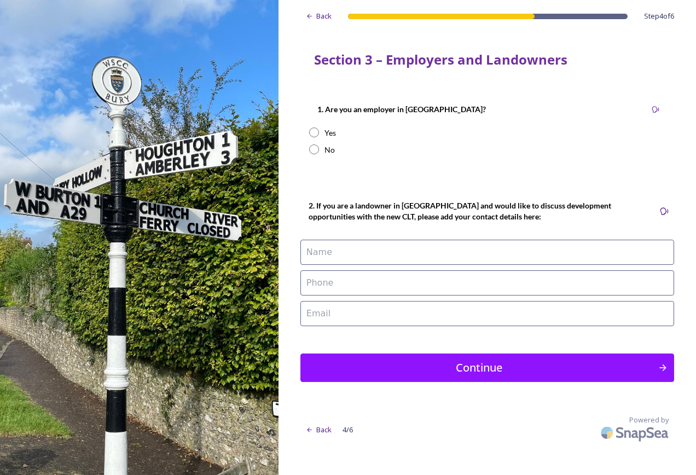
scroll to position [0, 0]
click at [417, 362] on div "Continue" at bounding box center [478, 367] width 349 height 16
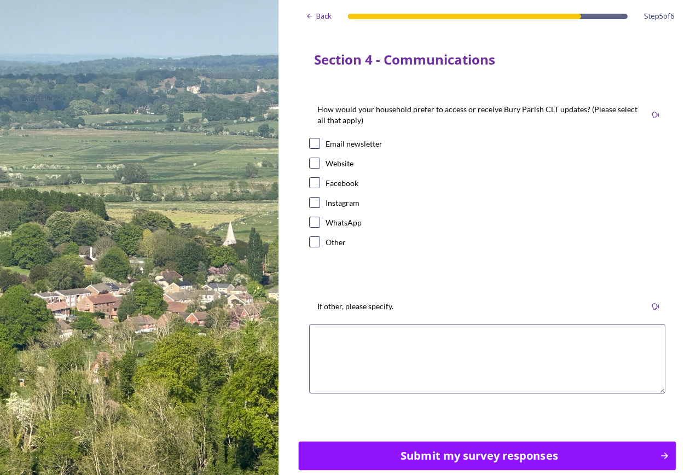
click at [438, 453] on div "Submit my survey responses" at bounding box center [478, 455] width 349 height 16
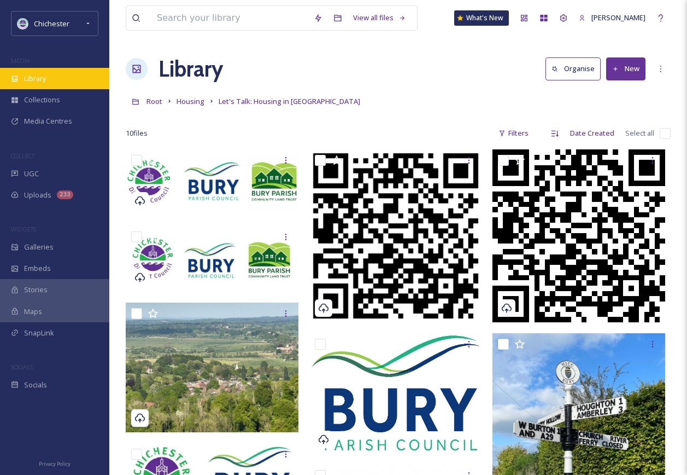
click at [43, 79] on span "Library" at bounding box center [35, 78] width 22 height 10
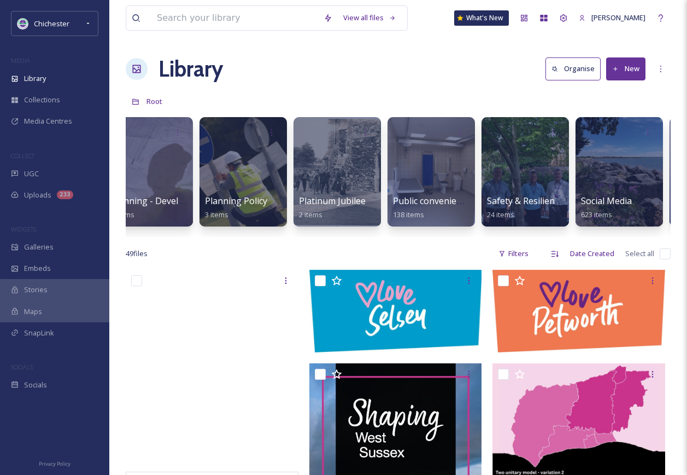
scroll to position [0, 3779]
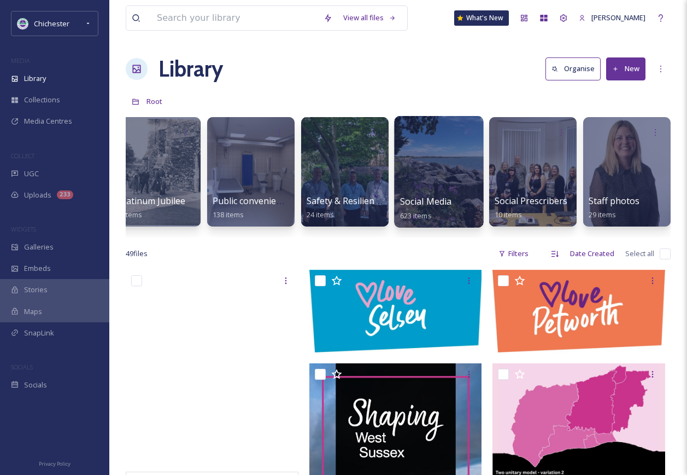
click at [473, 190] on div at bounding box center [438, 172] width 89 height 112
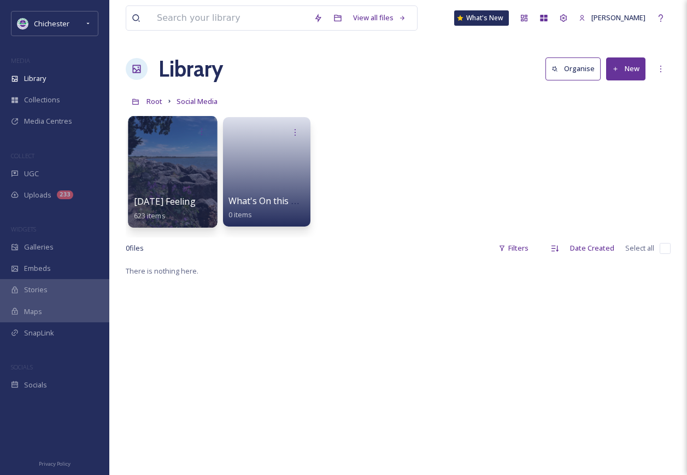
click at [197, 166] on div at bounding box center [172, 172] width 89 height 112
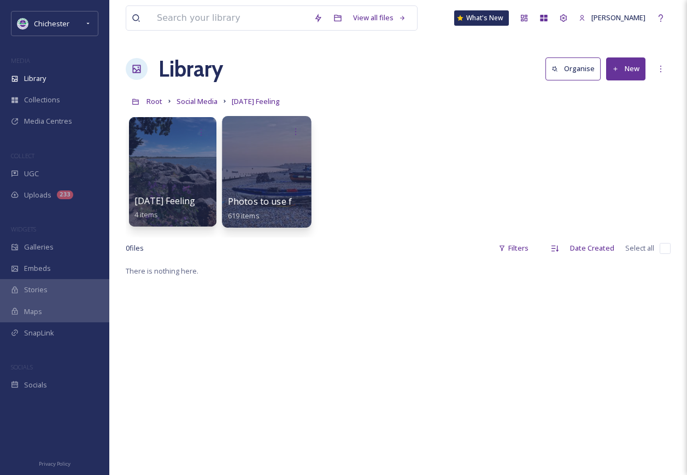
click at [268, 173] on div at bounding box center [266, 172] width 89 height 112
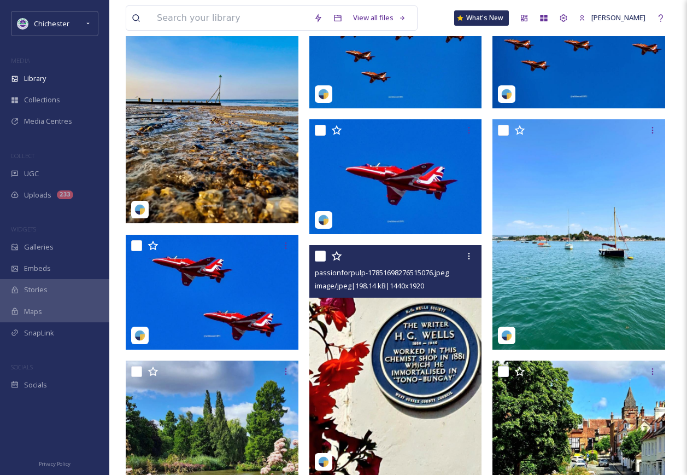
scroll to position [547, 0]
